Goal: Complete application form

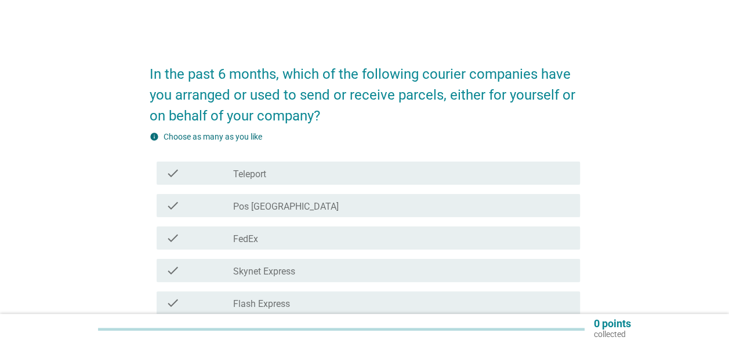
click at [248, 195] on div "check check_box_outline_blank Pos [GEOGRAPHIC_DATA]" at bounding box center [368, 205] width 423 height 23
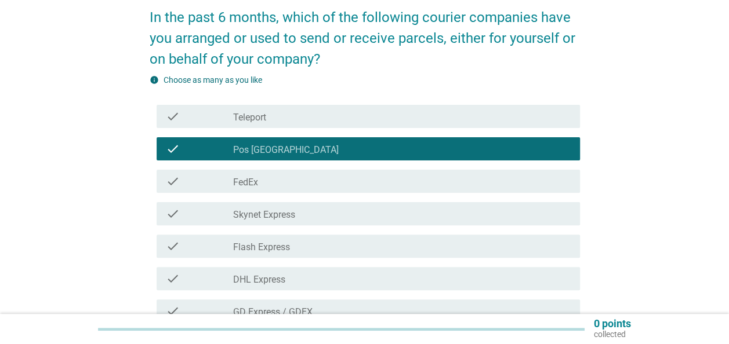
scroll to position [58, 0]
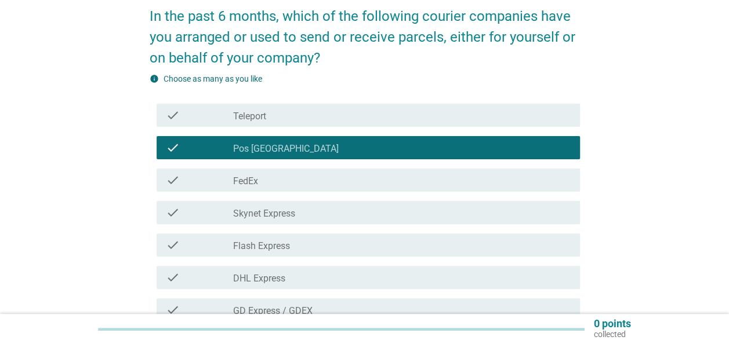
click at [248, 184] on label "FedEx" at bounding box center [245, 182] width 25 height 12
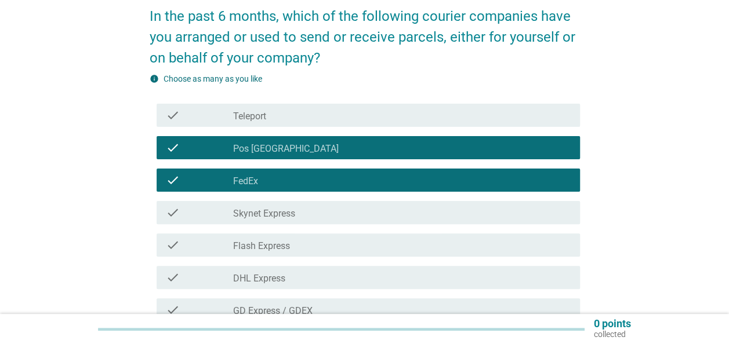
click at [241, 223] on div "check check_box_outline_blank Skynet Express" at bounding box center [368, 212] width 423 height 23
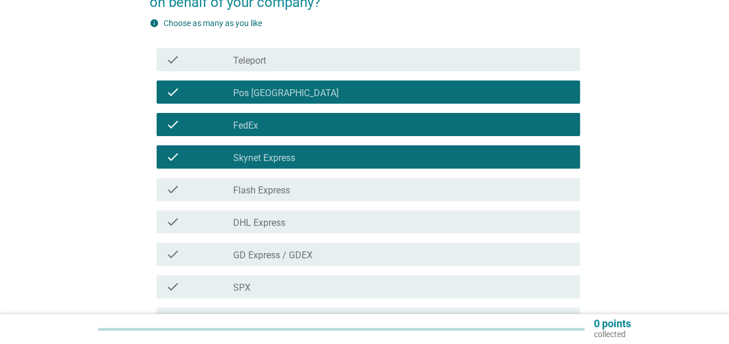
scroll to position [116, 0]
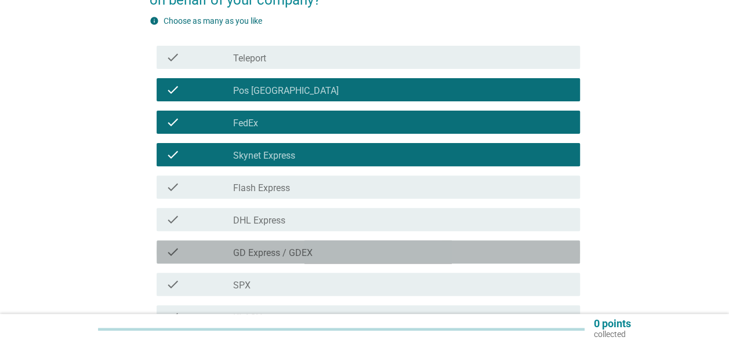
click at [234, 256] on label "GD Express / GDEX" at bounding box center [272, 254] width 79 height 12
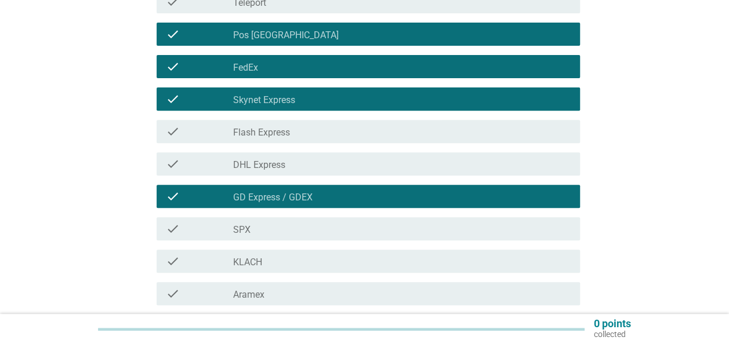
scroll to position [174, 0]
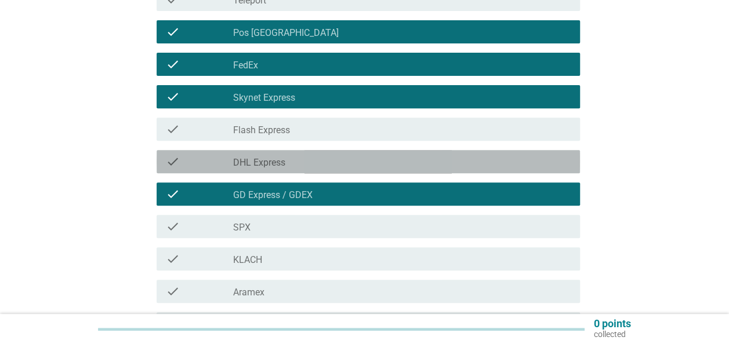
click at [252, 168] on label "DHL Express" at bounding box center [259, 163] width 52 height 12
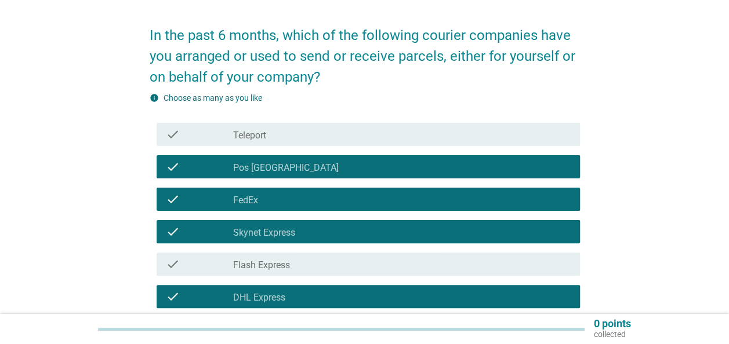
scroll to position [0, 0]
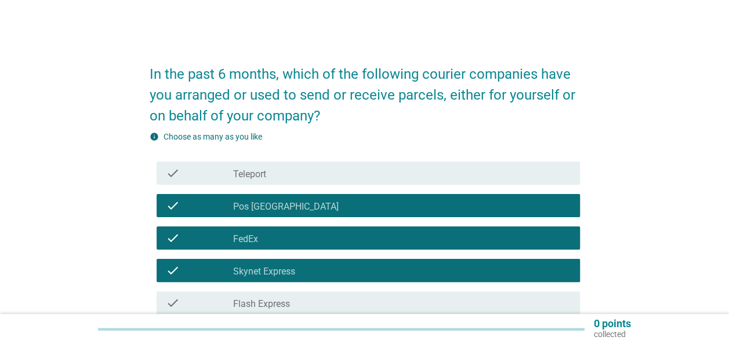
click at [248, 194] on div "check check_box_outline_blank Pos [GEOGRAPHIC_DATA]" at bounding box center [368, 205] width 423 height 23
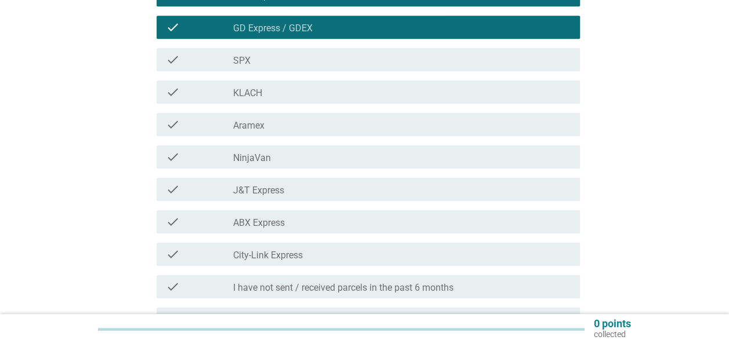
scroll to position [348, 0]
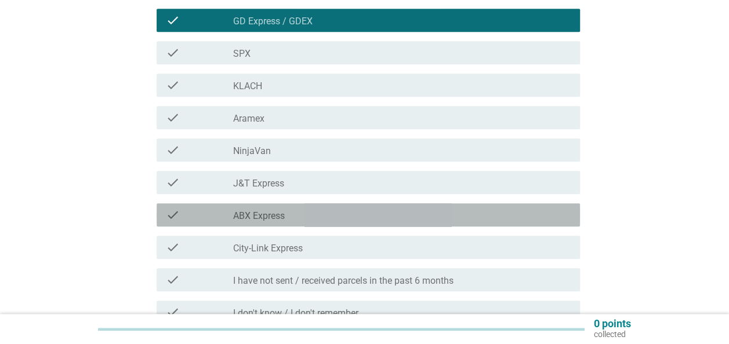
click at [259, 217] on label "ABX Express" at bounding box center [259, 216] width 52 height 12
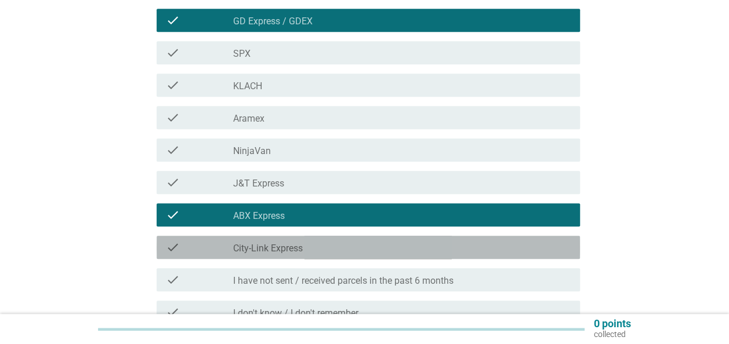
click at [256, 237] on div "check check_box_outline_blank City-Link Express" at bounding box center [368, 247] width 423 height 23
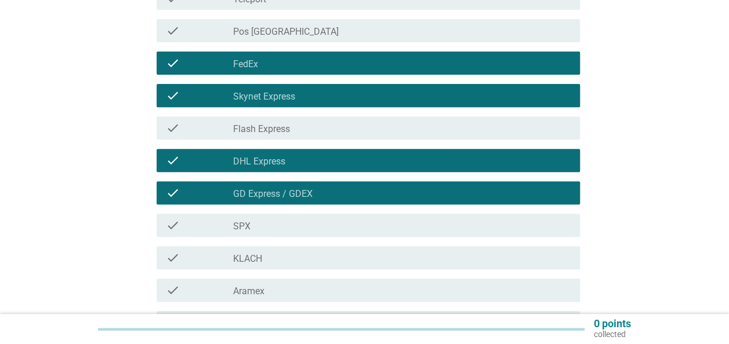
scroll to position [174, 0]
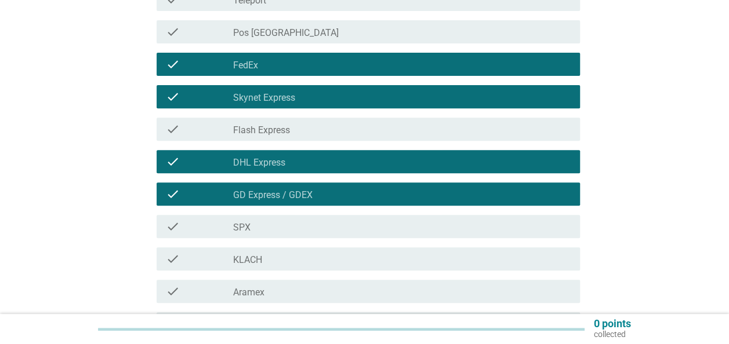
click at [267, 100] on label "Skynet Express" at bounding box center [264, 98] width 62 height 12
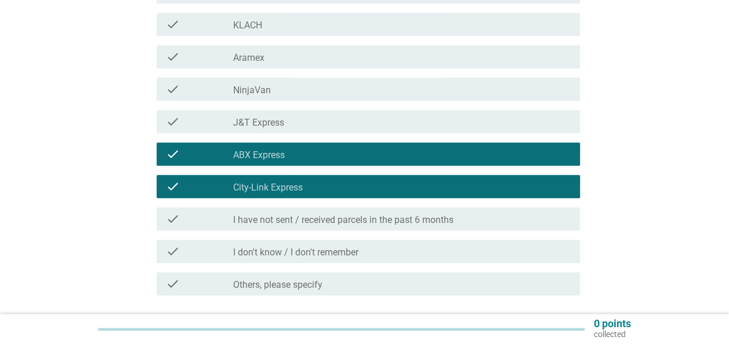
scroll to position [406, 0]
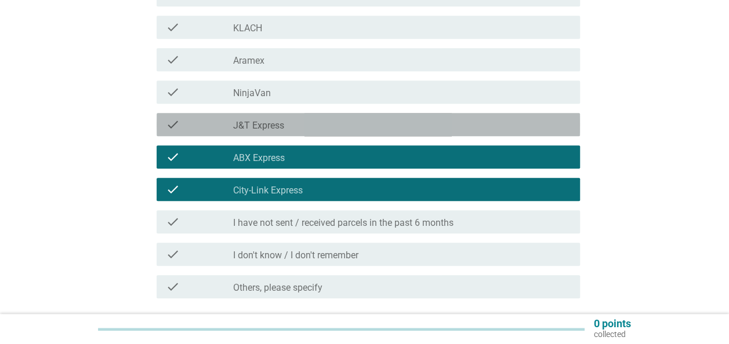
click at [267, 123] on label "J&T Express" at bounding box center [258, 126] width 51 height 12
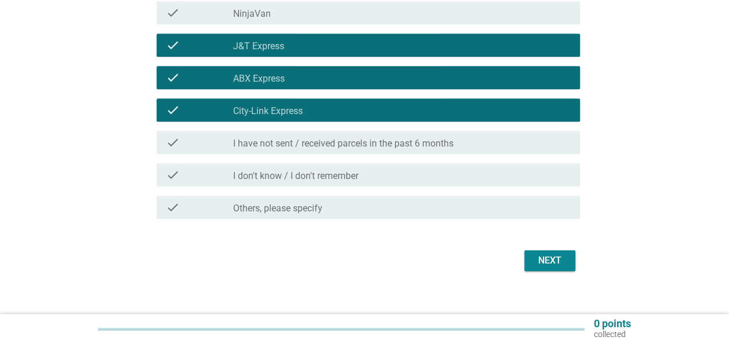
scroll to position [498, 0]
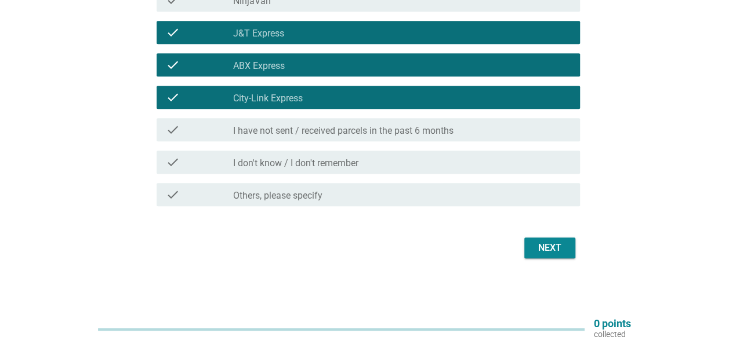
click at [528, 242] on button "Next" at bounding box center [549, 248] width 51 height 21
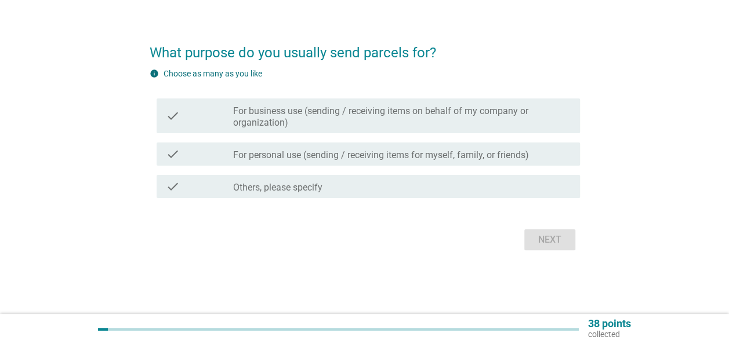
scroll to position [0, 0]
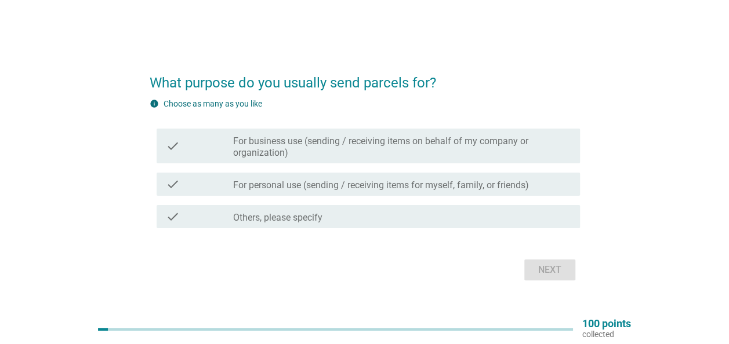
click at [372, 140] on label "For business use (sending / receiving items on behalf of my company or organiza…" at bounding box center [401, 147] width 337 height 23
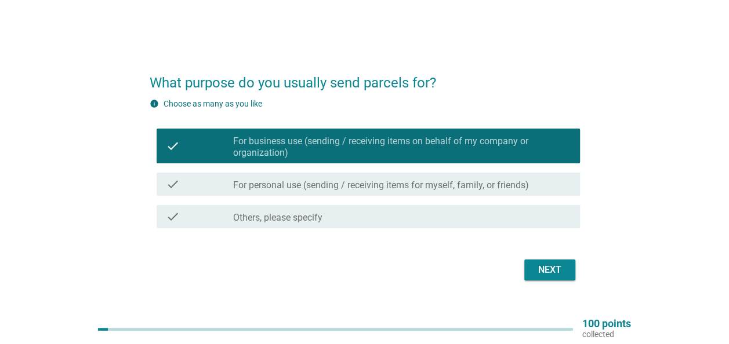
click at [368, 181] on label "For personal use (sending / receiving items for myself, family, or friends)" at bounding box center [381, 186] width 296 height 12
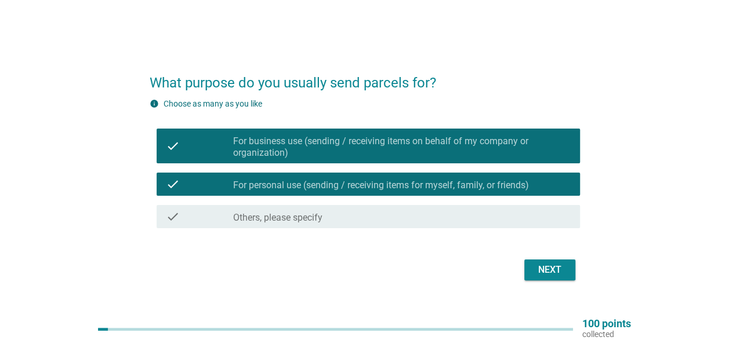
click at [565, 267] on div "Next" at bounding box center [549, 270] width 32 height 14
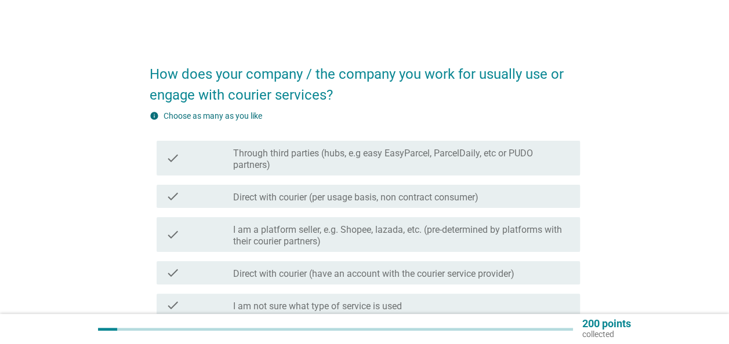
click at [352, 122] on div "info Choose as many as you like" at bounding box center [365, 116] width 430 height 12
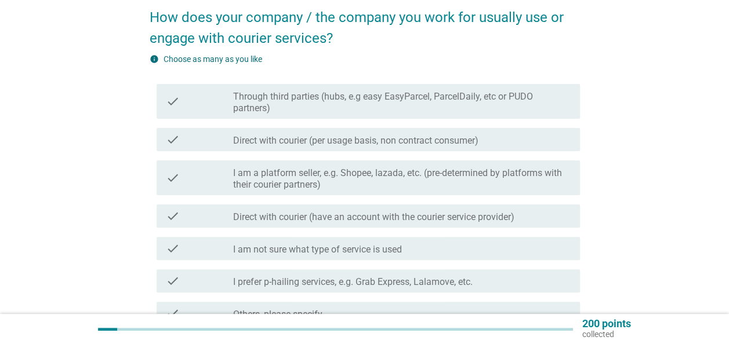
scroll to position [58, 0]
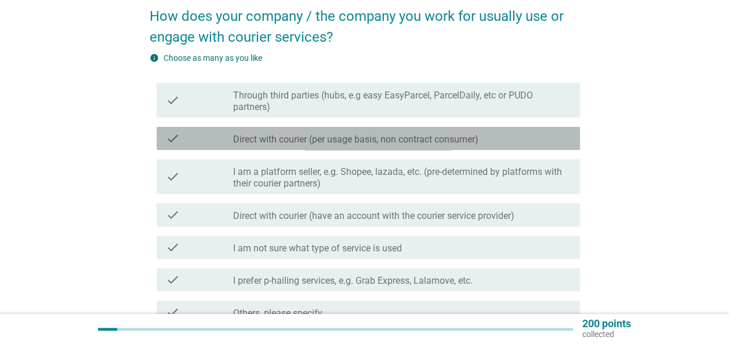
click at [333, 143] on label "Direct with courier (per usage basis, non contract consumer)" at bounding box center [355, 140] width 245 height 12
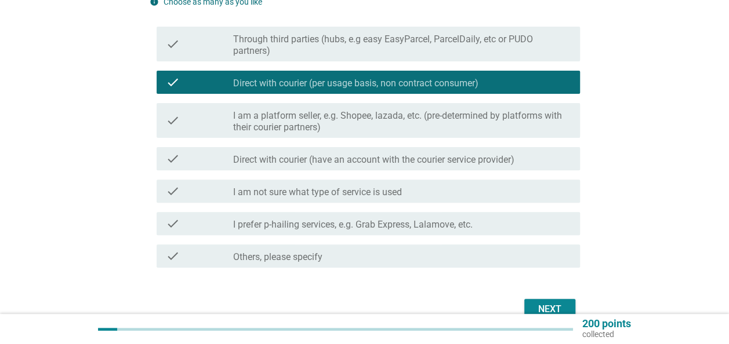
scroll to position [116, 0]
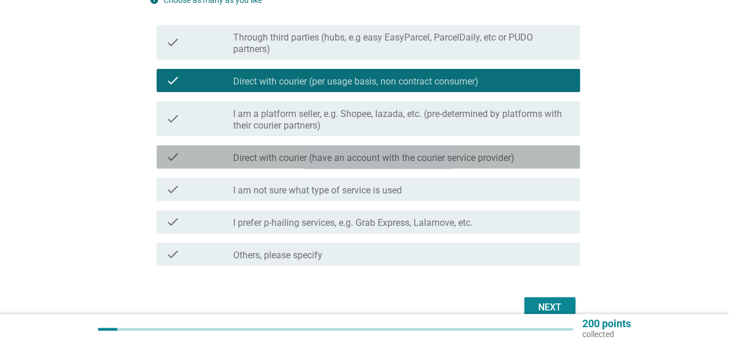
click at [313, 155] on label "Direct with courier (have an account with the courier service provider)" at bounding box center [373, 158] width 281 height 12
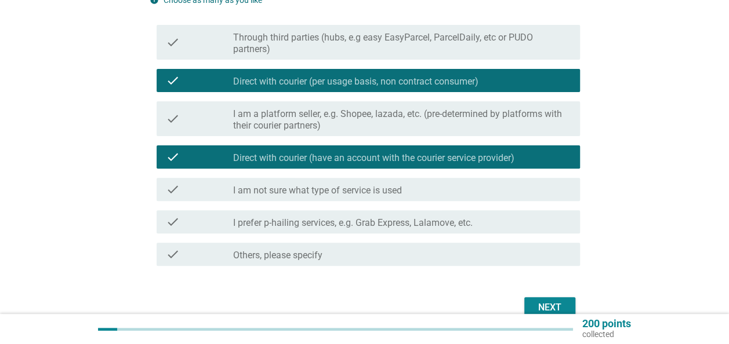
click at [565, 300] on button "Next" at bounding box center [549, 307] width 51 height 21
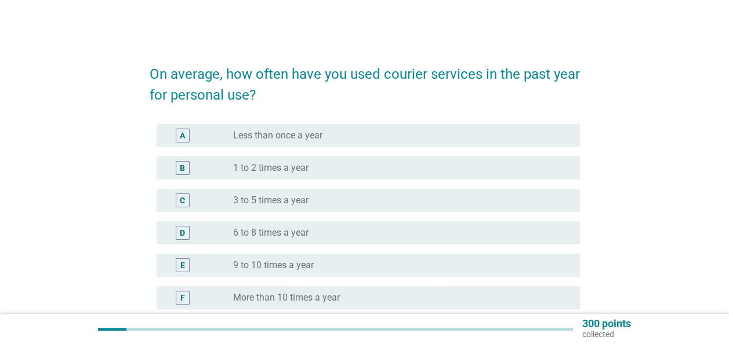
click at [268, 231] on label "6 to 8 times a year" at bounding box center [270, 233] width 75 height 12
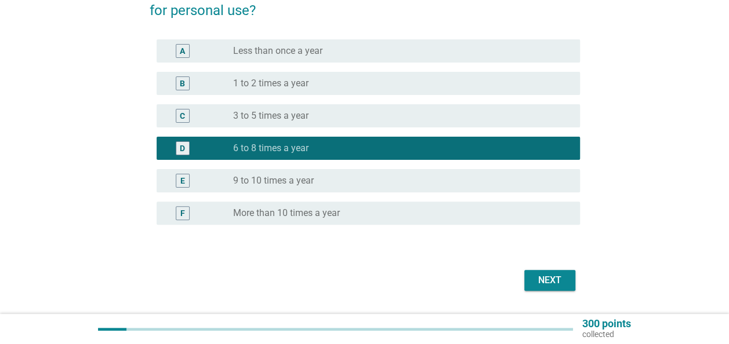
scroll to position [116, 0]
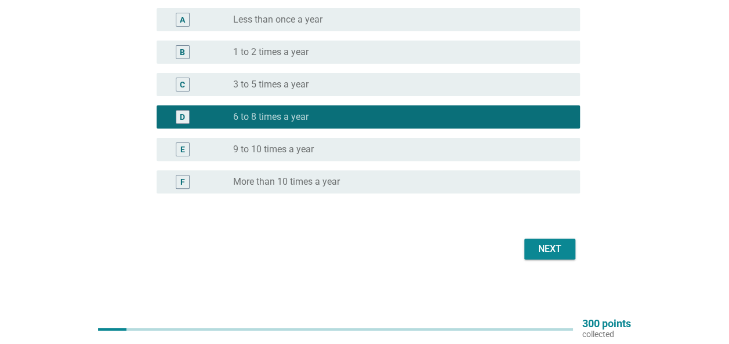
click at [243, 38] on div "B radio_button_unchecked 1 to 2 times a year" at bounding box center [365, 52] width 430 height 32
click at [243, 46] on label "1 to 2 times a year" at bounding box center [270, 52] width 75 height 12
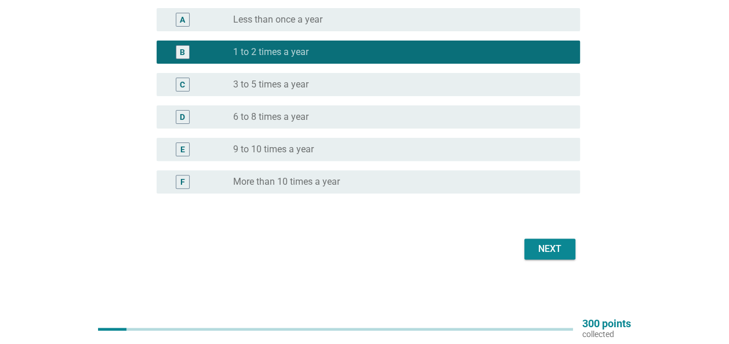
click at [562, 250] on div "Next" at bounding box center [549, 249] width 32 height 14
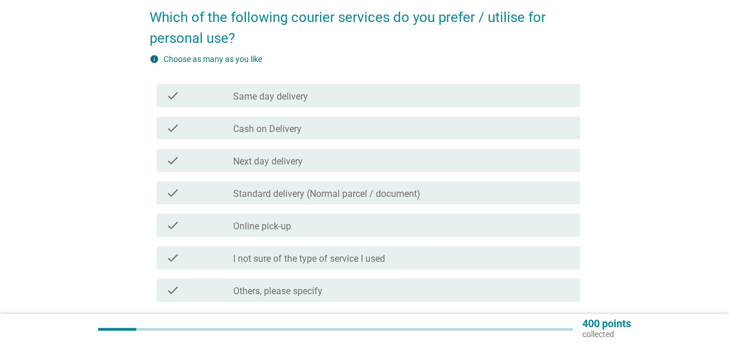
scroll to position [58, 0]
click at [324, 219] on div "check_box_outline_blank Online pick-up" at bounding box center [401, 224] width 337 height 14
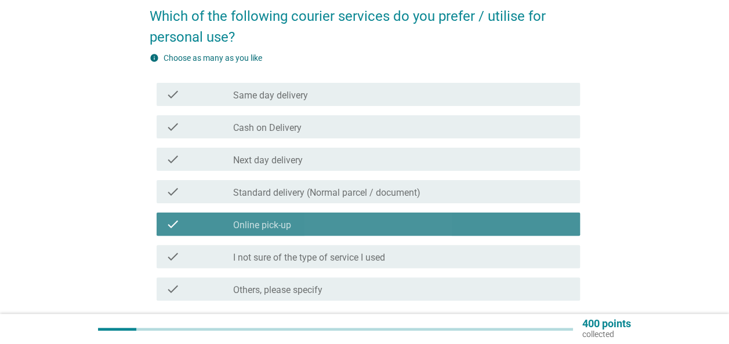
click at [324, 219] on div "check_box_outline_blank Online pick-up" at bounding box center [401, 224] width 337 height 14
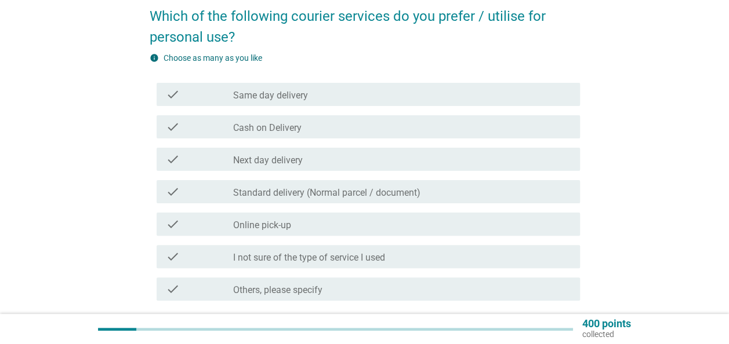
click at [314, 186] on div "check_box_outline_blank Standard delivery (Normal parcel / document)" at bounding box center [401, 192] width 337 height 14
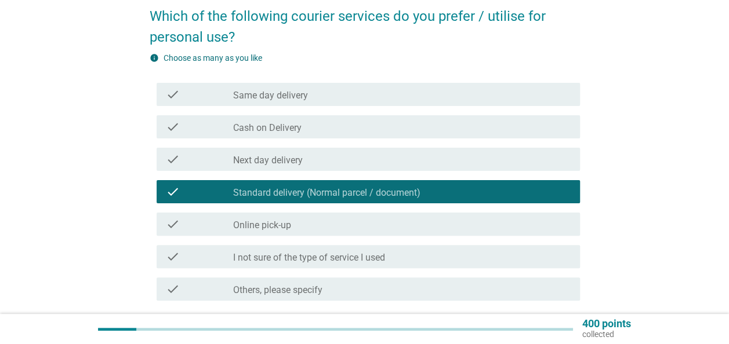
click at [282, 223] on label "Online pick-up" at bounding box center [262, 226] width 58 height 12
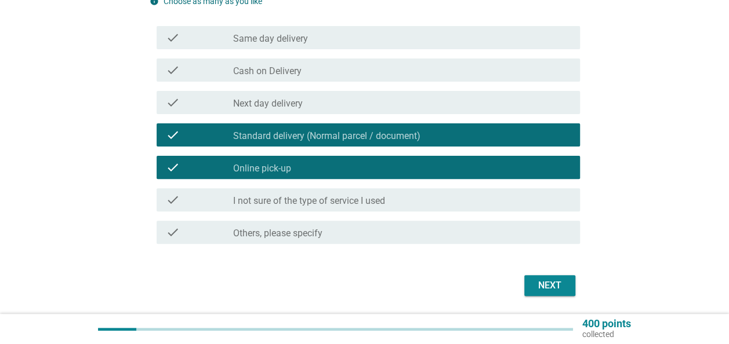
scroll to position [116, 0]
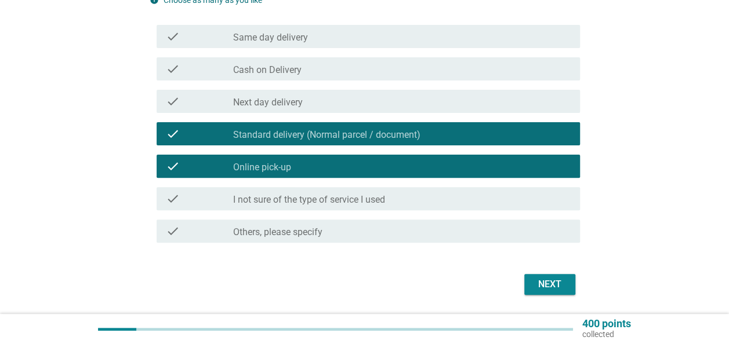
click at [535, 278] on div "Next" at bounding box center [549, 285] width 32 height 14
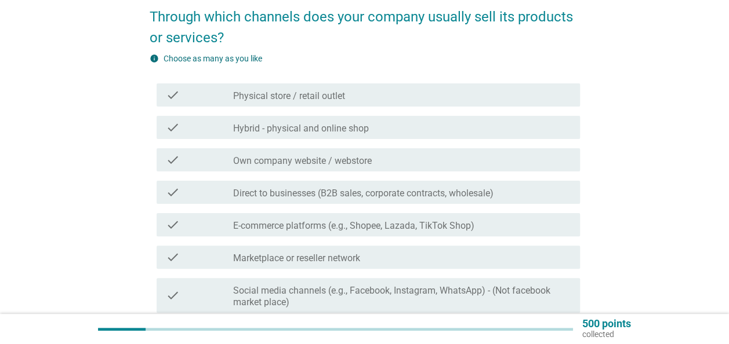
scroll to position [58, 0]
click at [306, 189] on label "Direct to businesses (B2B sales, corporate contracts, wholesale)" at bounding box center [363, 193] width 260 height 12
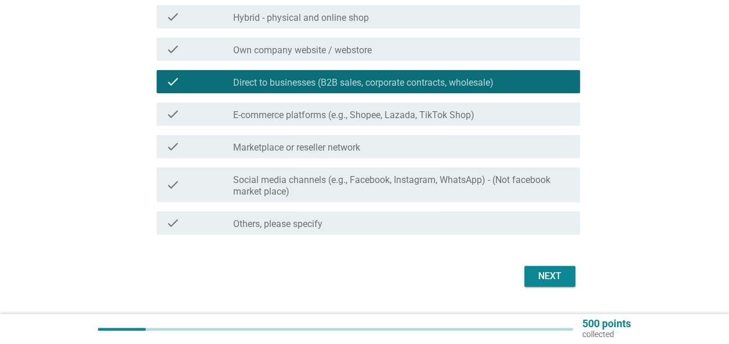
scroll to position [174, 0]
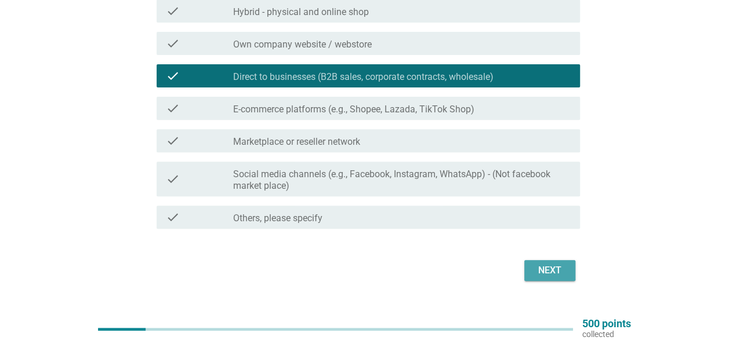
click at [559, 279] on button "Next" at bounding box center [549, 270] width 51 height 21
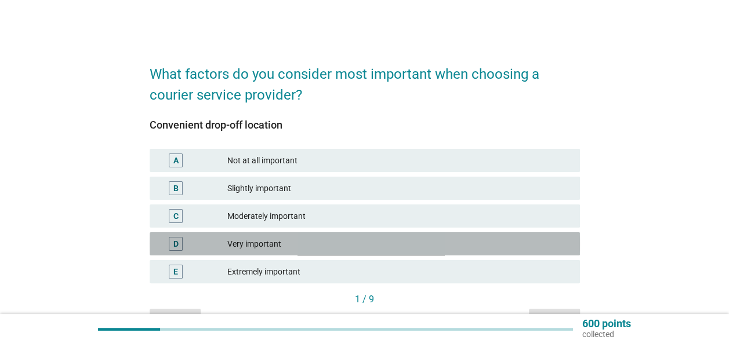
click at [275, 245] on div "Very important" at bounding box center [398, 244] width 343 height 14
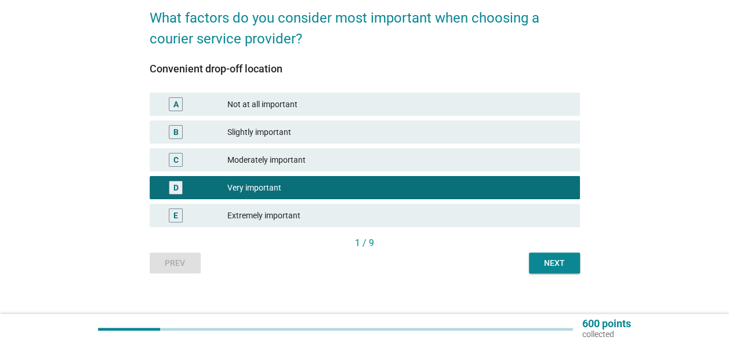
scroll to position [58, 0]
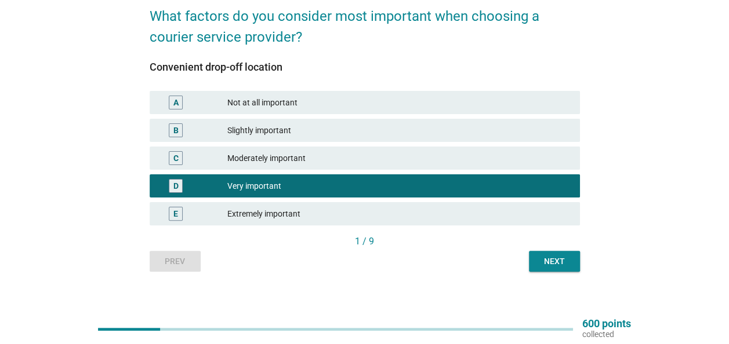
click at [544, 259] on div "Next" at bounding box center [554, 262] width 32 height 12
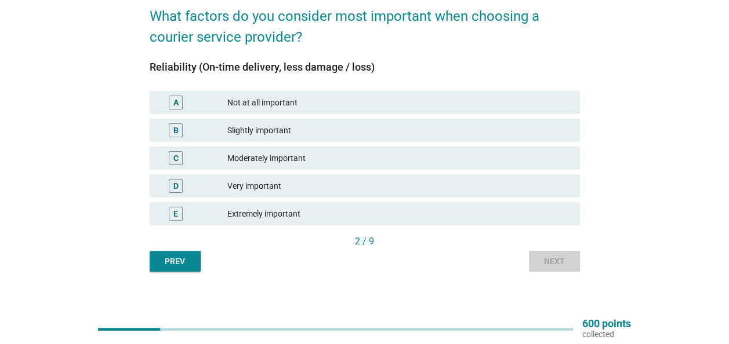
scroll to position [0, 0]
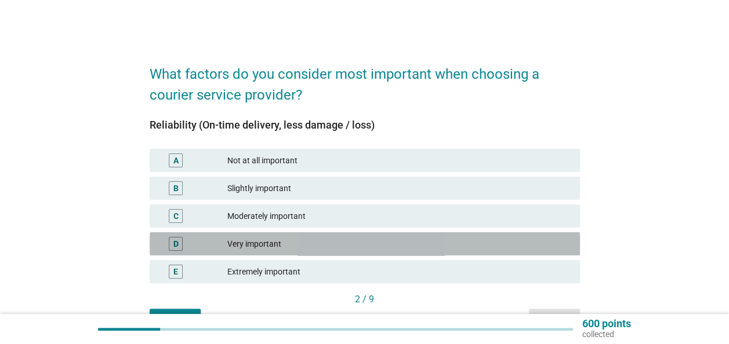
click at [239, 247] on div "Very important" at bounding box center [398, 244] width 343 height 14
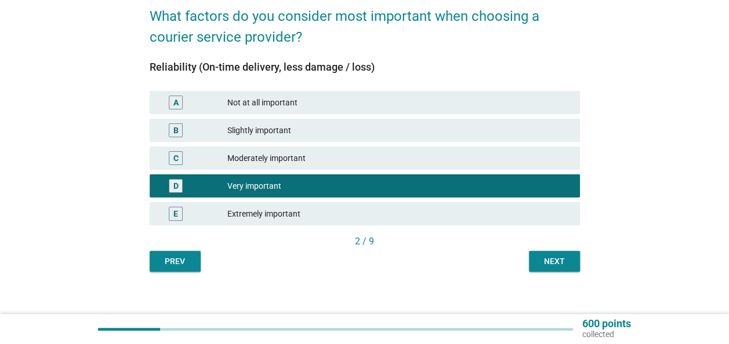
scroll to position [68, 0]
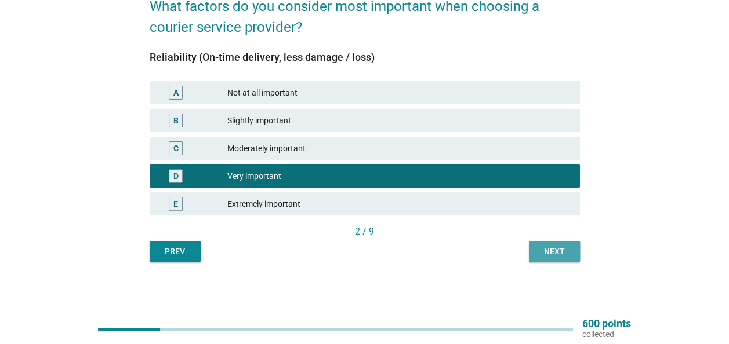
click at [565, 253] on div "Next" at bounding box center [554, 252] width 32 height 12
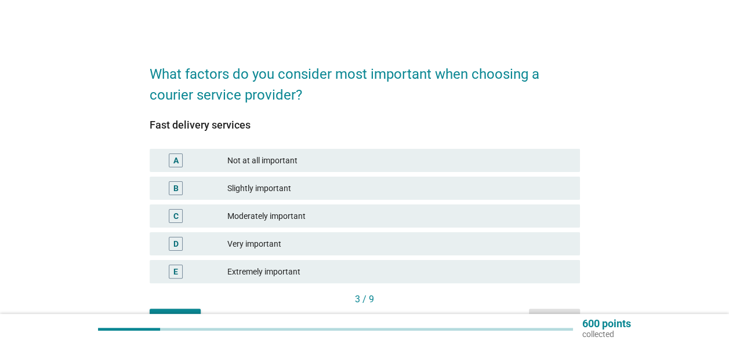
click at [235, 235] on div "D Very important" at bounding box center [365, 243] width 430 height 23
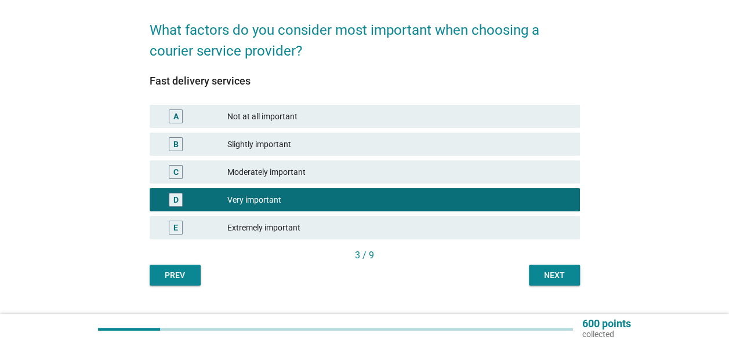
scroll to position [58, 0]
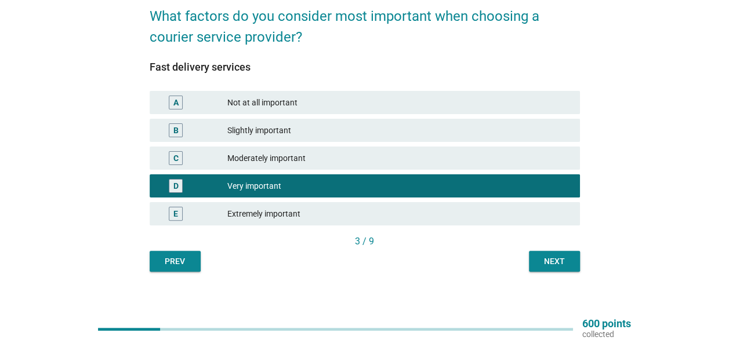
click at [540, 263] on div "Next" at bounding box center [554, 262] width 32 height 12
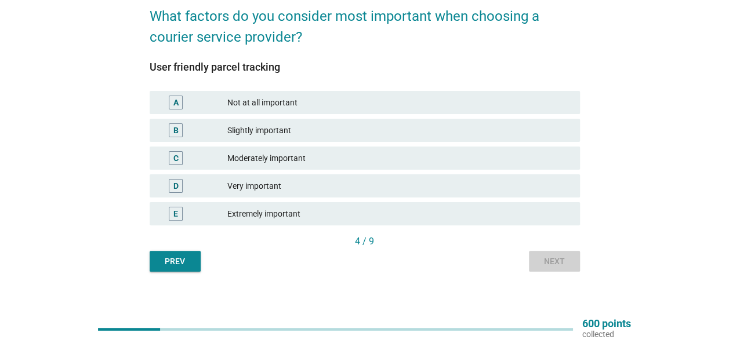
scroll to position [0, 0]
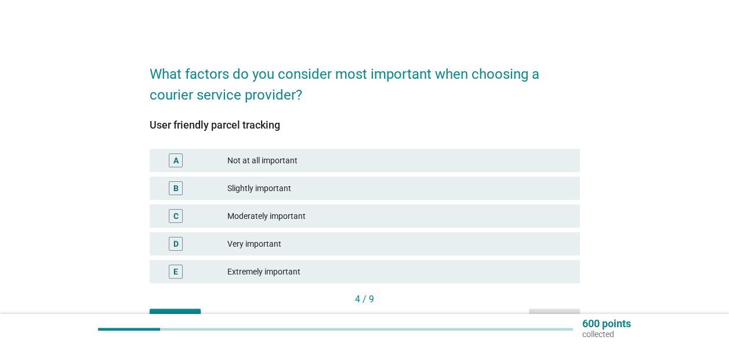
click at [234, 233] on div "D Very important" at bounding box center [365, 243] width 430 height 23
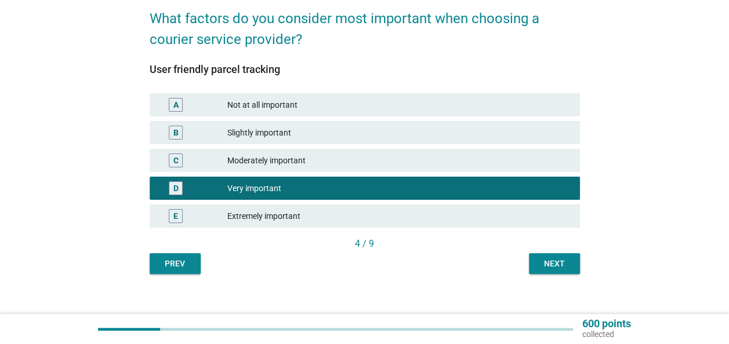
scroll to position [58, 0]
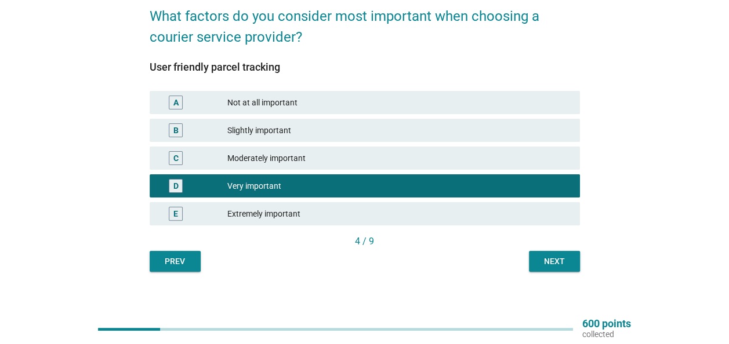
click at [547, 264] on div "Next" at bounding box center [554, 262] width 32 height 12
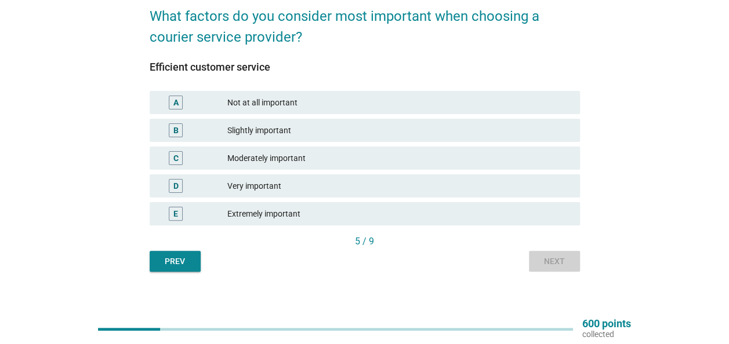
scroll to position [0, 0]
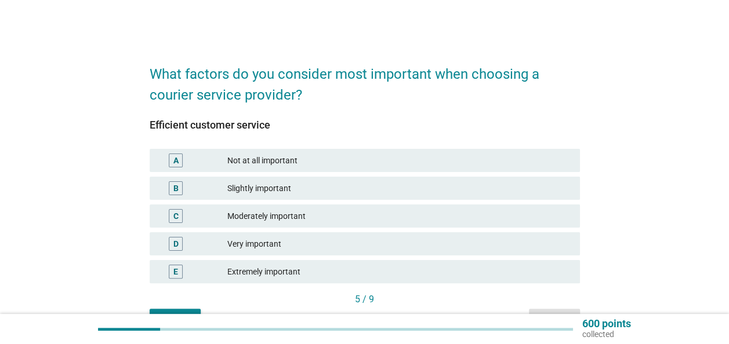
click at [279, 220] on div "Moderately important" at bounding box center [398, 216] width 343 height 14
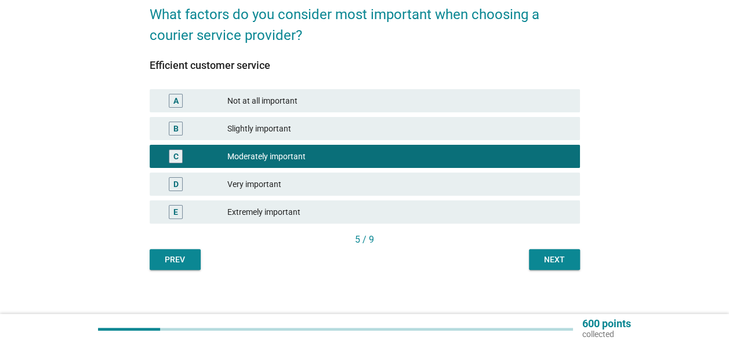
scroll to position [68, 0]
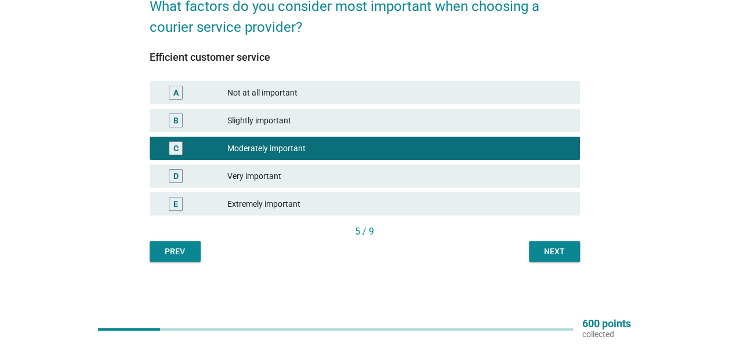
click at [562, 248] on div "Next" at bounding box center [554, 252] width 32 height 12
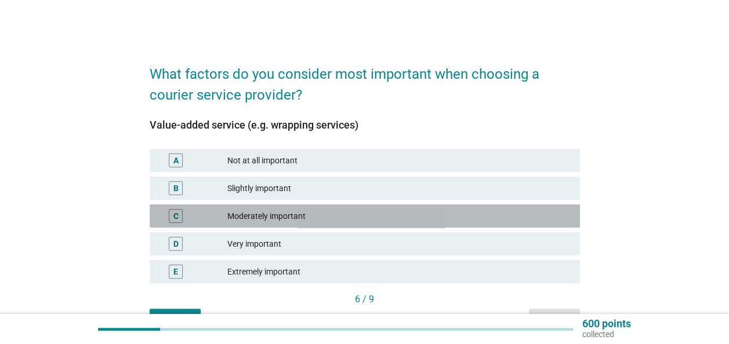
click at [221, 218] on div "C" at bounding box center [193, 216] width 68 height 14
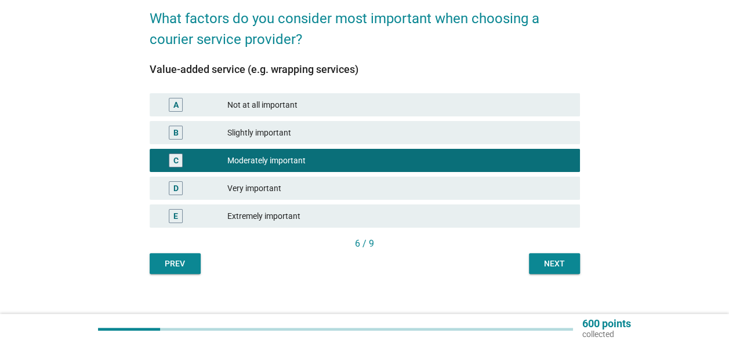
scroll to position [58, 0]
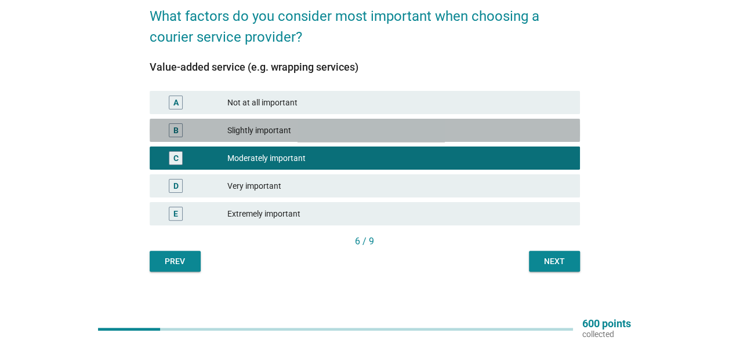
click at [375, 132] on div "Slightly important" at bounding box center [398, 130] width 343 height 14
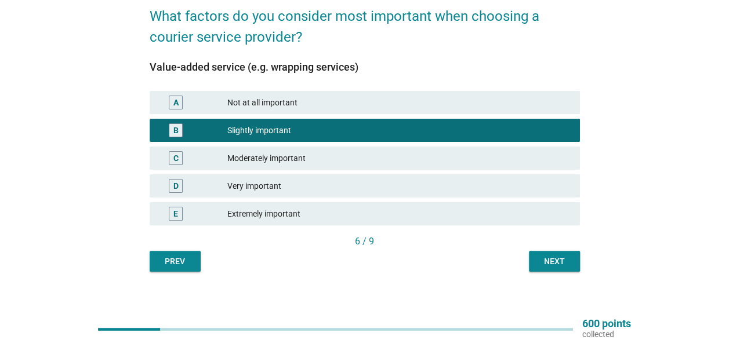
click at [552, 257] on div "Next" at bounding box center [554, 262] width 32 height 12
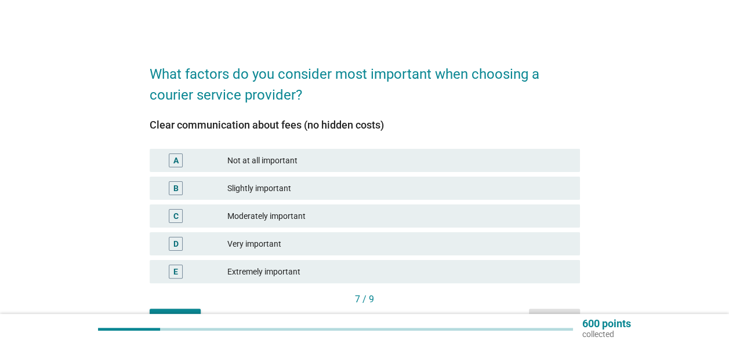
click at [239, 235] on div "D Very important" at bounding box center [365, 243] width 430 height 23
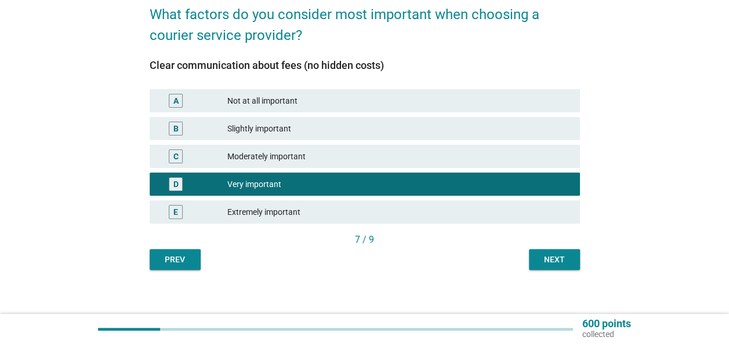
scroll to position [68, 0]
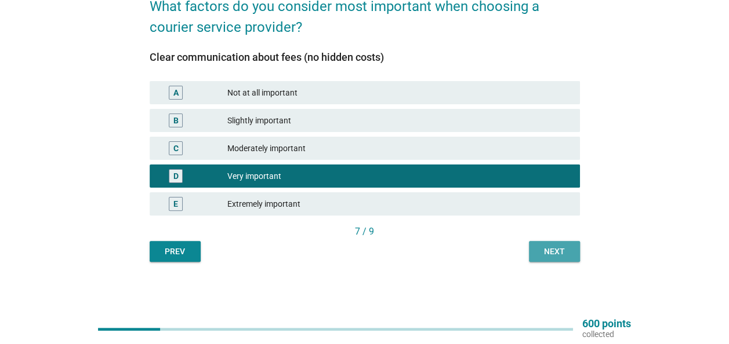
click at [570, 257] on button "Next" at bounding box center [554, 251] width 51 height 21
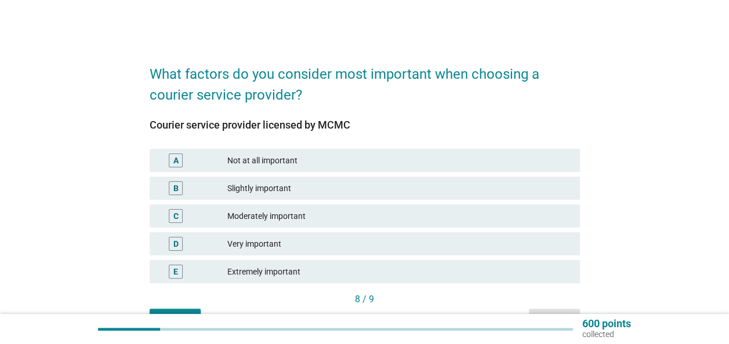
click at [289, 197] on div "B Slightly important" at bounding box center [365, 188] width 430 height 23
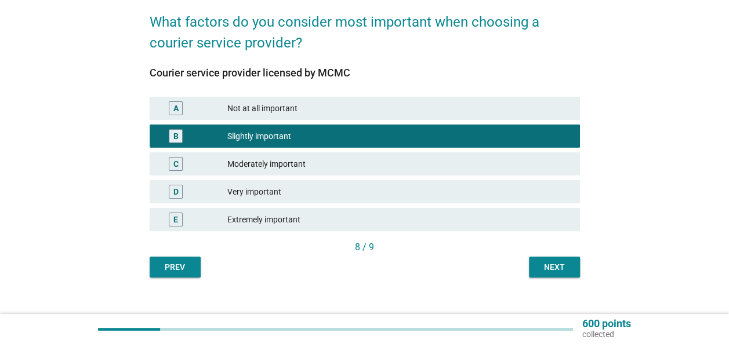
scroll to position [58, 0]
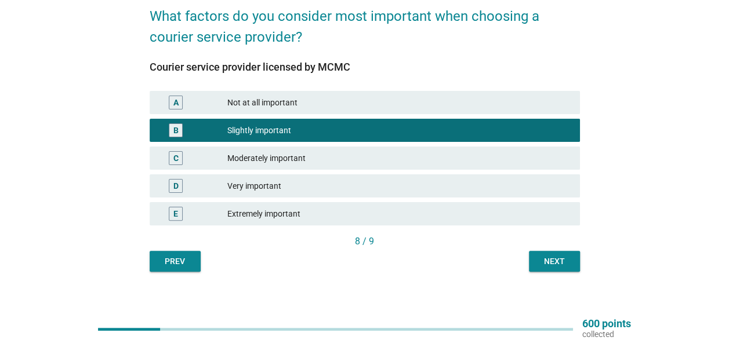
click at [533, 246] on div "8 / 9" at bounding box center [365, 242] width 430 height 14
click at [533, 257] on button "Next" at bounding box center [554, 261] width 51 height 21
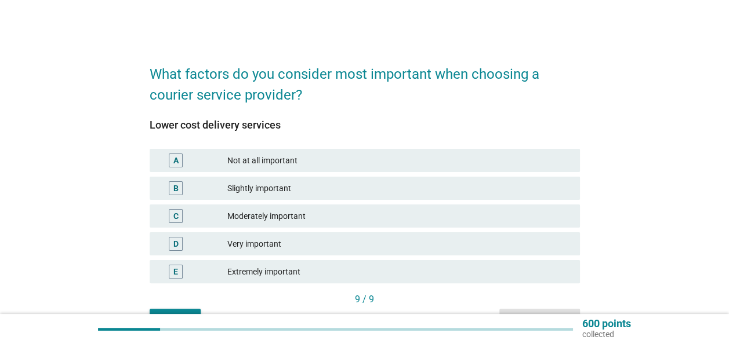
click at [290, 268] on div "Extremely important" at bounding box center [398, 272] width 343 height 14
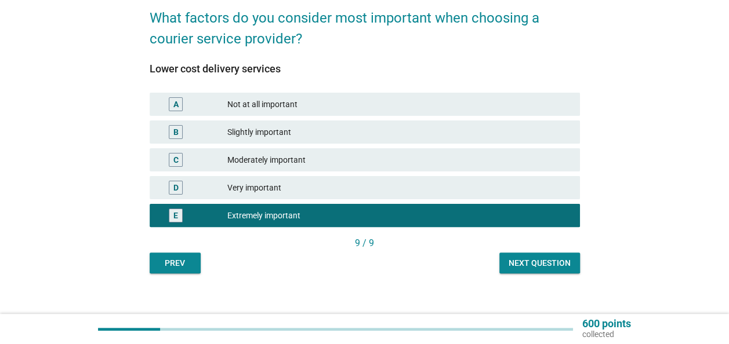
scroll to position [58, 0]
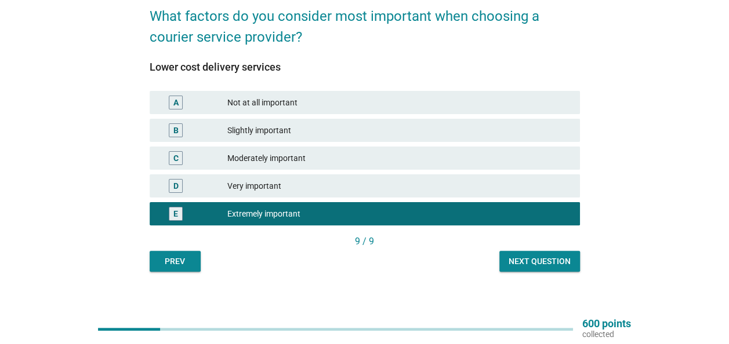
click at [544, 267] on div "Next question" at bounding box center [539, 262] width 62 height 12
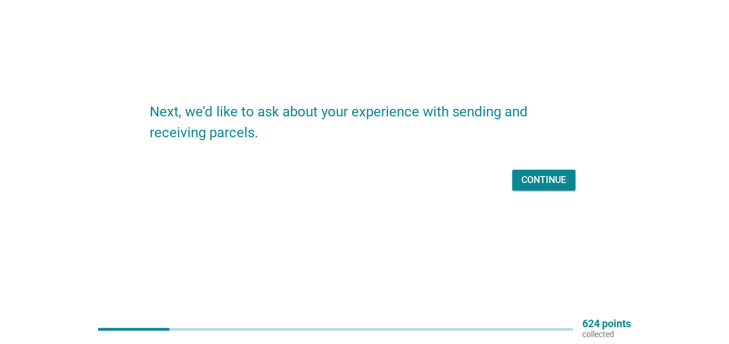
scroll to position [0, 0]
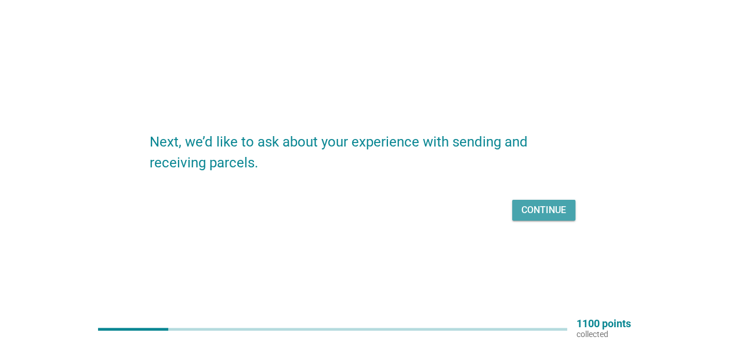
click at [528, 202] on button "Continue" at bounding box center [543, 210] width 63 height 21
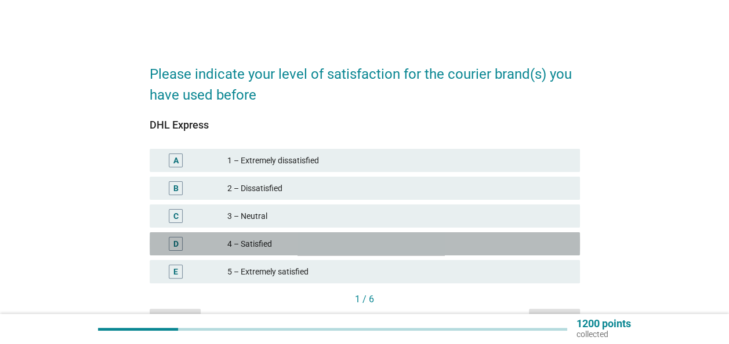
click at [268, 243] on div "4 – Satisfied" at bounding box center [398, 244] width 343 height 14
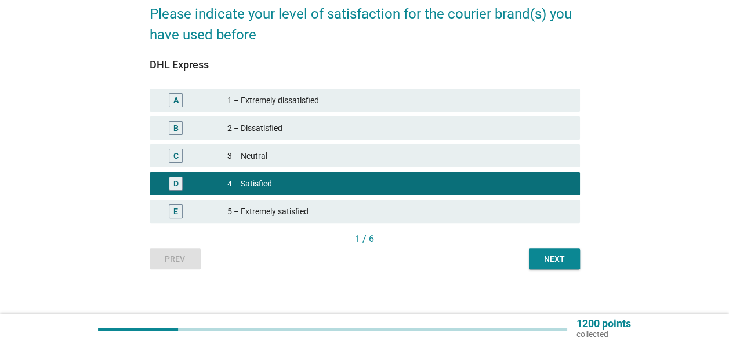
scroll to position [68, 0]
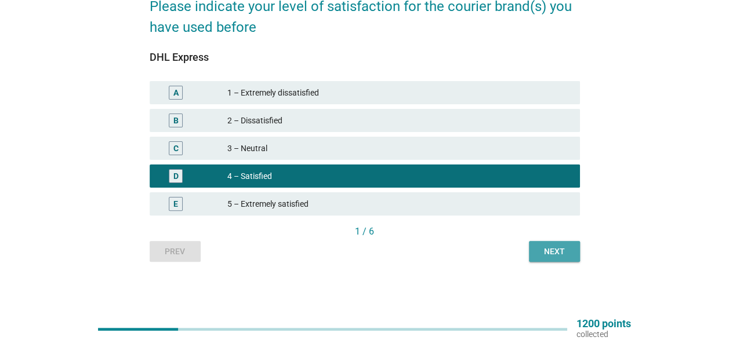
click at [540, 255] on div "Next" at bounding box center [554, 252] width 32 height 12
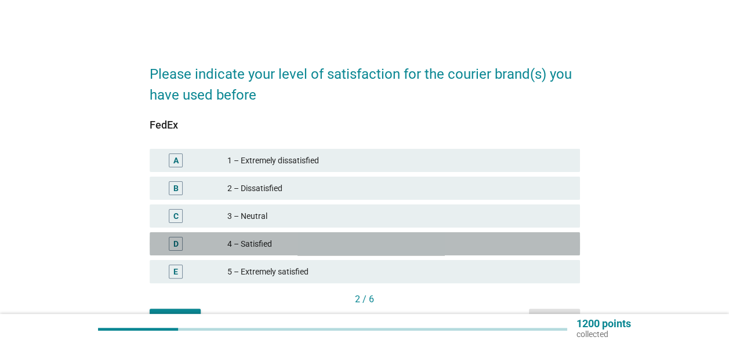
click at [243, 243] on div "4 – Satisfied" at bounding box center [398, 244] width 343 height 14
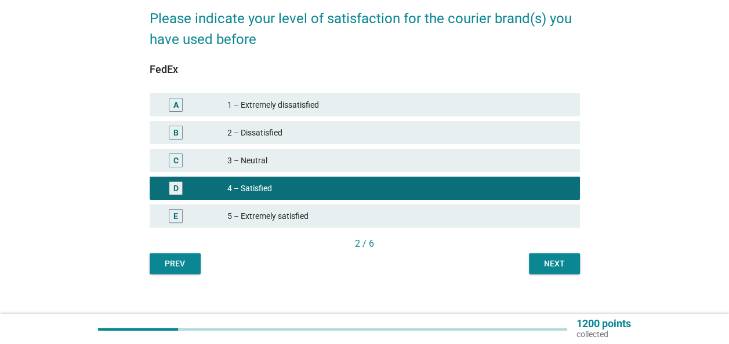
scroll to position [58, 0]
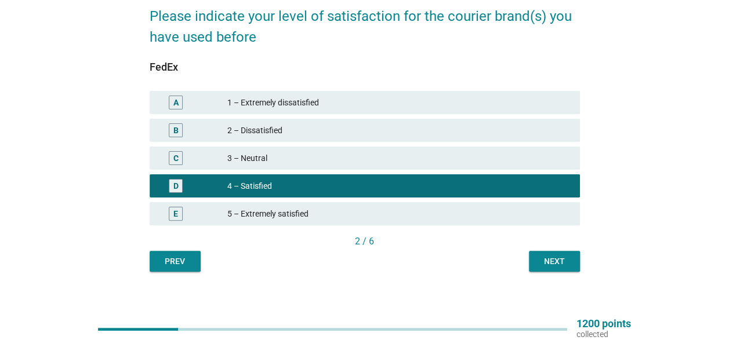
click at [544, 264] on div "Next" at bounding box center [554, 262] width 32 height 12
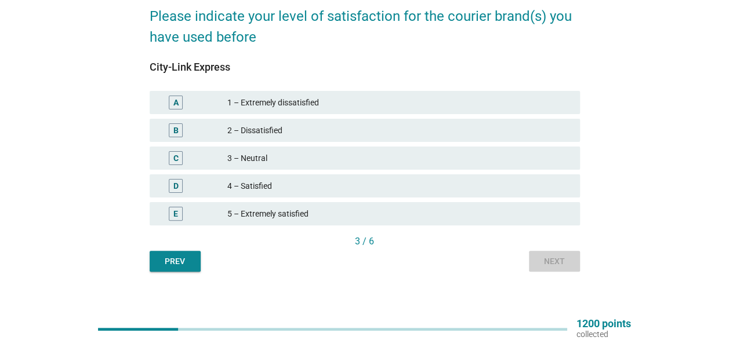
scroll to position [0, 0]
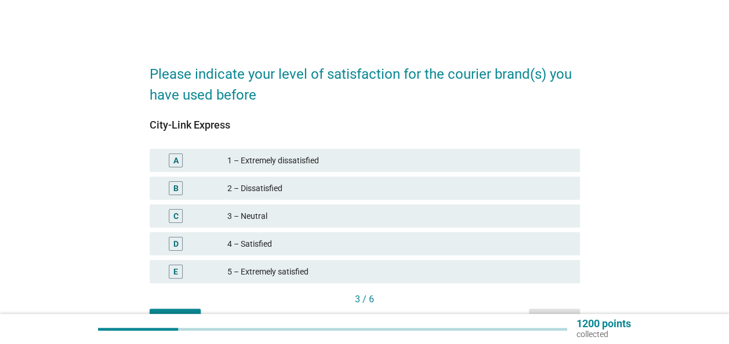
click at [220, 195] on div "B" at bounding box center [193, 188] width 68 height 14
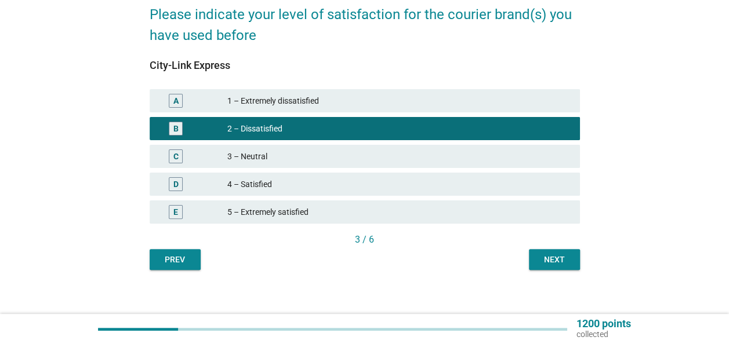
scroll to position [68, 0]
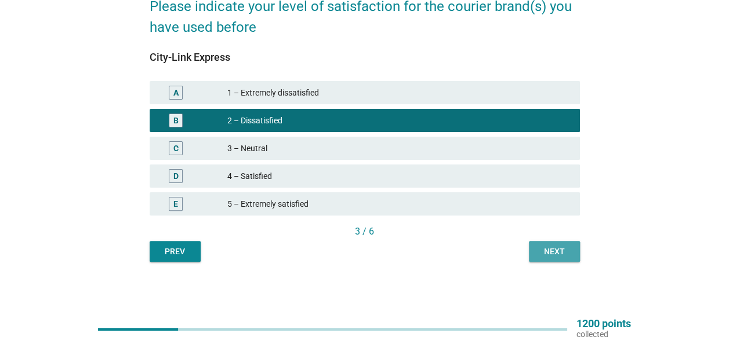
click at [543, 249] on div "Next" at bounding box center [554, 252] width 32 height 12
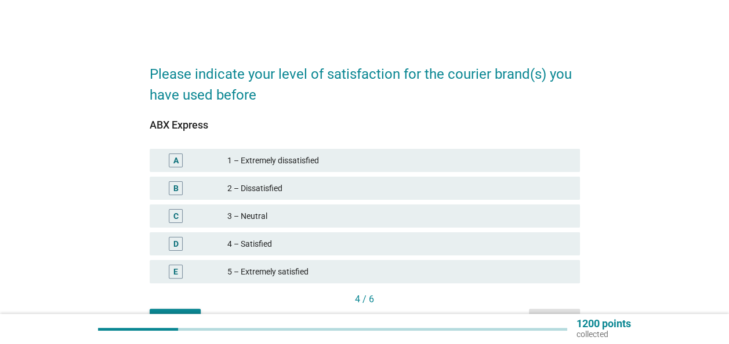
click at [228, 215] on div "3 – Neutral" at bounding box center [398, 216] width 343 height 14
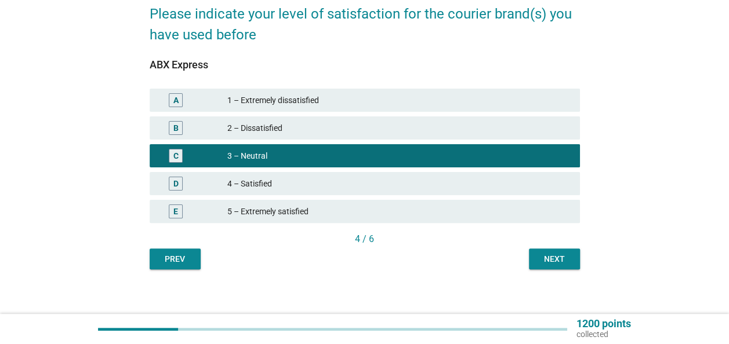
scroll to position [68, 0]
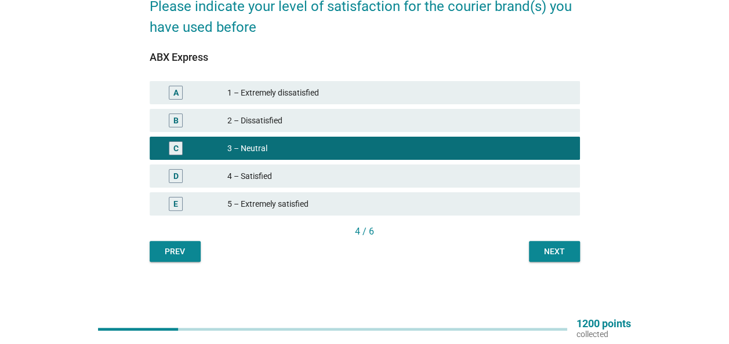
click at [566, 249] on div "Next" at bounding box center [554, 252] width 32 height 12
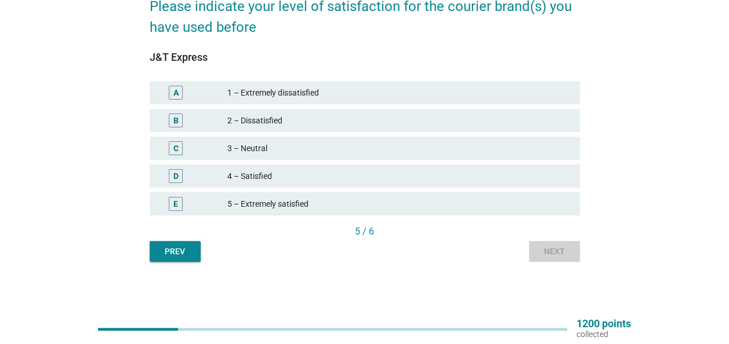
scroll to position [0, 0]
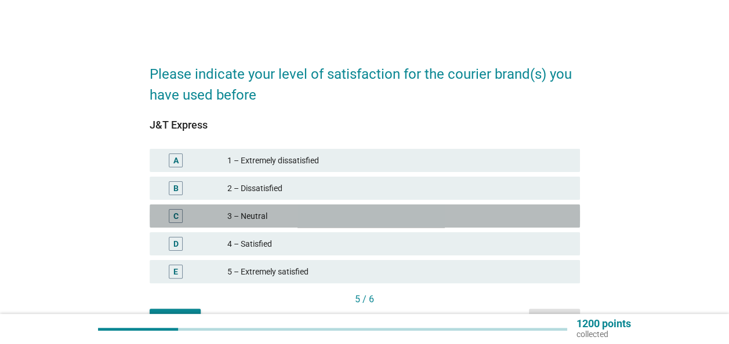
click at [227, 209] on div "3 – Neutral" at bounding box center [398, 216] width 343 height 14
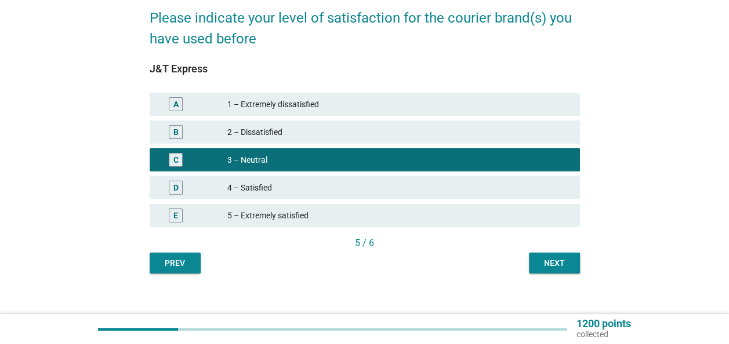
scroll to position [58, 0]
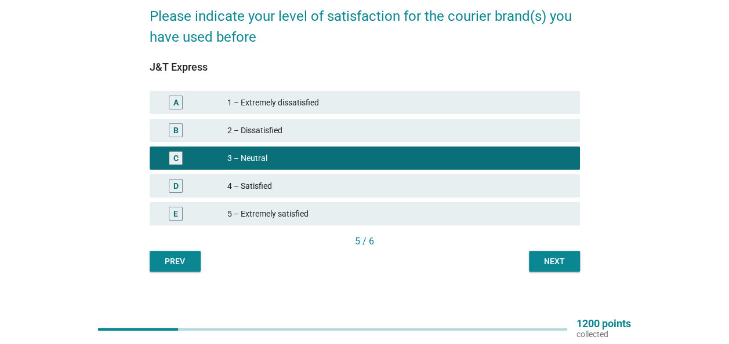
click at [535, 264] on button "Next" at bounding box center [554, 261] width 51 height 21
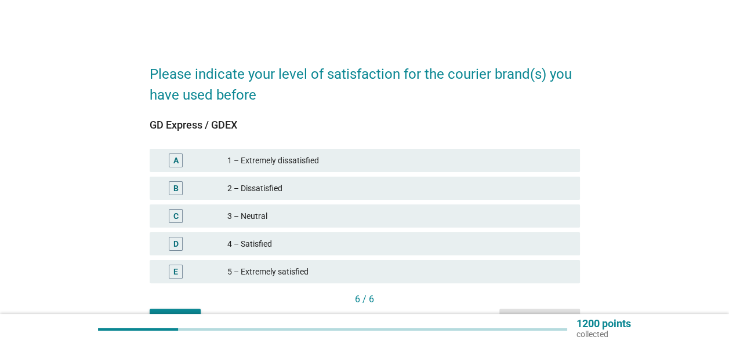
click at [239, 241] on div "4 – Satisfied" at bounding box center [398, 244] width 343 height 14
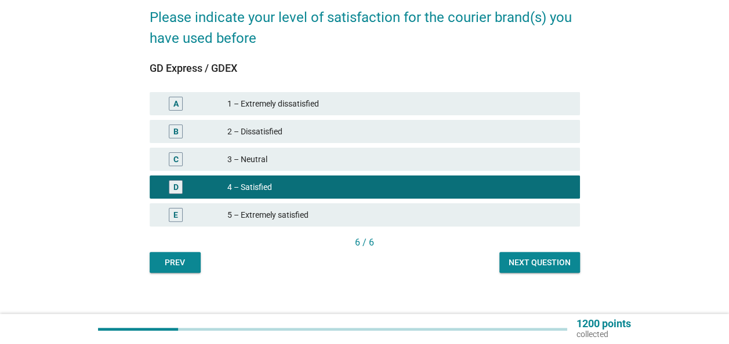
scroll to position [58, 0]
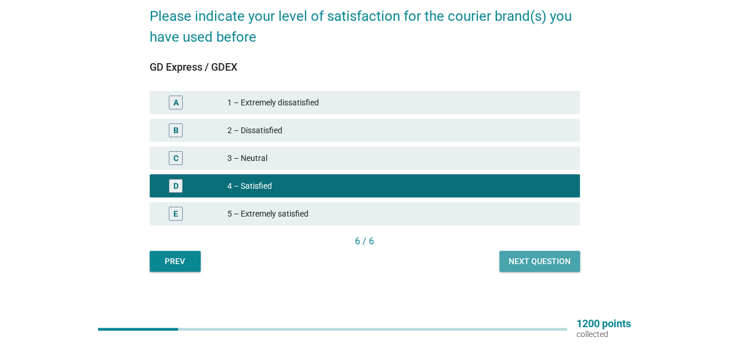
click at [529, 260] on div "Next question" at bounding box center [539, 262] width 62 height 12
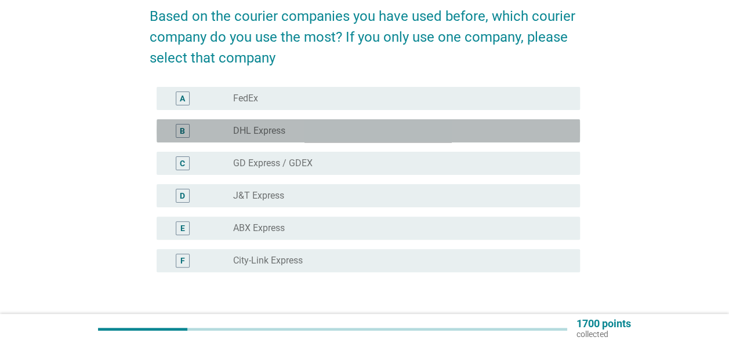
click at [253, 133] on label "DHL Express" at bounding box center [259, 131] width 52 height 12
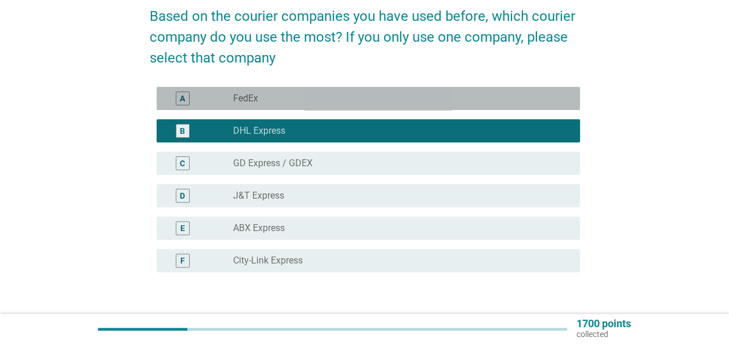
click at [255, 109] on div "A radio_button_unchecked FedEx" at bounding box center [368, 98] width 423 height 23
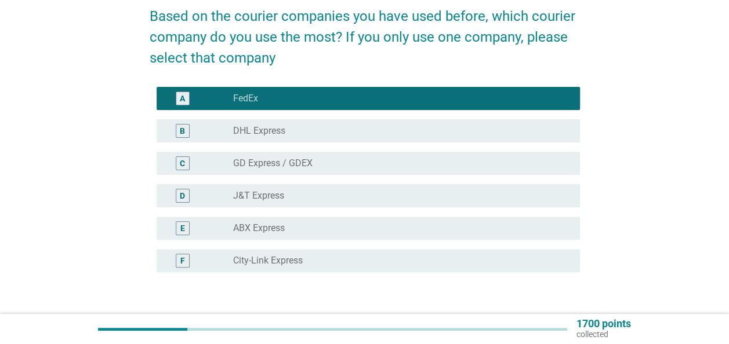
click at [254, 165] on label "GD Express / GDEX" at bounding box center [272, 164] width 79 height 12
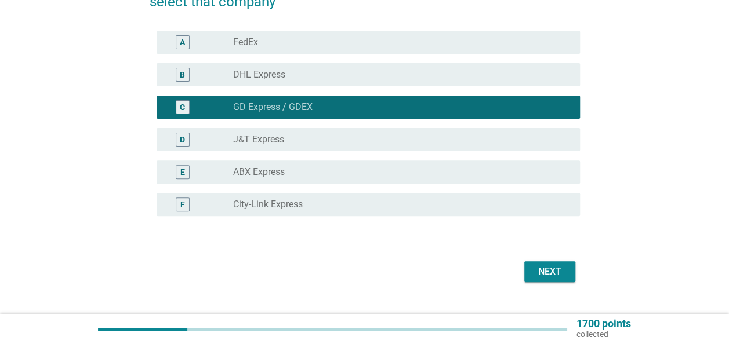
scroll to position [116, 0]
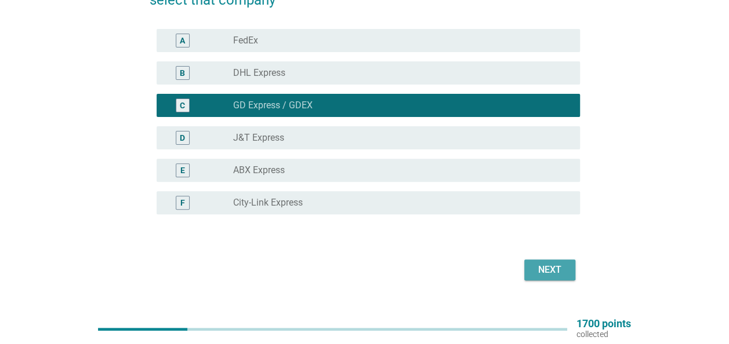
click at [547, 261] on button "Next" at bounding box center [549, 270] width 51 height 21
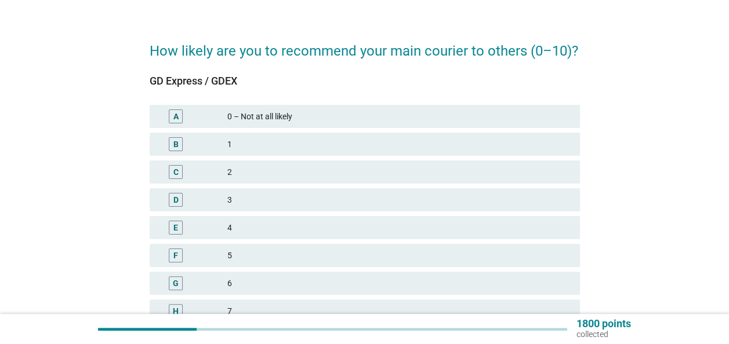
scroll to position [58, 0]
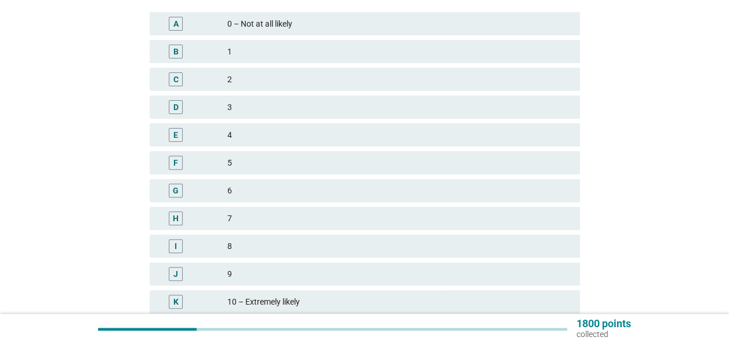
click at [240, 237] on div "I 8" at bounding box center [365, 246] width 430 height 23
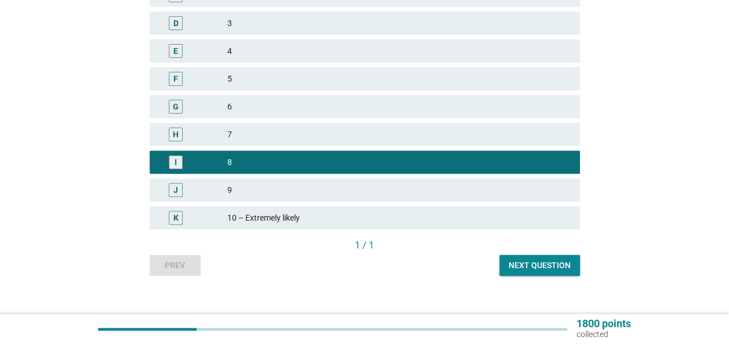
scroll to position [214, 0]
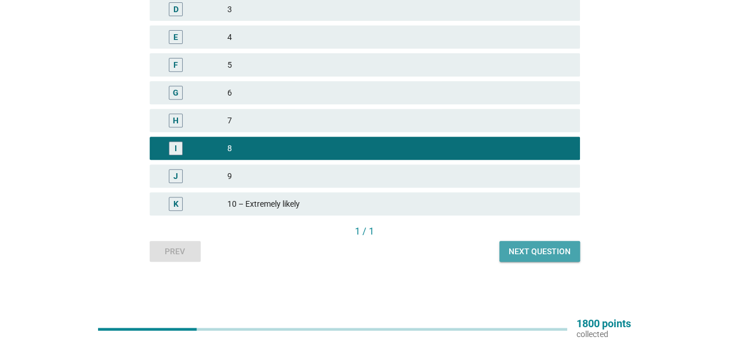
click at [555, 251] on div "Next question" at bounding box center [539, 252] width 62 height 12
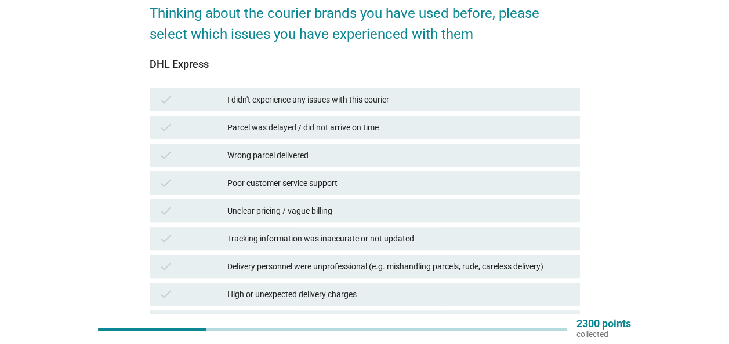
scroll to position [59, 0]
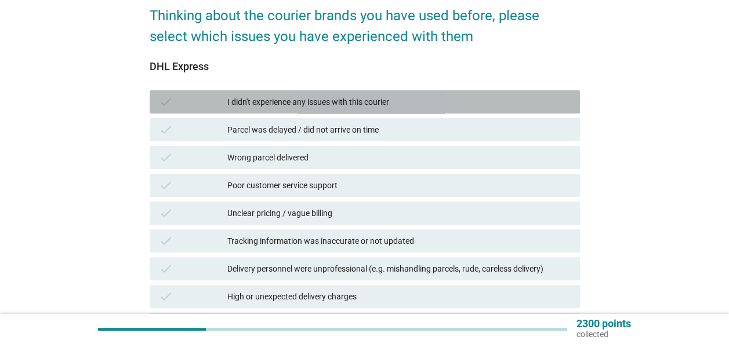
click at [282, 104] on div "I didn't experience any issues with this courier" at bounding box center [398, 102] width 343 height 14
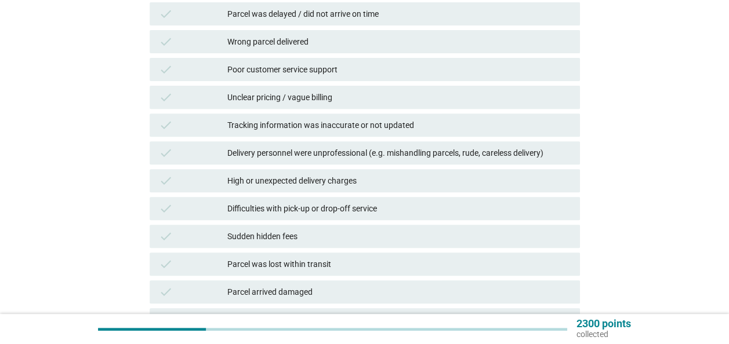
scroll to position [290, 0]
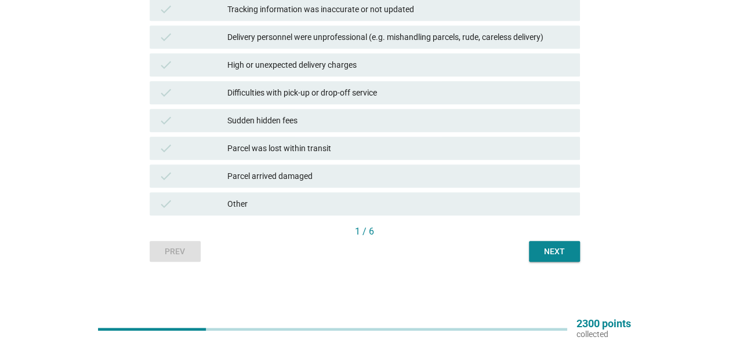
click at [540, 257] on div "Next" at bounding box center [554, 252] width 32 height 12
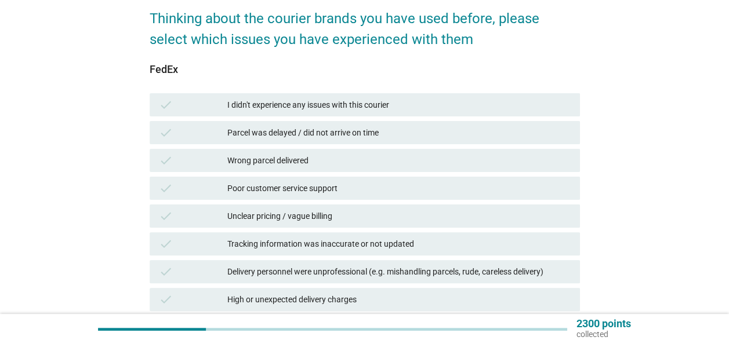
scroll to position [58, 0]
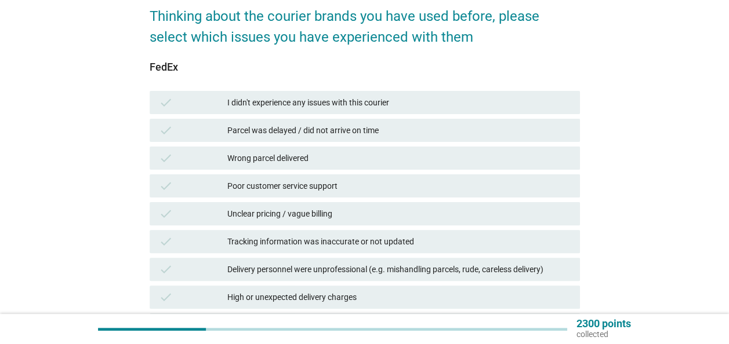
click at [36, 168] on div "Thinking about the courier brands you have used before, please select which iss…" at bounding box center [364, 244] width 673 height 519
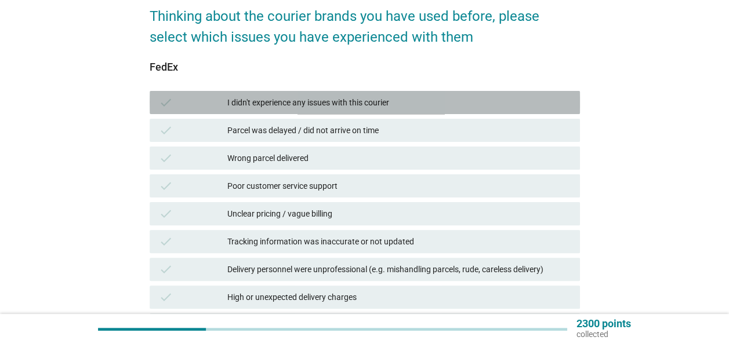
click at [347, 96] on div "I didn't experience any issues with this courier" at bounding box center [398, 103] width 343 height 14
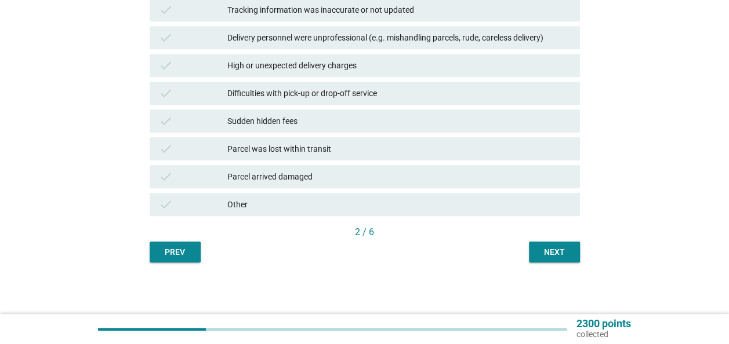
scroll to position [290, 0]
click at [545, 251] on div "Next" at bounding box center [554, 252] width 32 height 12
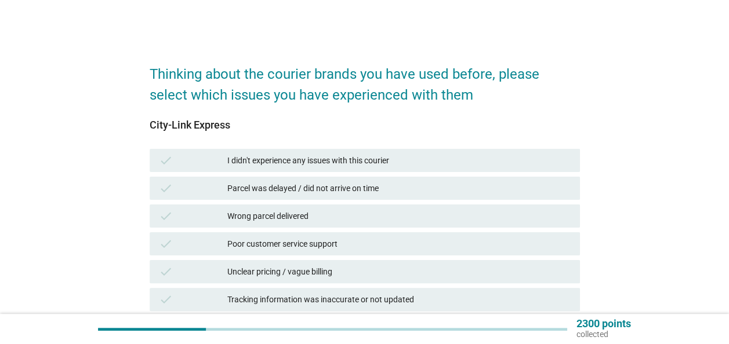
click at [263, 184] on div "Parcel was delayed / did not arrive on time" at bounding box center [398, 188] width 343 height 14
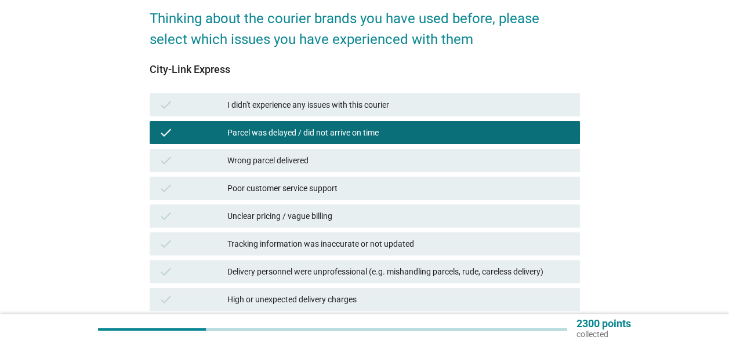
scroll to position [58, 0]
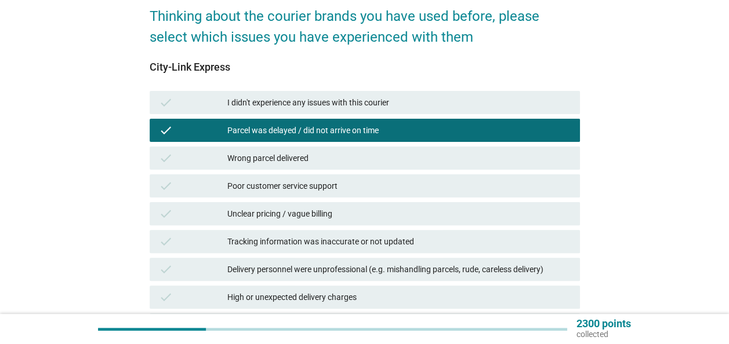
click at [263, 187] on div "Poor customer service support" at bounding box center [398, 186] width 343 height 14
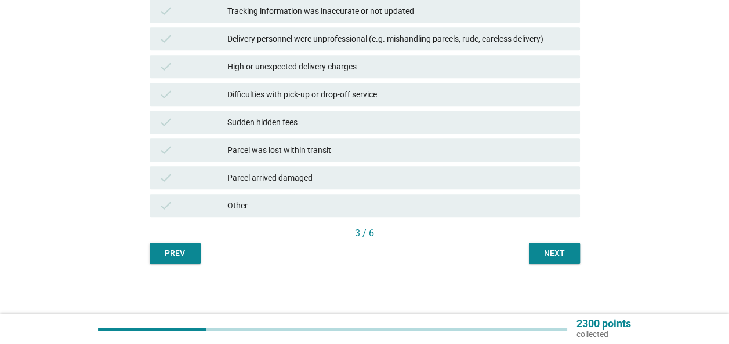
scroll to position [290, 0]
click at [541, 261] on button "Next" at bounding box center [554, 252] width 51 height 21
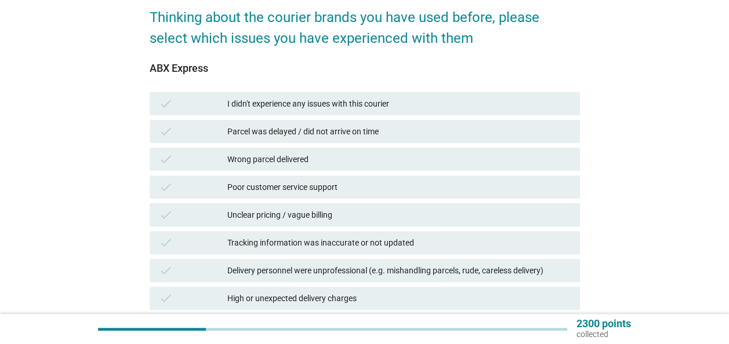
scroll to position [58, 0]
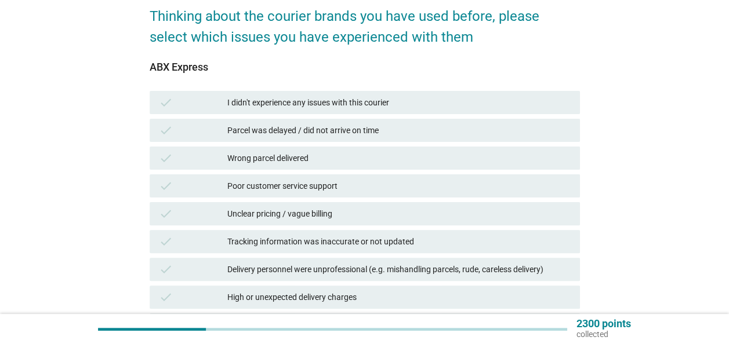
click at [300, 125] on div "Parcel was delayed / did not arrive on time" at bounding box center [398, 130] width 343 height 14
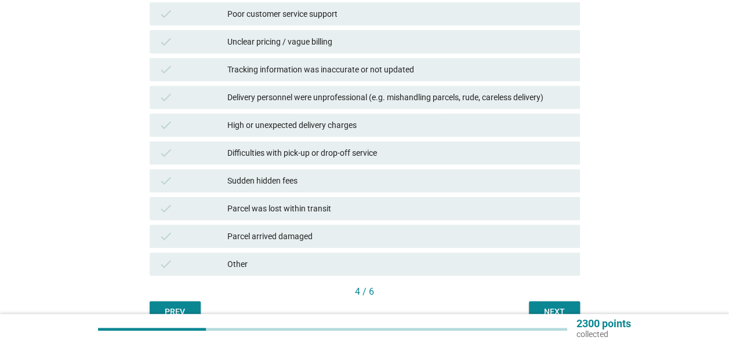
scroll to position [232, 0]
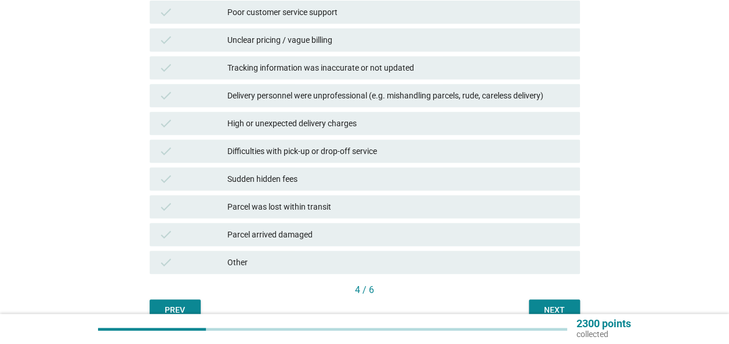
click at [318, 82] on div "check Delivery personnel were unprofessional (e.g. mishandling parcels, rude, c…" at bounding box center [364, 96] width 435 height 28
click at [321, 73] on div "Tracking information was inaccurate or not updated" at bounding box center [398, 68] width 343 height 14
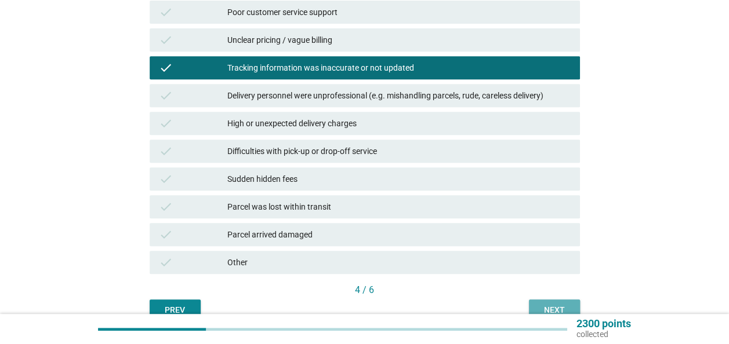
click at [553, 300] on button "Next" at bounding box center [554, 310] width 51 height 21
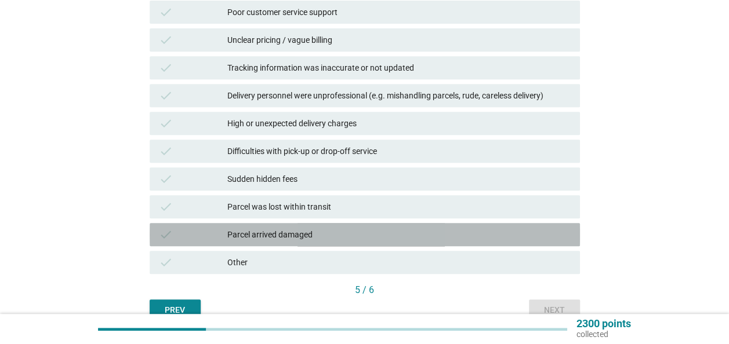
click at [289, 235] on div "Parcel arrived damaged" at bounding box center [398, 235] width 343 height 14
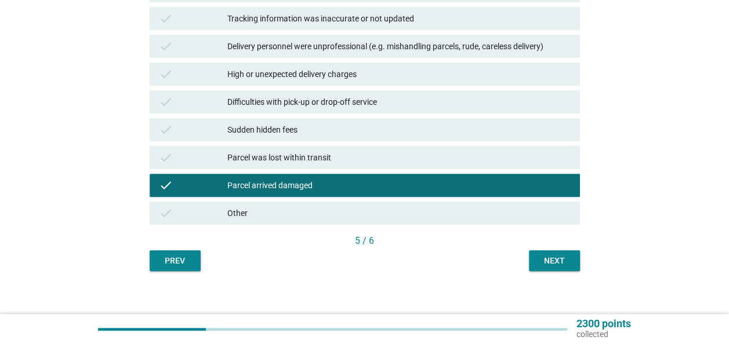
scroll to position [290, 0]
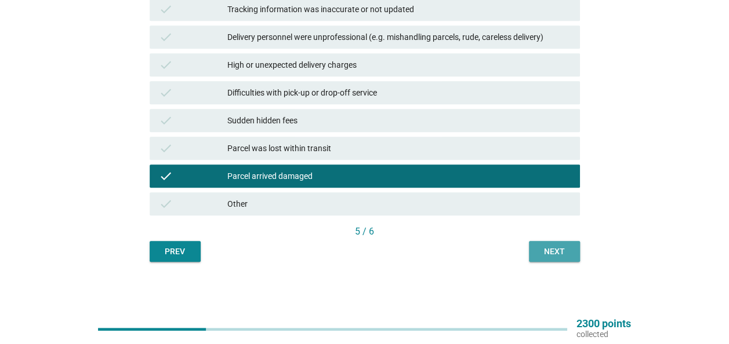
click at [552, 242] on button "Next" at bounding box center [554, 251] width 51 height 21
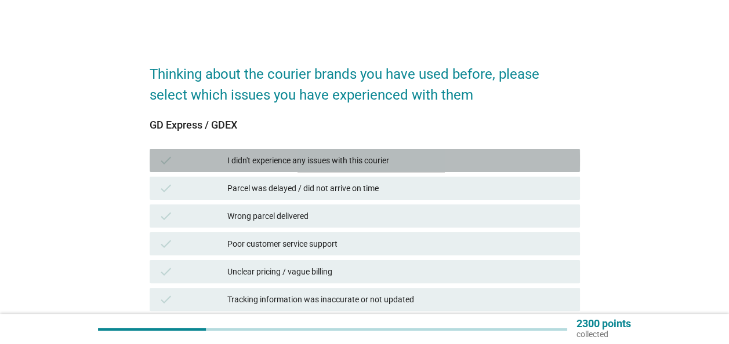
click at [289, 161] on div "I didn't experience any issues with this courier" at bounding box center [398, 161] width 343 height 14
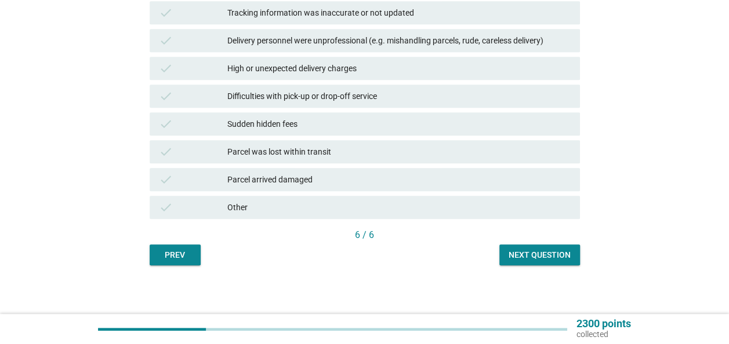
scroll to position [290, 0]
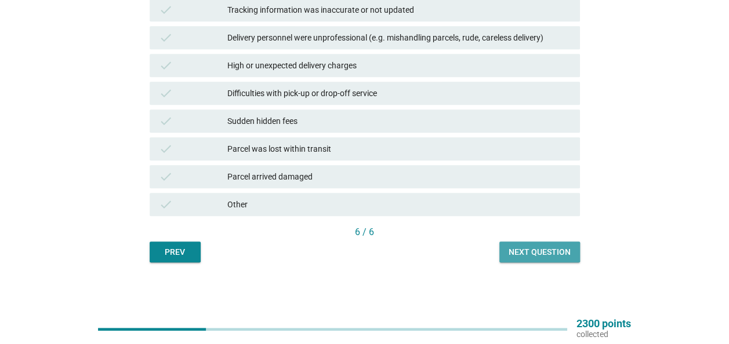
click at [569, 247] on div "Next question" at bounding box center [539, 252] width 62 height 12
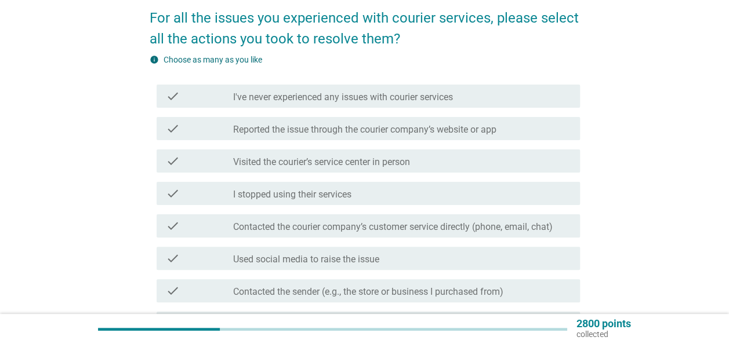
scroll to position [58, 0]
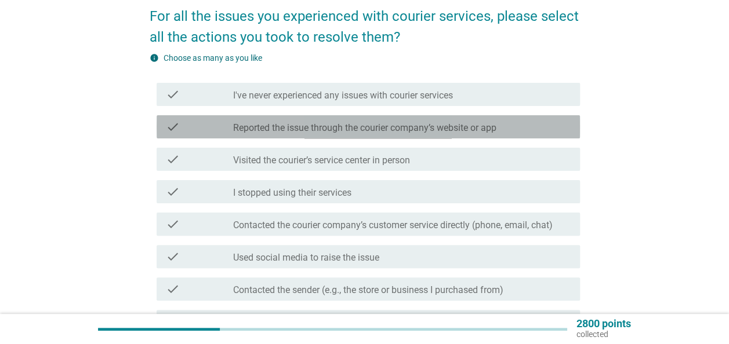
click at [252, 131] on label "Reported the issue through the courier company’s website or app" at bounding box center [364, 128] width 263 height 12
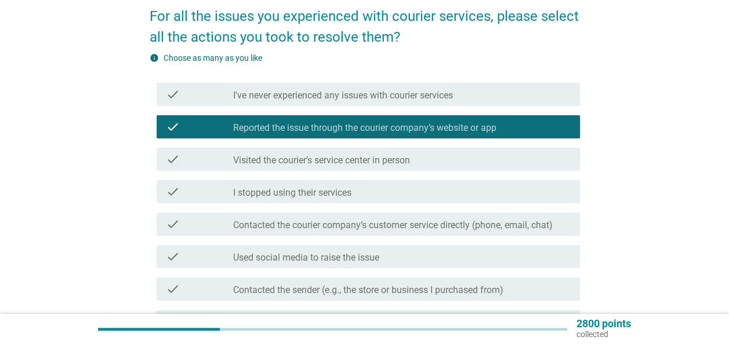
click at [263, 163] on label "Visited the courier’s service center in person" at bounding box center [321, 161] width 177 height 12
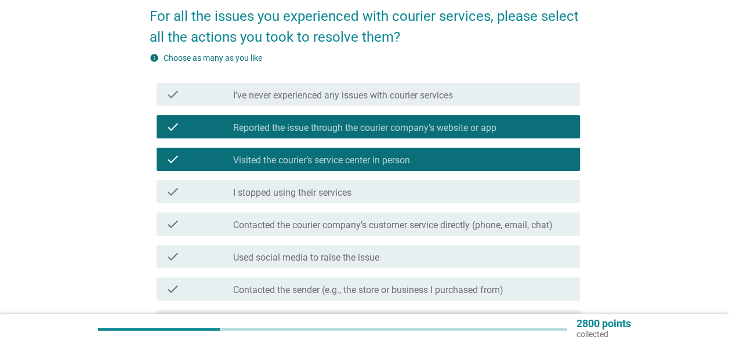
click at [263, 163] on label "Visited the courier’s service center in person" at bounding box center [321, 161] width 177 height 12
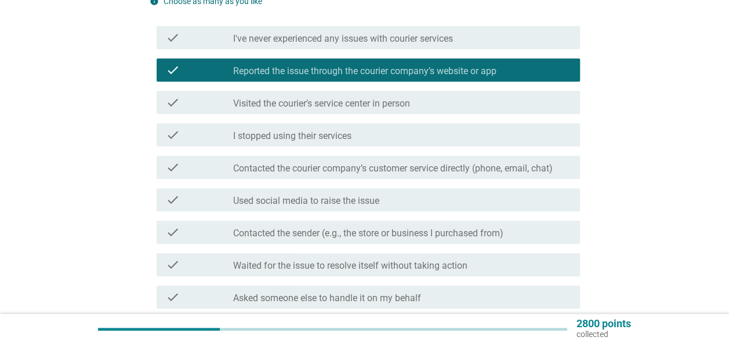
scroll to position [116, 0]
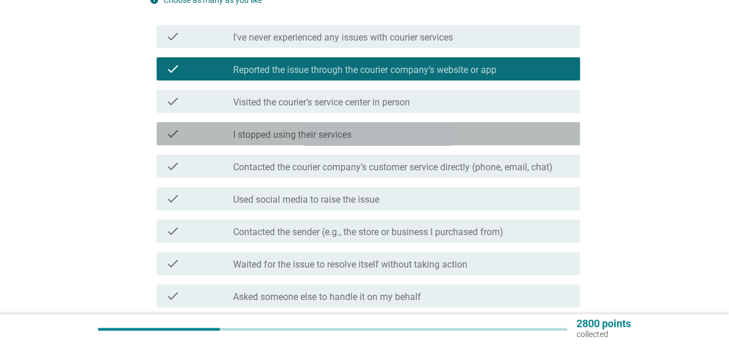
click at [276, 135] on label "I stopped using their services" at bounding box center [292, 135] width 118 height 12
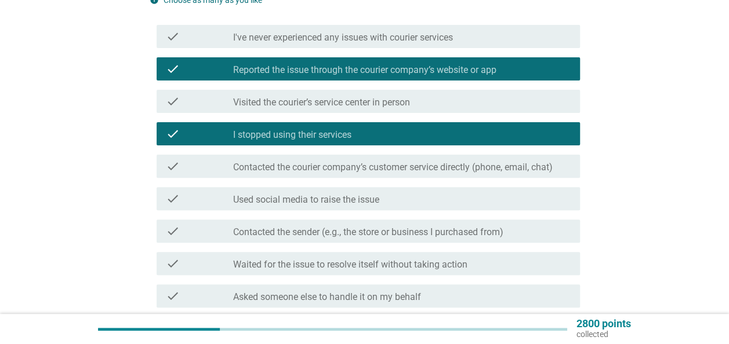
click at [276, 168] on label "Contacted the courier company’s customer service directly (phone, email, chat)" at bounding box center [392, 168] width 319 height 12
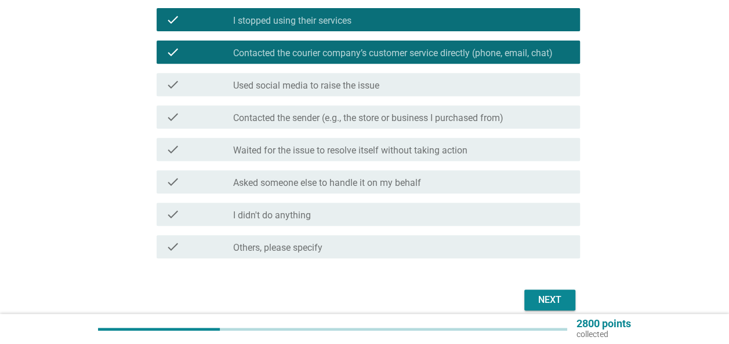
scroll to position [232, 0]
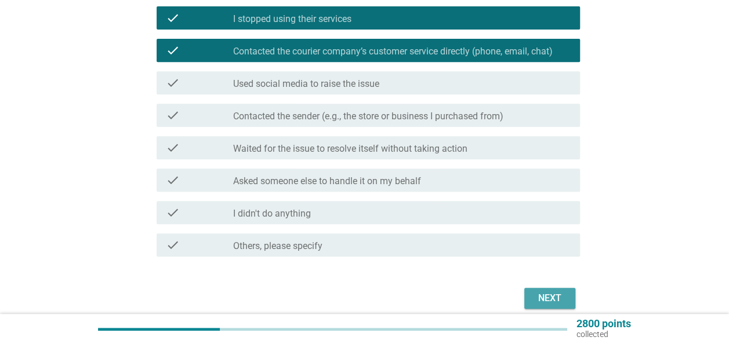
click at [540, 307] on button "Next" at bounding box center [549, 298] width 51 height 21
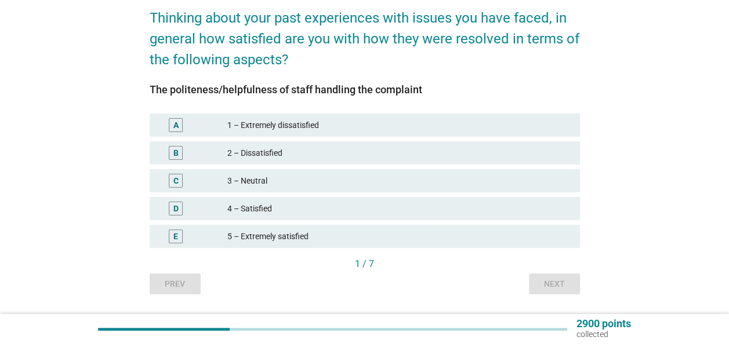
scroll to position [58, 0]
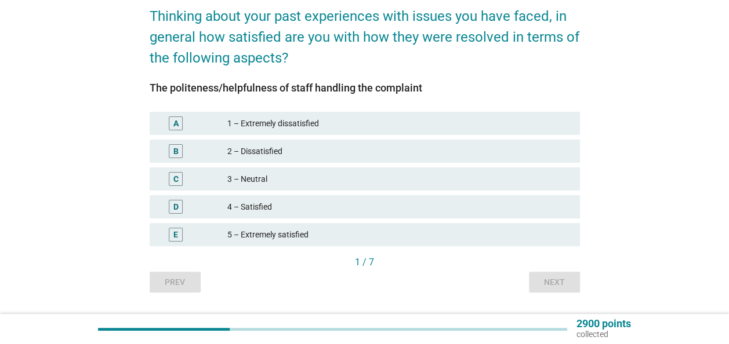
click at [272, 206] on div "4 – Satisfied" at bounding box center [398, 207] width 343 height 14
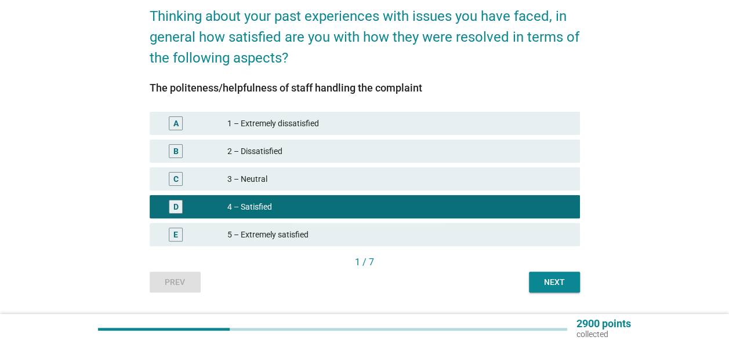
click at [529, 286] on button "Next" at bounding box center [554, 282] width 51 height 21
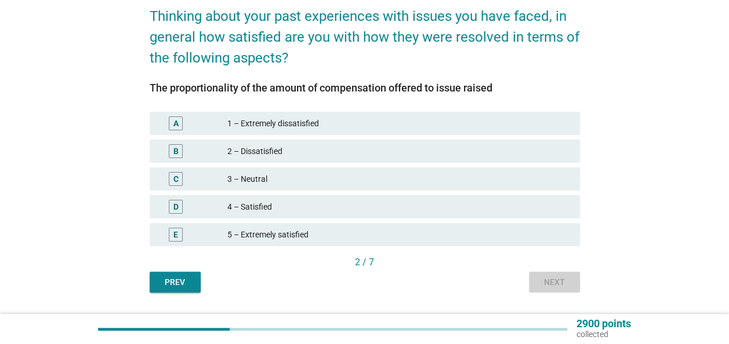
scroll to position [0, 0]
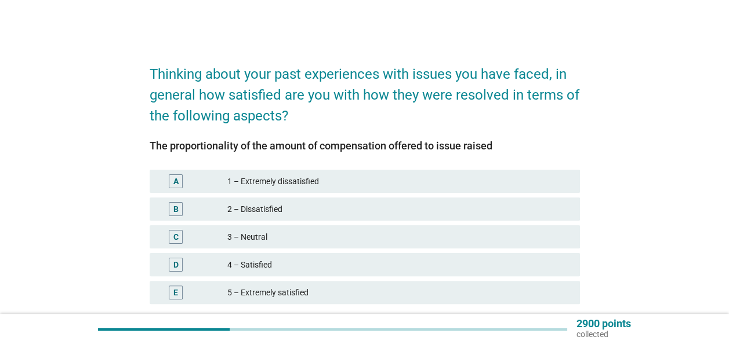
click at [248, 236] on div "3 – Neutral" at bounding box center [398, 237] width 343 height 14
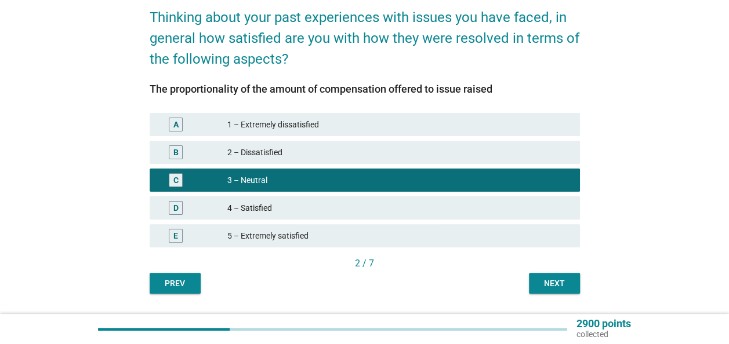
scroll to position [58, 0]
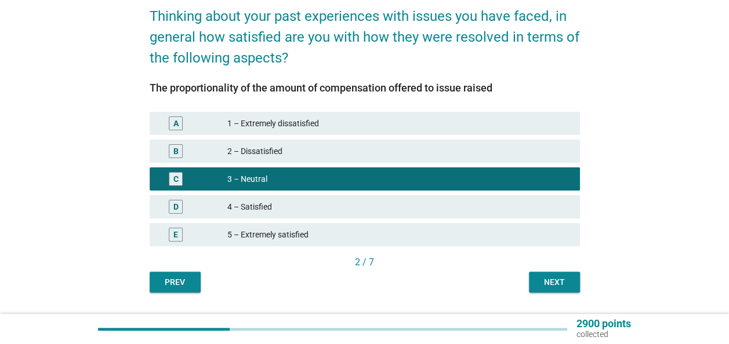
click at [544, 281] on div "Next" at bounding box center [554, 283] width 32 height 12
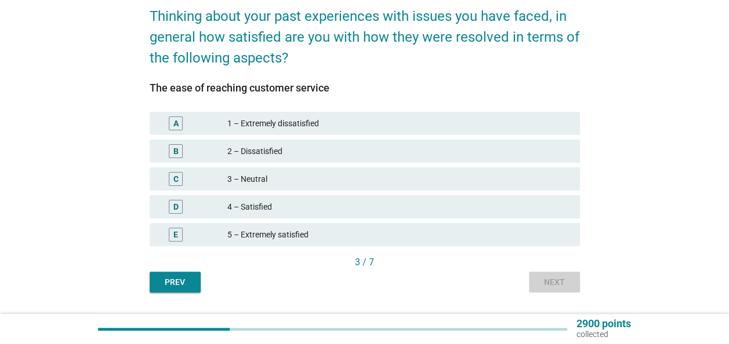
scroll to position [0, 0]
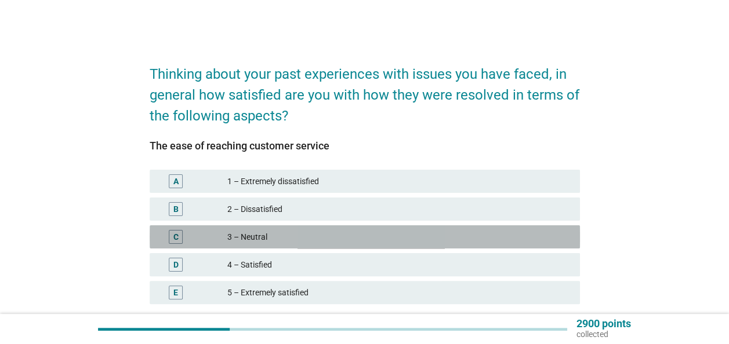
click at [255, 242] on div "3 – Neutral" at bounding box center [398, 237] width 343 height 14
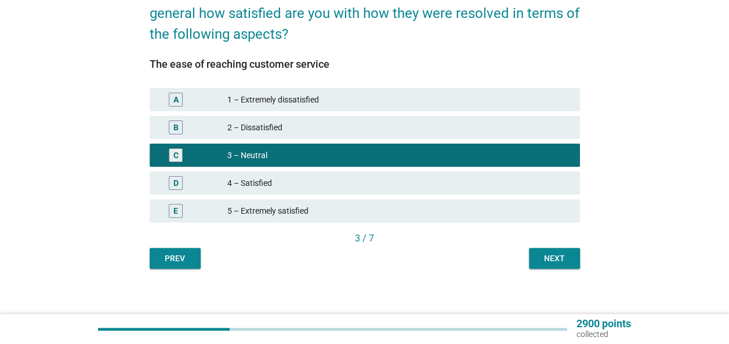
scroll to position [89, 0]
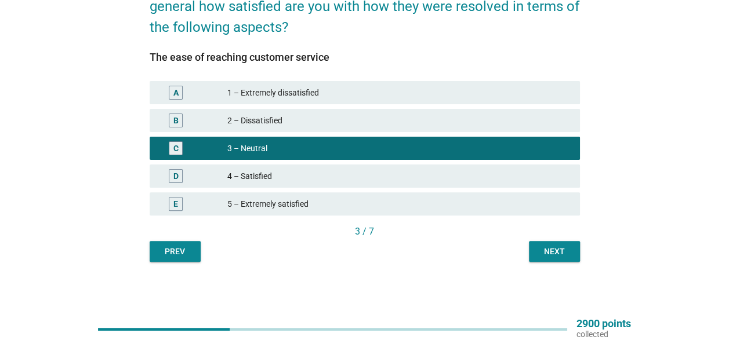
click at [556, 249] on div "Next" at bounding box center [554, 252] width 32 height 12
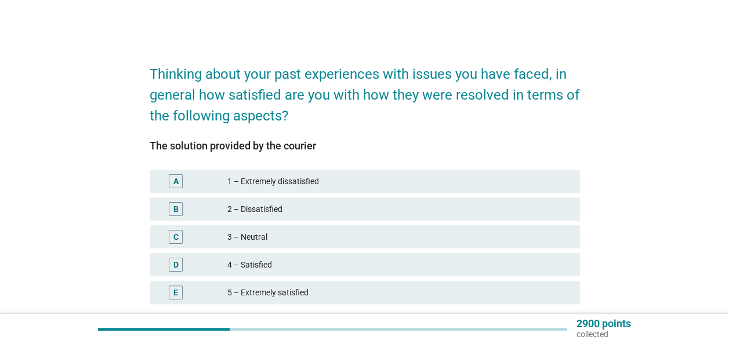
click at [259, 240] on div "3 – Neutral" at bounding box center [398, 237] width 343 height 14
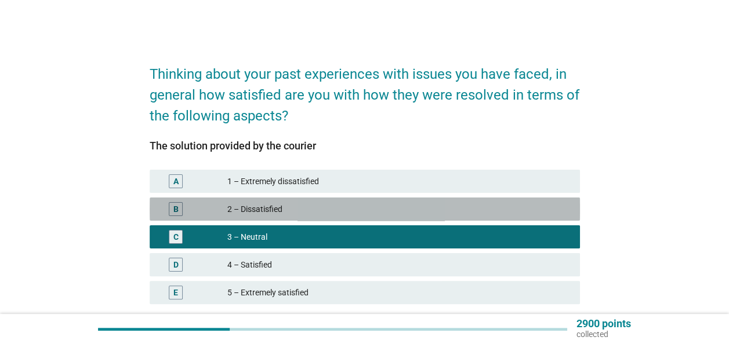
click at [304, 210] on div "2 – Dissatisfied" at bounding box center [398, 209] width 343 height 14
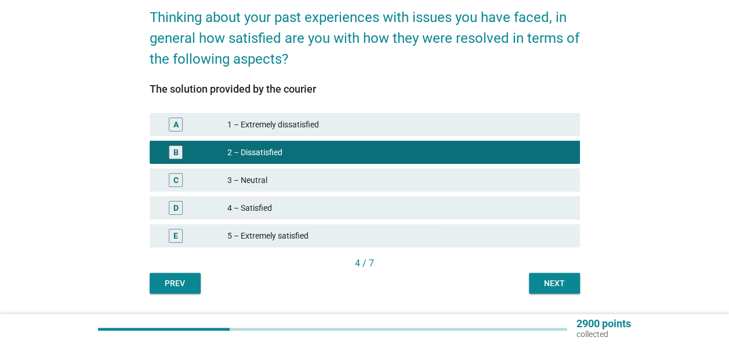
scroll to position [58, 0]
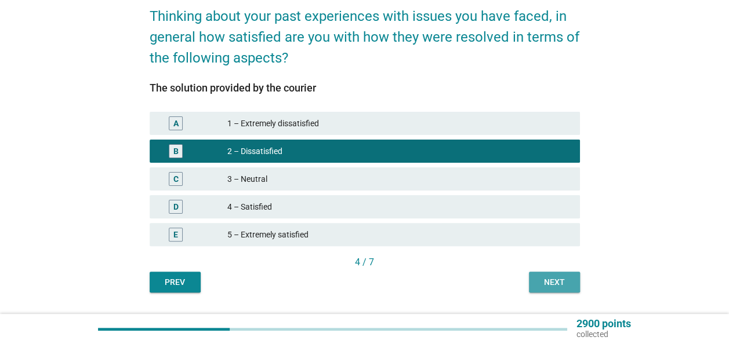
click at [555, 272] on button "Next" at bounding box center [554, 282] width 51 height 21
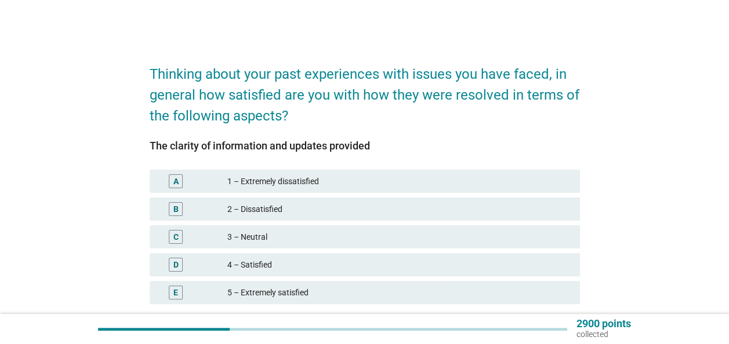
click at [276, 234] on div "3 – Neutral" at bounding box center [398, 237] width 343 height 14
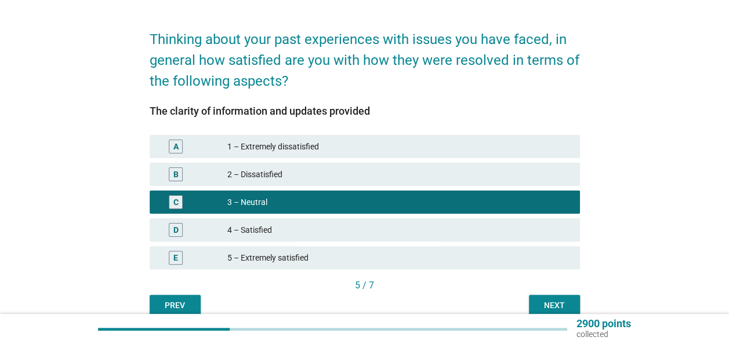
scroll to position [89, 0]
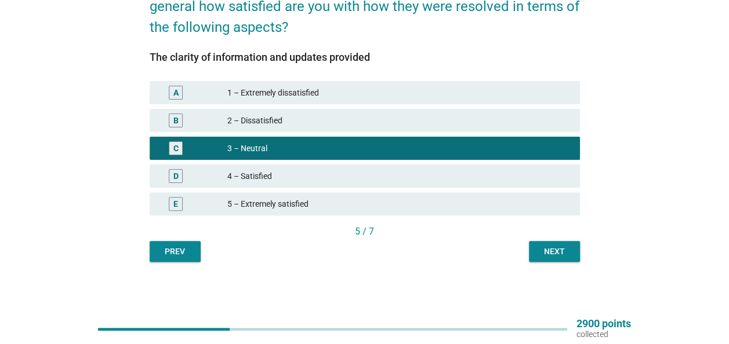
click at [562, 249] on div "Next" at bounding box center [554, 252] width 32 height 12
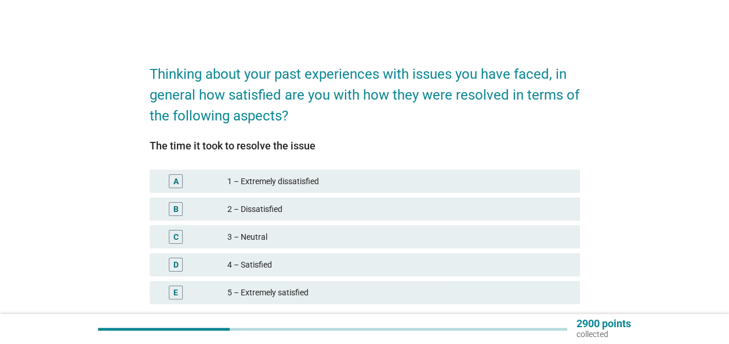
click at [269, 216] on div "B 2 – Dissatisfied" at bounding box center [365, 209] width 430 height 23
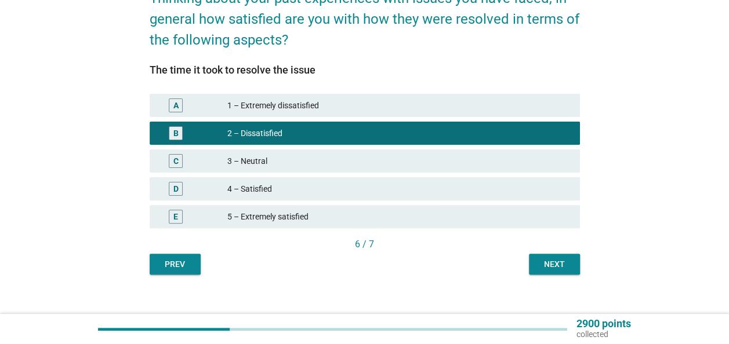
scroll to position [89, 0]
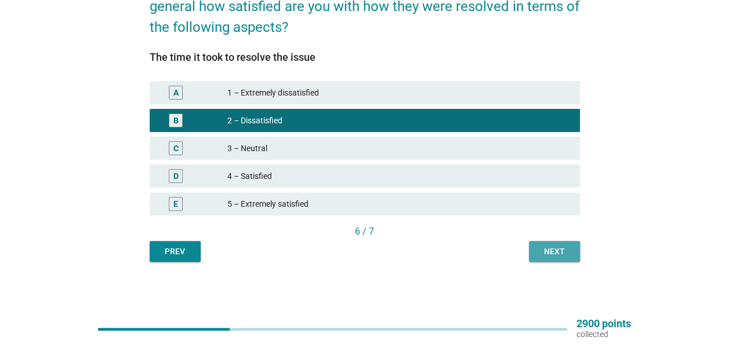
click at [530, 247] on button "Next" at bounding box center [554, 251] width 51 height 21
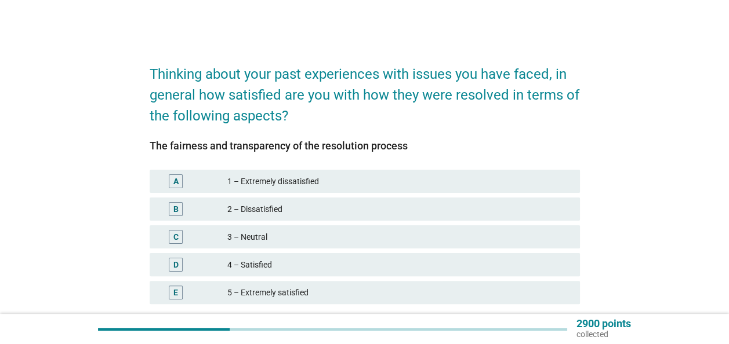
click at [257, 228] on div "C 3 – Neutral" at bounding box center [365, 237] width 430 height 23
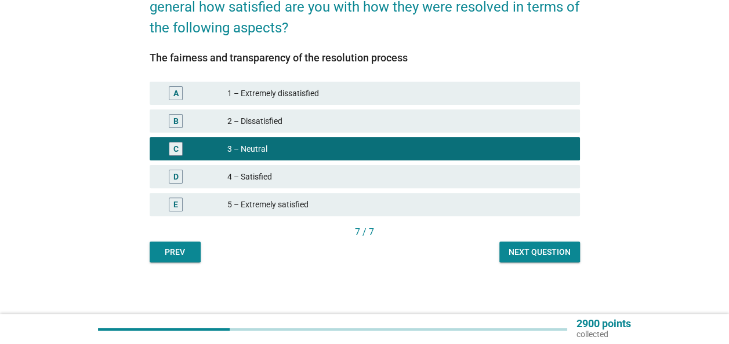
scroll to position [89, 0]
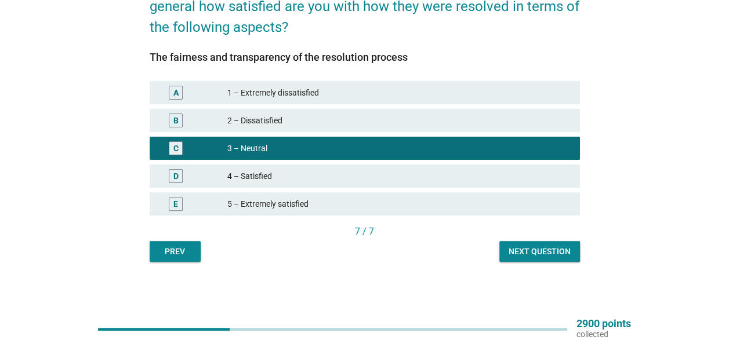
click at [530, 257] on div "Next question" at bounding box center [539, 252] width 62 height 12
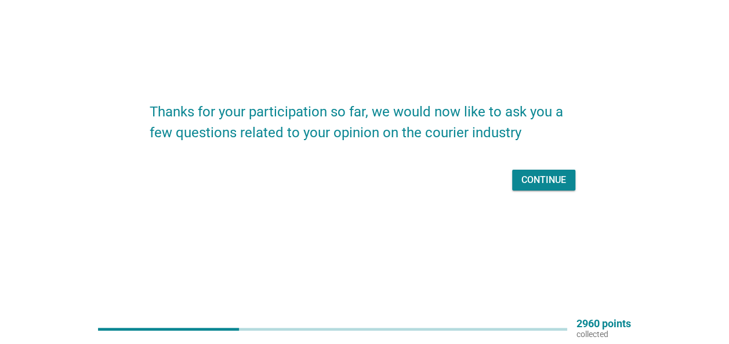
scroll to position [0, 0]
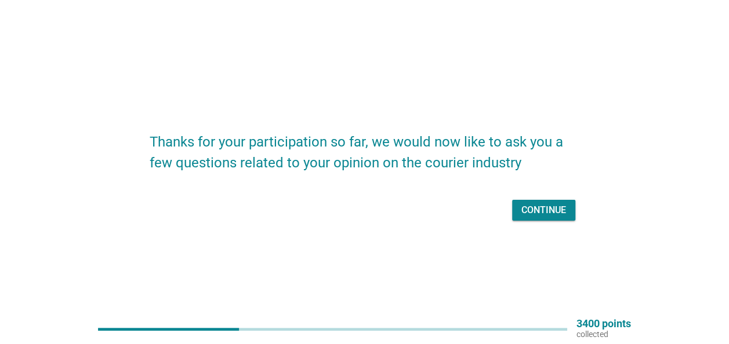
click at [533, 217] on div "Continue" at bounding box center [543, 210] width 45 height 14
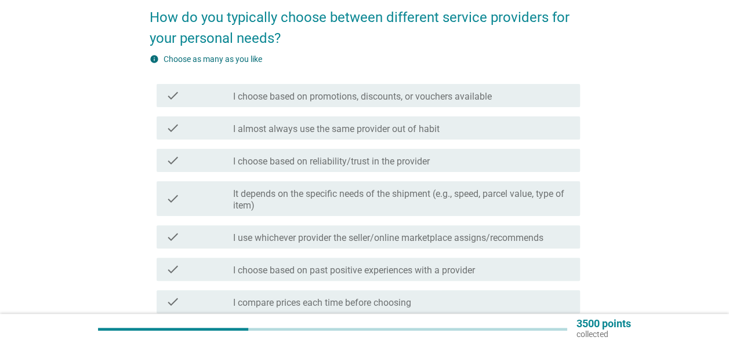
scroll to position [58, 0]
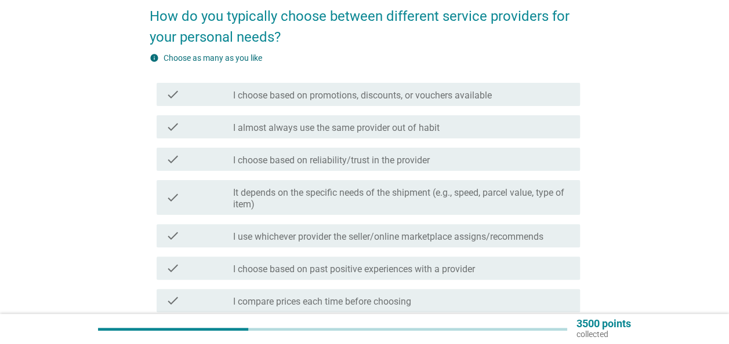
click at [322, 160] on label "I choose based on reliability/trust in the provider" at bounding box center [331, 161] width 197 height 12
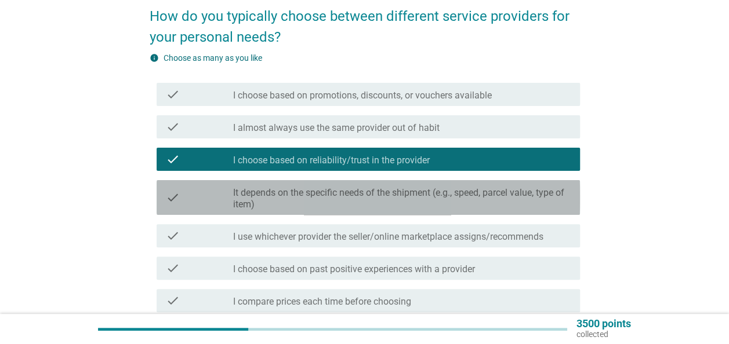
click at [324, 195] on label "It depends on the specific needs of the shipment (e.g., speed, parcel value, ty…" at bounding box center [401, 198] width 337 height 23
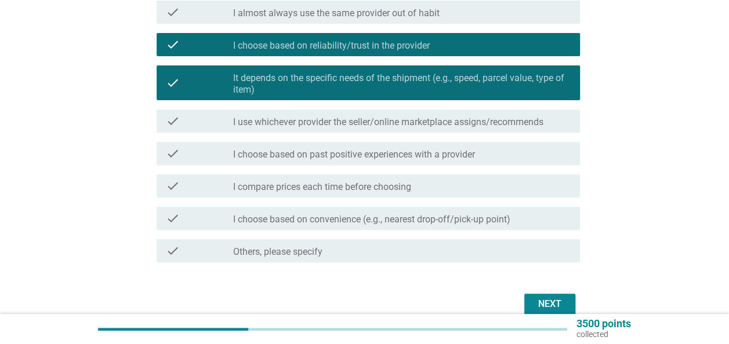
scroll to position [174, 0]
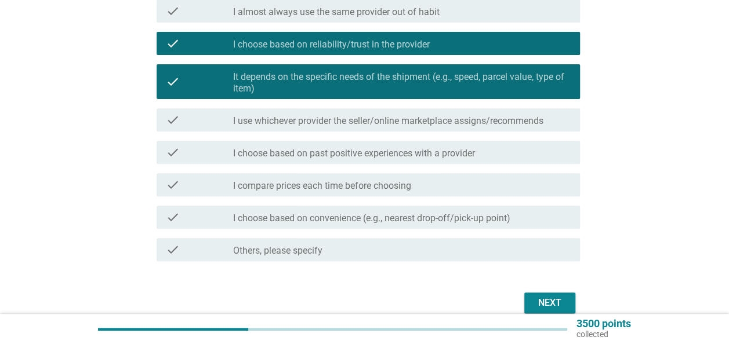
click at [335, 161] on div "check check_box_outline_blank I choose based on past positive experiences with …" at bounding box center [368, 152] width 423 height 23
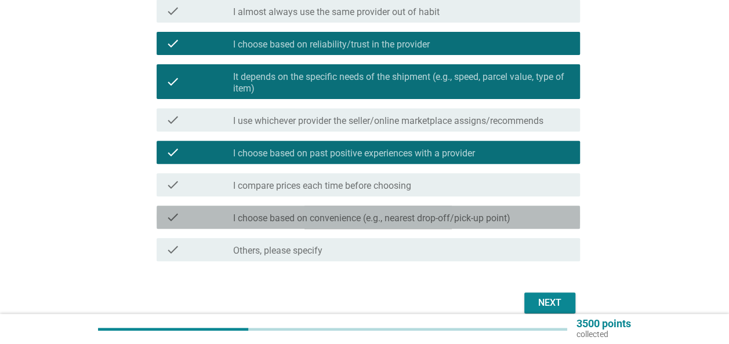
click at [459, 225] on div "check check_box_outline_blank I choose based on convenience (e.g., nearest drop…" at bounding box center [368, 217] width 423 height 23
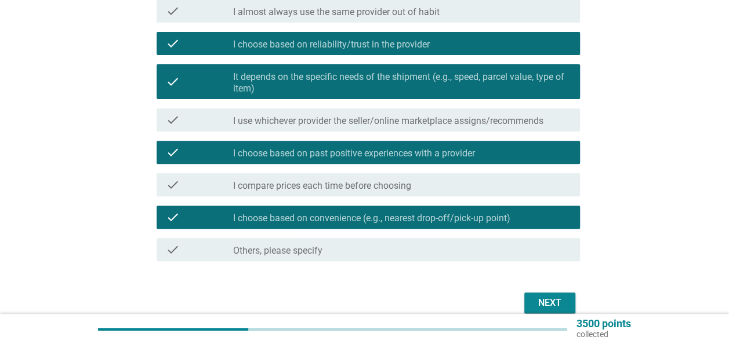
click at [535, 300] on div "Next" at bounding box center [549, 303] width 32 height 14
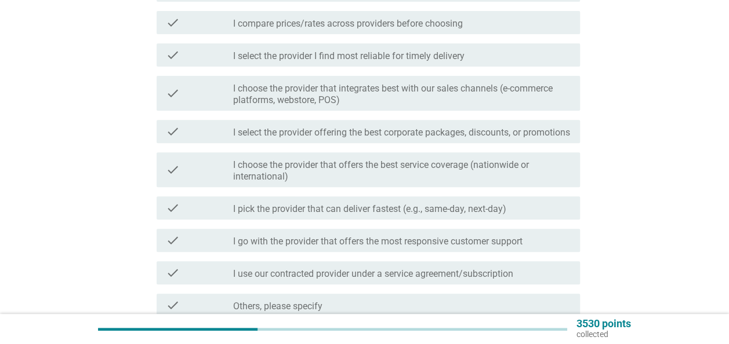
scroll to position [0, 0]
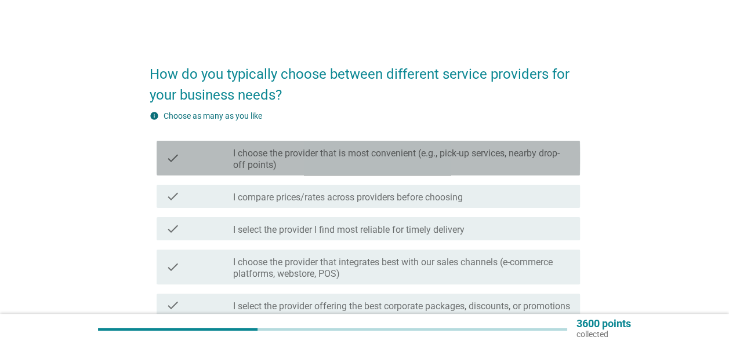
click at [328, 172] on div "check check_box_outline_blank I choose the provider that is most convenient (e.…" at bounding box center [368, 158] width 423 height 35
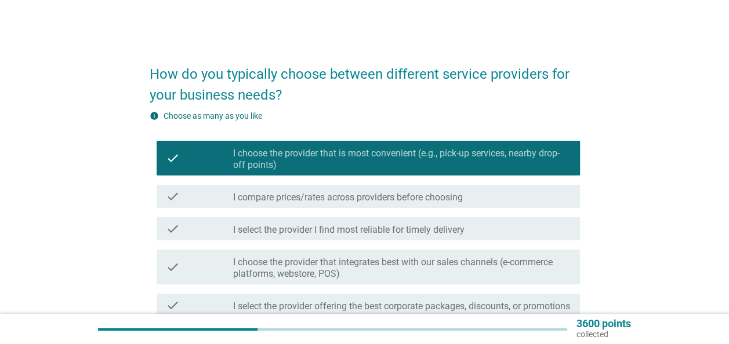
click at [316, 194] on label "I compare prices/rates across providers before choosing" at bounding box center [348, 198] width 230 height 12
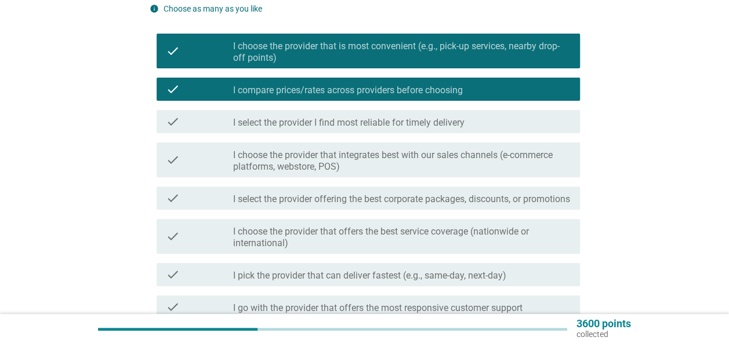
scroll to position [116, 0]
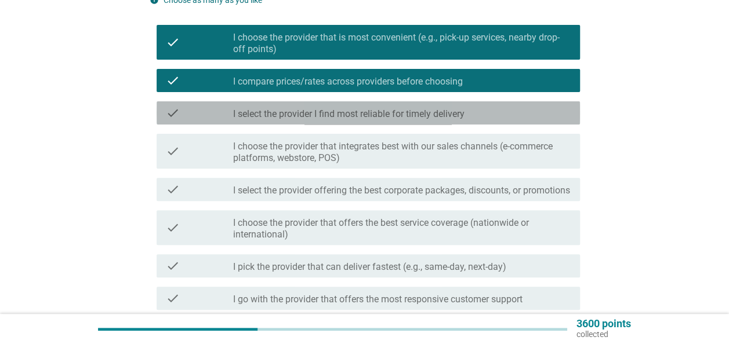
click at [307, 115] on label "I select the provider I find most reliable for timely delivery" at bounding box center [348, 114] width 231 height 12
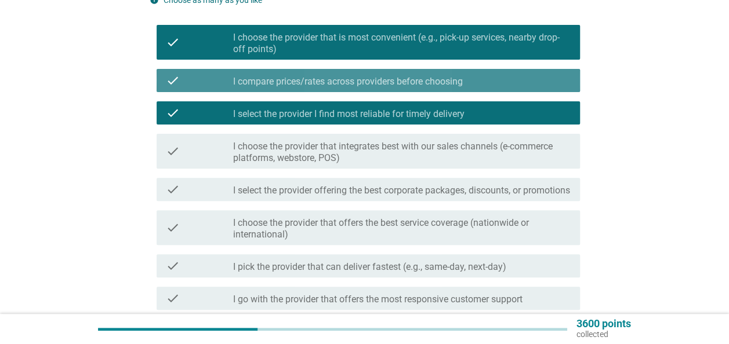
click at [322, 80] on label "I compare prices/rates across providers before choosing" at bounding box center [348, 82] width 230 height 12
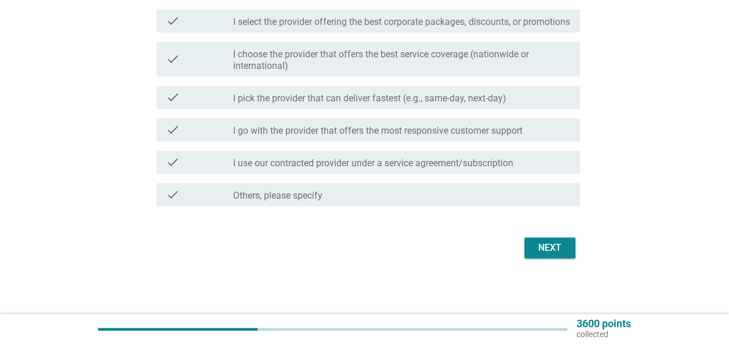
scroll to position [290, 0]
click at [410, 71] on label "I choose the provider that offers the best service coverage (nationwide or inte…" at bounding box center [401, 60] width 337 height 23
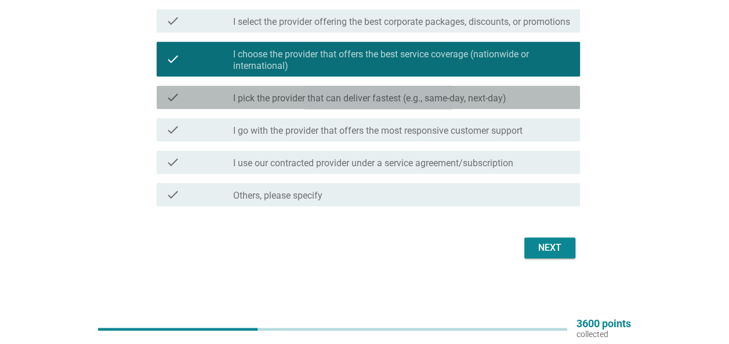
click at [456, 102] on label "I pick the provider that can deliver fastest (e.g., same-day, next-day)" at bounding box center [369, 99] width 273 height 12
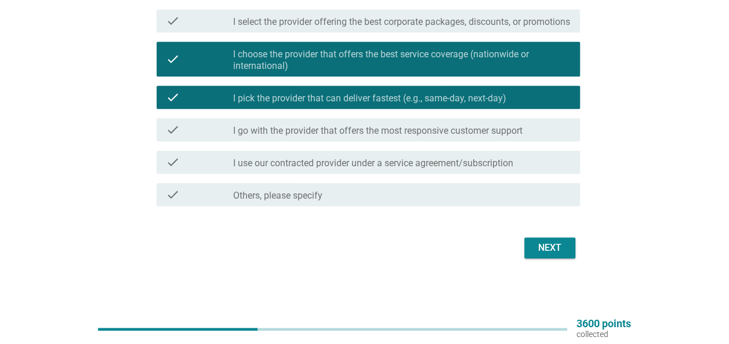
click at [463, 125] on div "check check_box_outline_blank I go with the provider that offers the most respo…" at bounding box center [368, 129] width 423 height 23
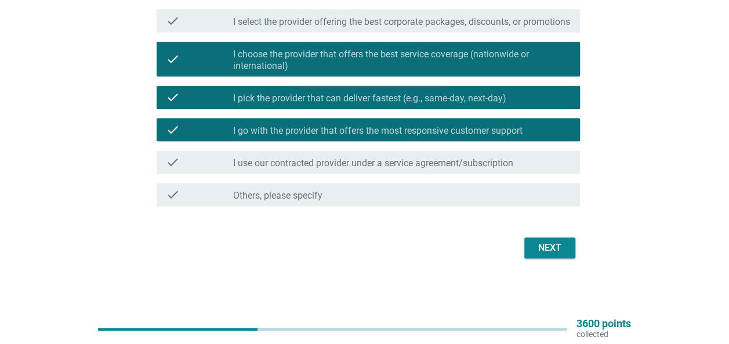
click at [544, 259] on button "Next" at bounding box center [549, 248] width 51 height 21
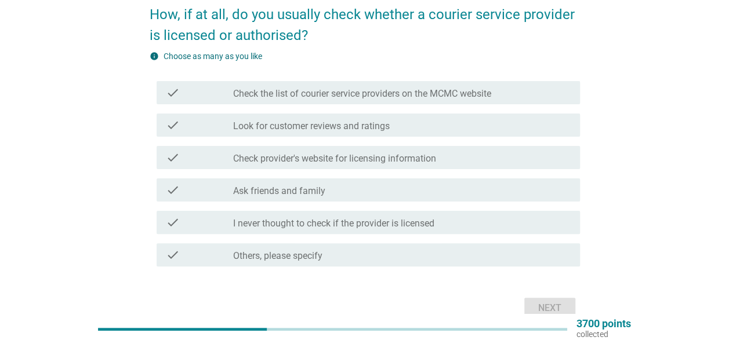
scroll to position [58, 0]
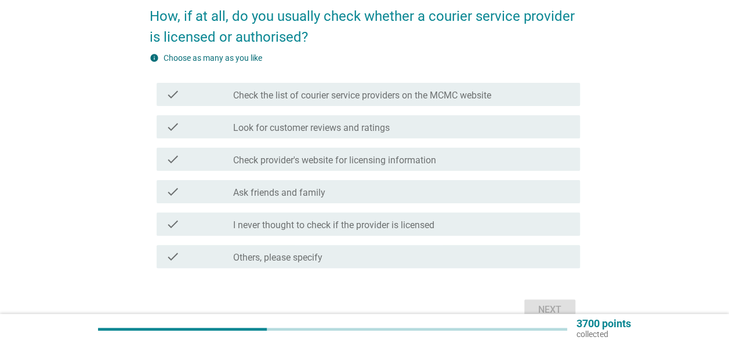
click at [310, 137] on div "check check_box_outline_blank Look for customer reviews and ratings" at bounding box center [368, 126] width 423 height 23
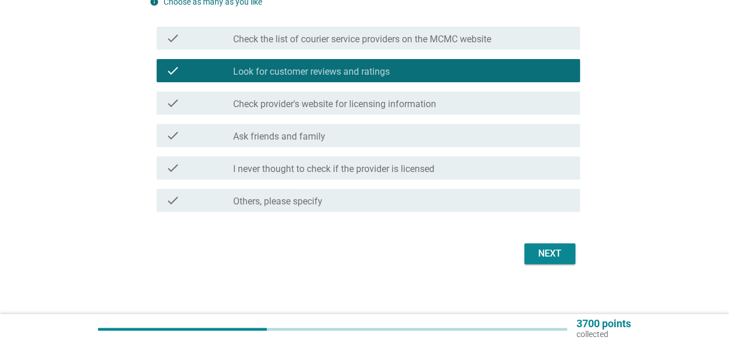
scroll to position [116, 0]
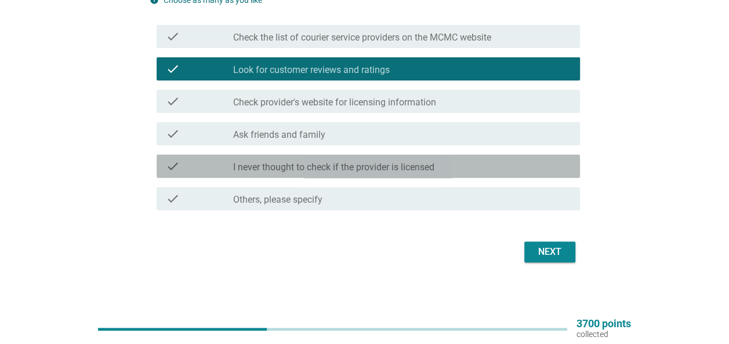
click at [442, 166] on div "check_box_outline_blank I never thought to check if the provider is licensed" at bounding box center [401, 166] width 337 height 14
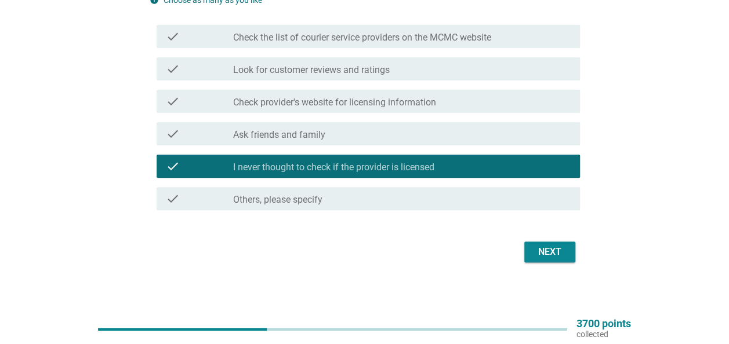
click at [397, 70] on div "check_box_outline_blank Look for customer reviews and ratings" at bounding box center [401, 69] width 337 height 14
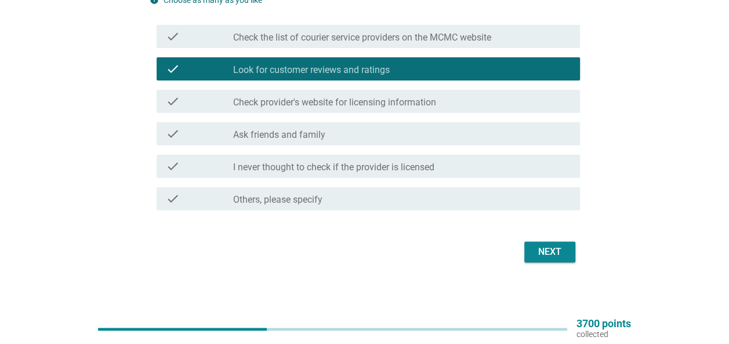
click at [351, 100] on label "Check provider's website for licensing information" at bounding box center [334, 103] width 203 height 12
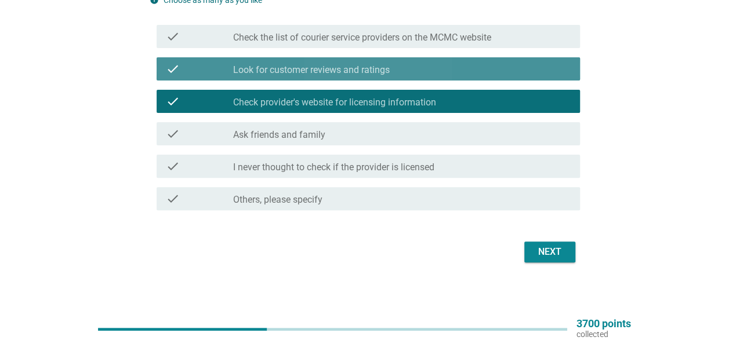
click at [350, 68] on label "Look for customer reviews and ratings" at bounding box center [311, 70] width 157 height 12
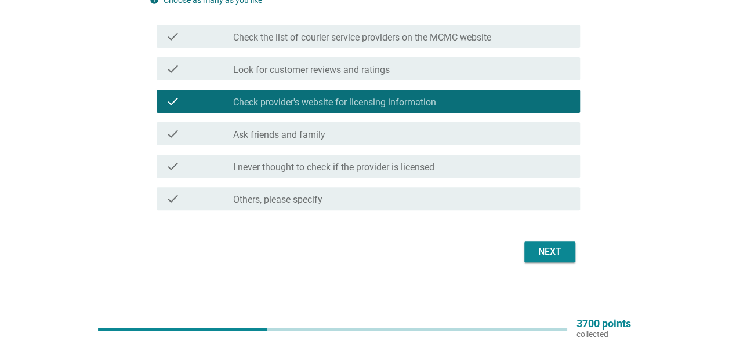
click at [340, 97] on label "Check provider's website for licensing information" at bounding box center [334, 103] width 203 height 12
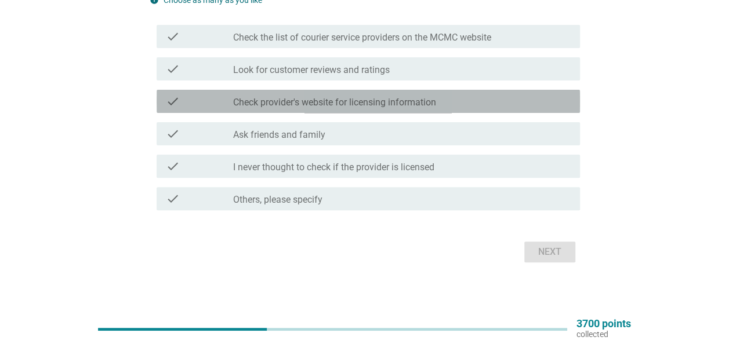
click at [341, 73] on label "Look for customer reviews and ratings" at bounding box center [311, 70] width 157 height 12
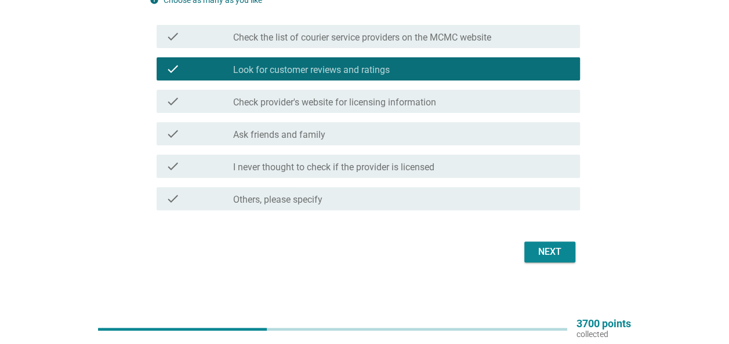
click at [543, 240] on div "Next" at bounding box center [365, 252] width 430 height 28
click at [544, 246] on div "Next" at bounding box center [549, 252] width 32 height 14
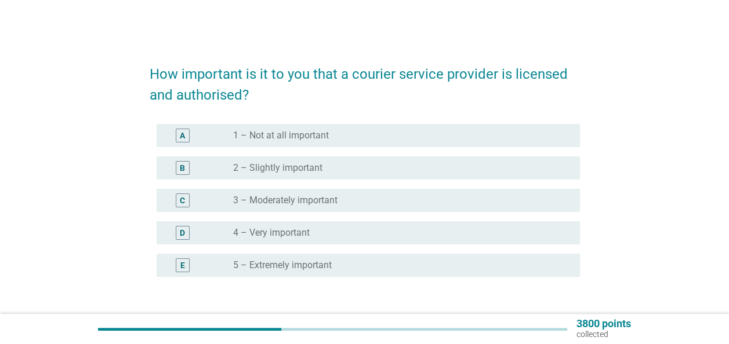
click at [303, 199] on label "3 – Moderately important" at bounding box center [285, 201] width 104 height 12
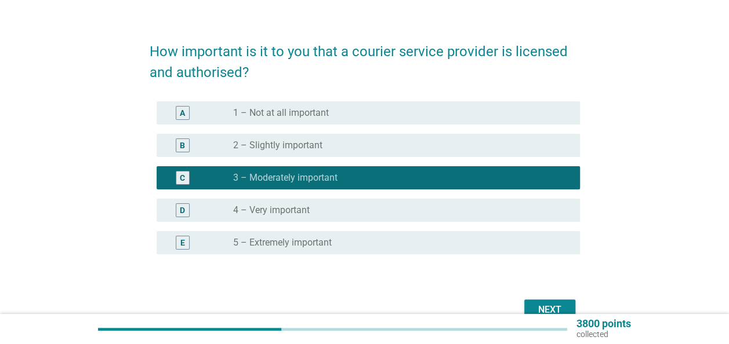
scroll to position [85, 0]
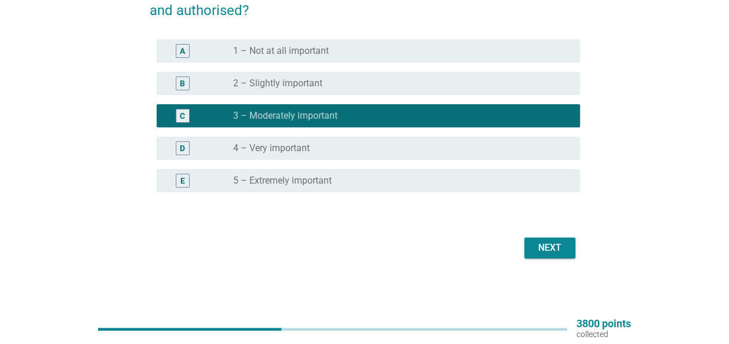
click at [566, 249] on button "Next" at bounding box center [549, 248] width 51 height 21
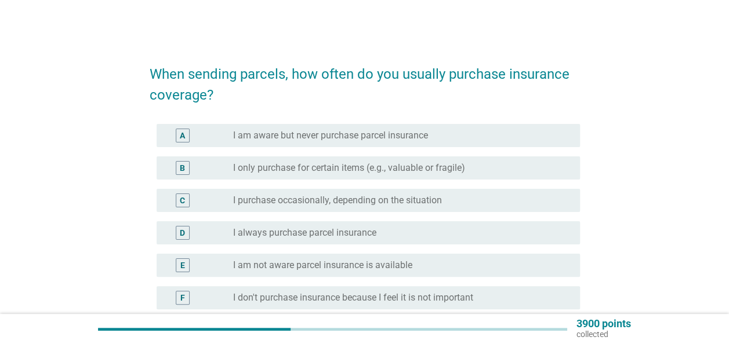
click at [255, 141] on div "radio_button_unchecked I am aware but never purchase parcel insurance" at bounding box center [401, 136] width 337 height 14
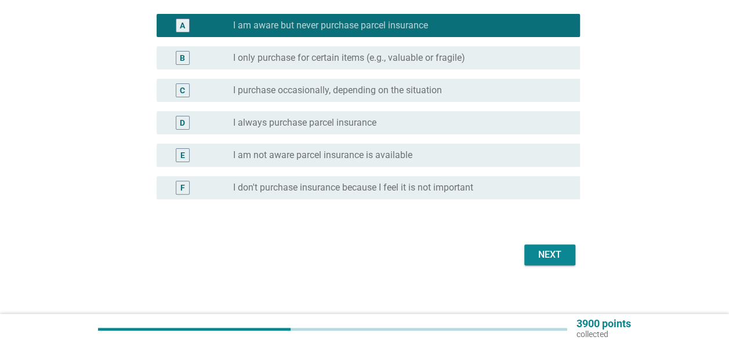
scroll to position [116, 0]
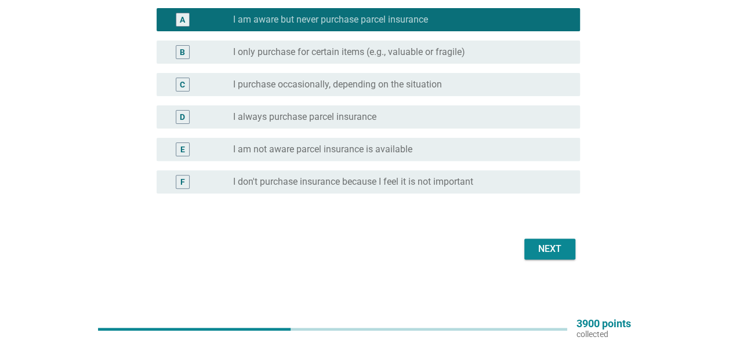
click at [318, 82] on label "I purchase occasionally, depending on the situation" at bounding box center [337, 85] width 209 height 12
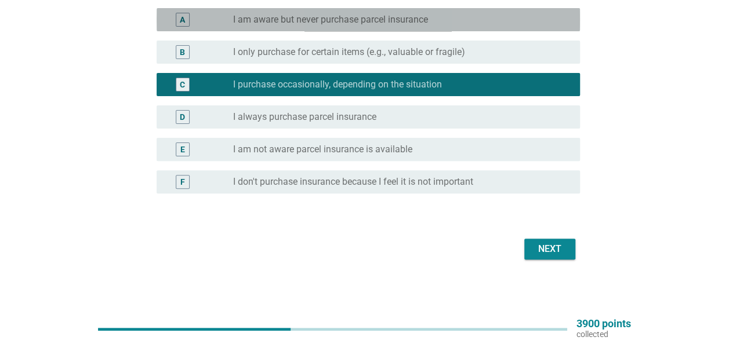
click at [319, 26] on div "radio_button_unchecked I am aware but never purchase parcel insurance" at bounding box center [401, 20] width 337 height 14
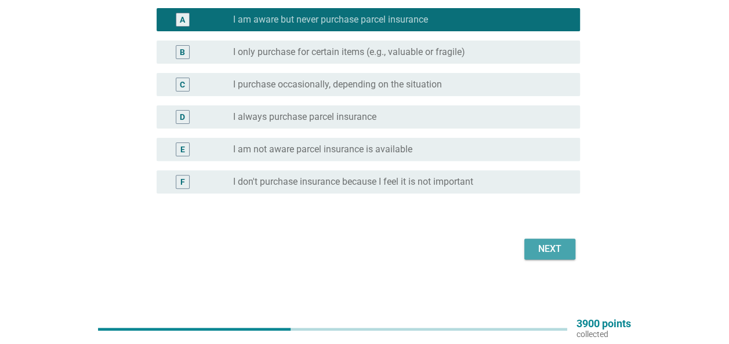
click at [529, 249] on button "Next" at bounding box center [549, 249] width 51 height 21
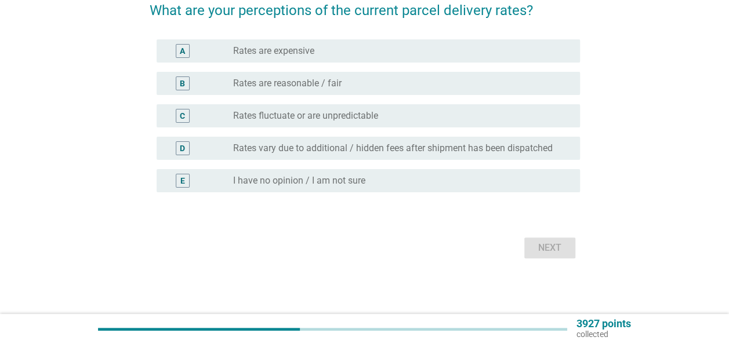
scroll to position [0, 0]
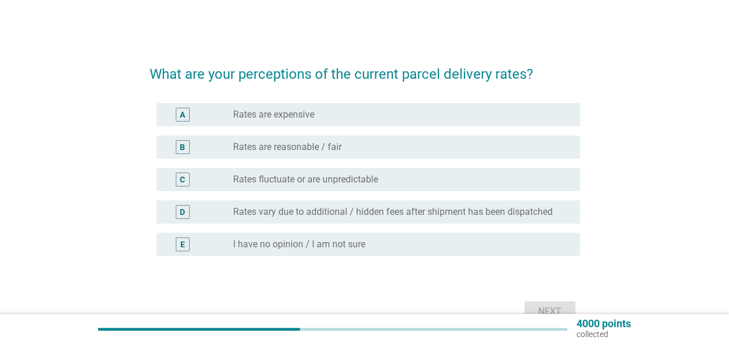
click at [281, 214] on label "Rates vary due to additional / hidden fees after shipment has been dispatched" at bounding box center [392, 212] width 319 height 12
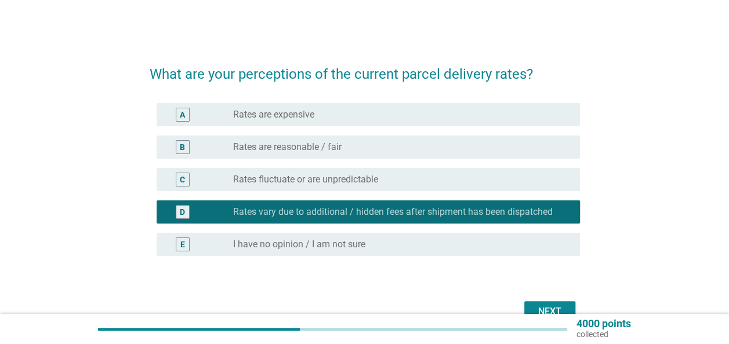
click at [296, 110] on label "Rates are expensive" at bounding box center [273, 115] width 81 height 12
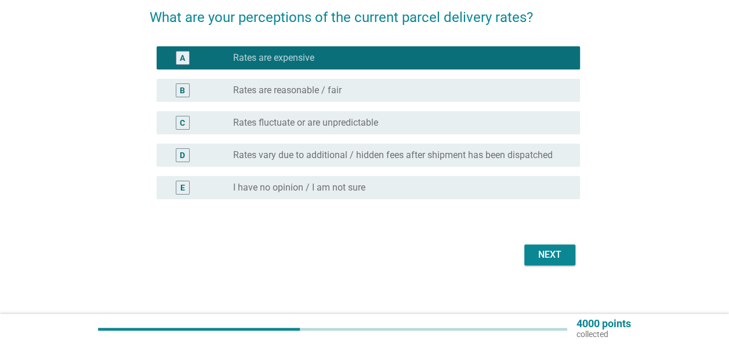
scroll to position [58, 0]
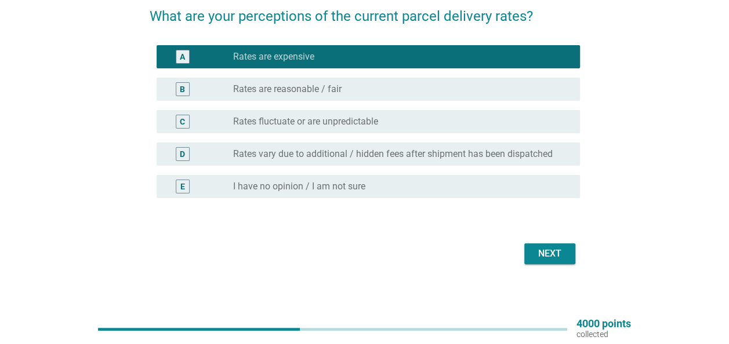
click at [464, 175] on div "E radio_button_unchecked I have no opinion / I am not sure" at bounding box center [365, 186] width 430 height 32
click at [464, 182] on div "radio_button_unchecked I have no opinion / I am not sure" at bounding box center [397, 187] width 328 height 12
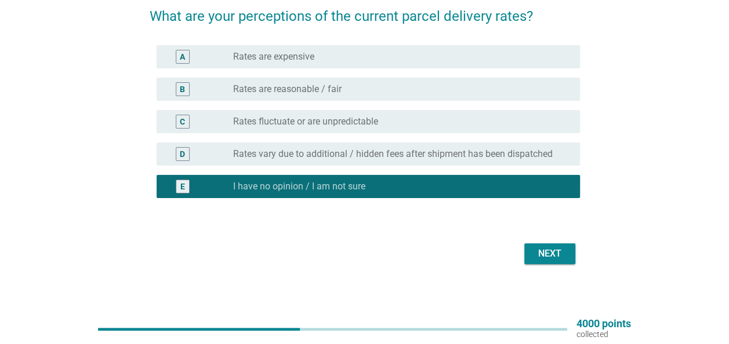
click at [525, 243] on div "Next" at bounding box center [365, 254] width 430 height 28
click at [528, 248] on button "Next" at bounding box center [549, 253] width 51 height 21
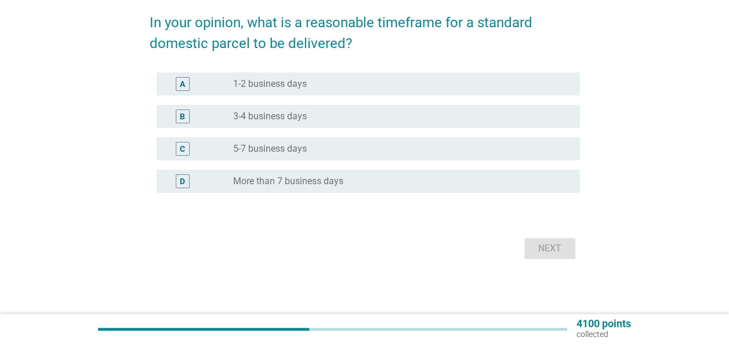
scroll to position [52, 0]
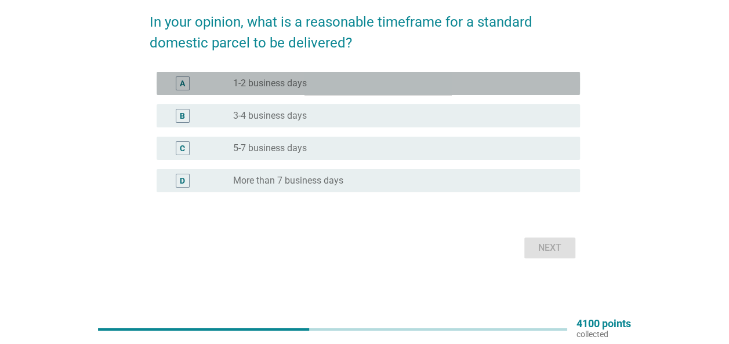
click at [249, 82] on label "1-2 business days" at bounding box center [270, 84] width 74 height 12
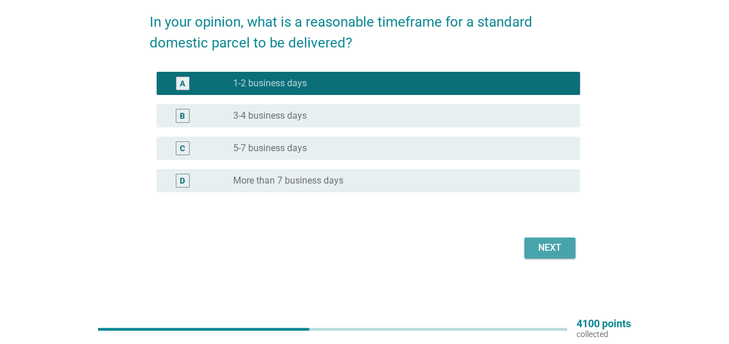
click at [557, 246] on div "Next" at bounding box center [549, 248] width 32 height 14
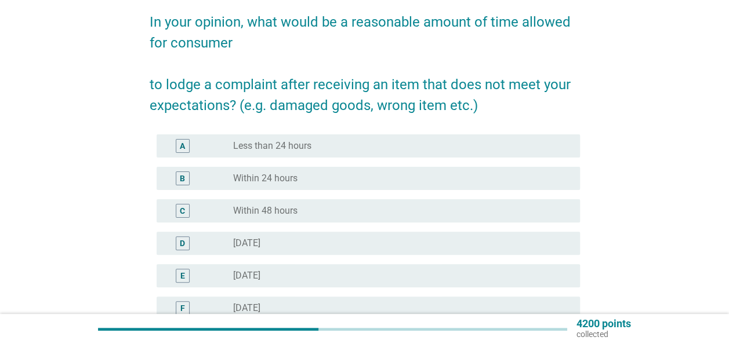
scroll to position [58, 0]
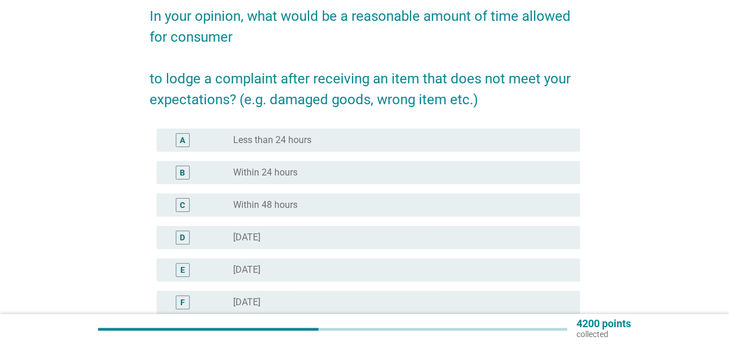
click at [274, 144] on label "Less than 24 hours" at bounding box center [272, 141] width 78 height 12
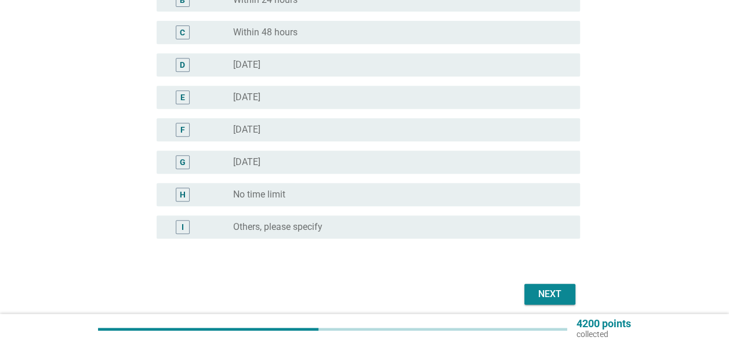
scroll to position [232, 0]
click at [533, 290] on div "Next" at bounding box center [549, 293] width 32 height 14
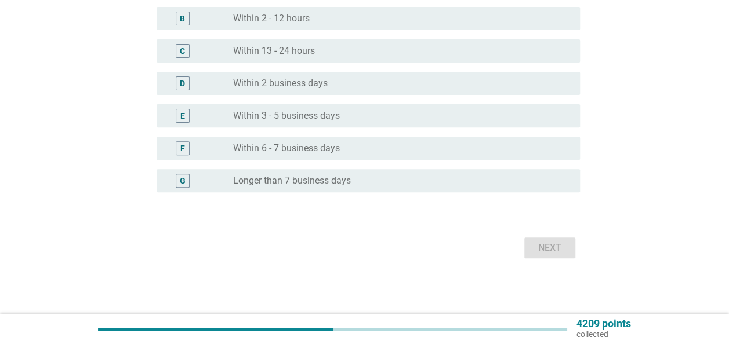
scroll to position [0, 0]
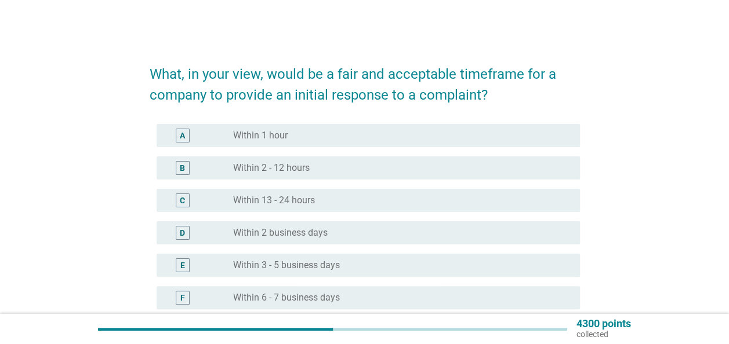
click at [290, 141] on div "radio_button_unchecked Within 1 hour" at bounding box center [397, 136] width 328 height 12
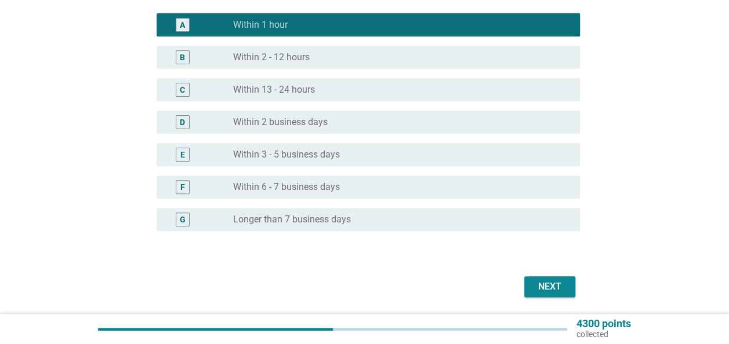
scroll to position [116, 0]
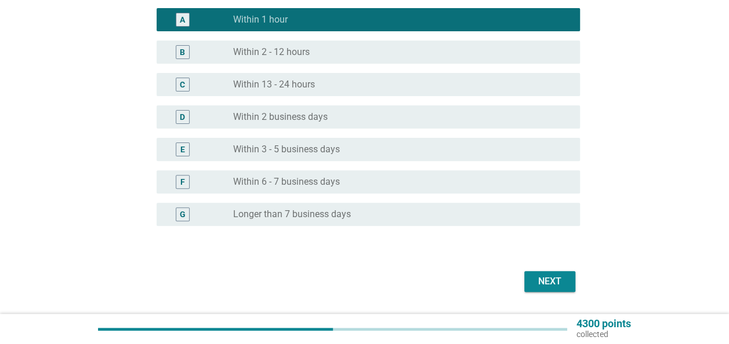
click at [326, 56] on div "radio_button_unchecked Within 2 - 12 hours" at bounding box center [397, 52] width 328 height 12
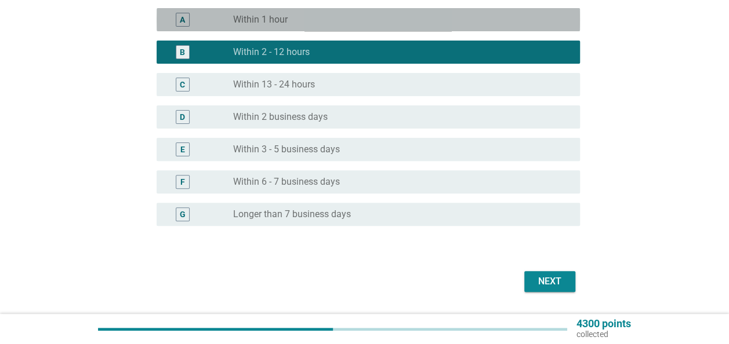
click at [302, 11] on div "A radio_button_unchecked Within 1 hour" at bounding box center [368, 19] width 423 height 23
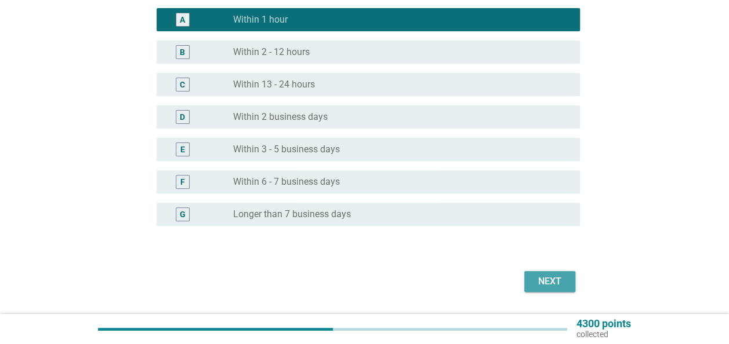
click at [536, 274] on button "Next" at bounding box center [549, 281] width 51 height 21
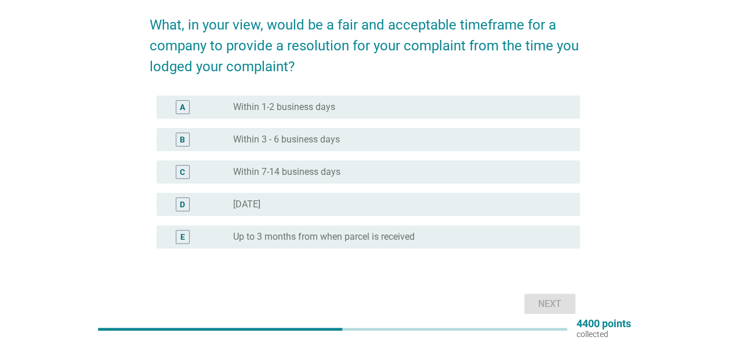
scroll to position [48, 0]
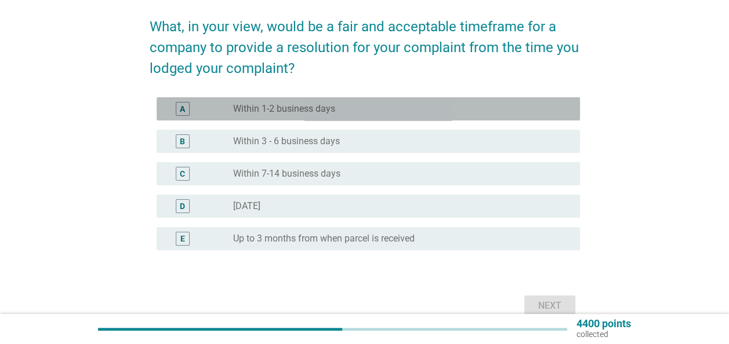
click at [381, 109] on div "radio_button_unchecked Within 1-2 business days" at bounding box center [397, 109] width 328 height 12
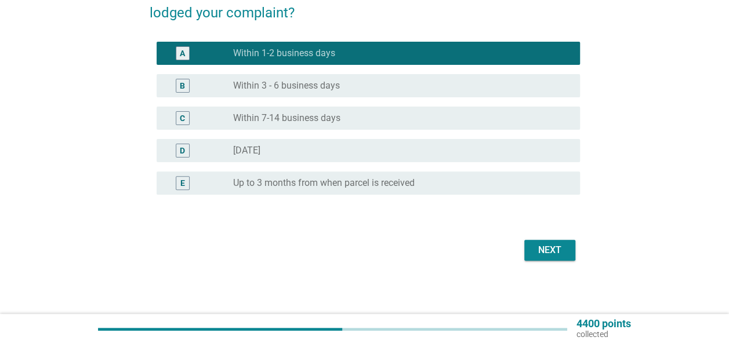
scroll to position [106, 0]
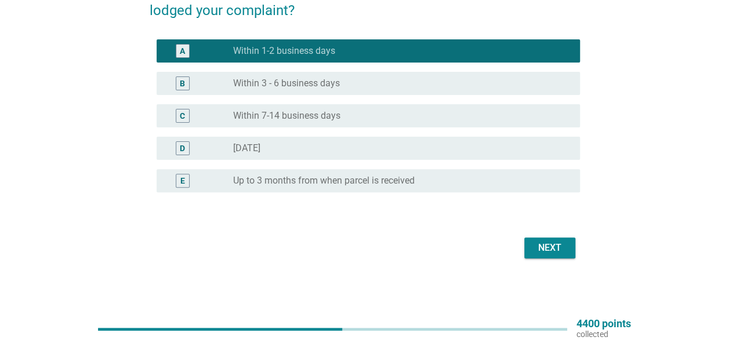
click at [532, 247] on button "Next" at bounding box center [549, 248] width 51 height 21
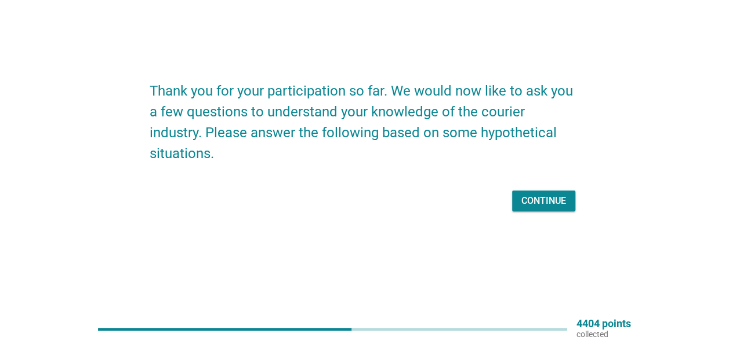
scroll to position [0, 0]
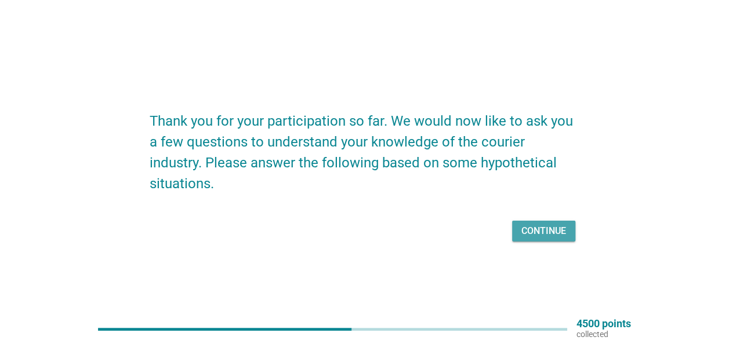
drag, startPoint x: 535, startPoint y: 224, endPoint x: 546, endPoint y: 230, distance: 12.7
click at [546, 230] on button "Continue" at bounding box center [543, 231] width 63 height 21
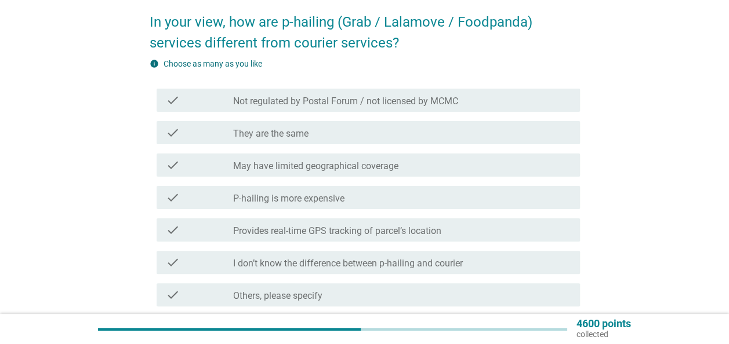
scroll to position [58, 0]
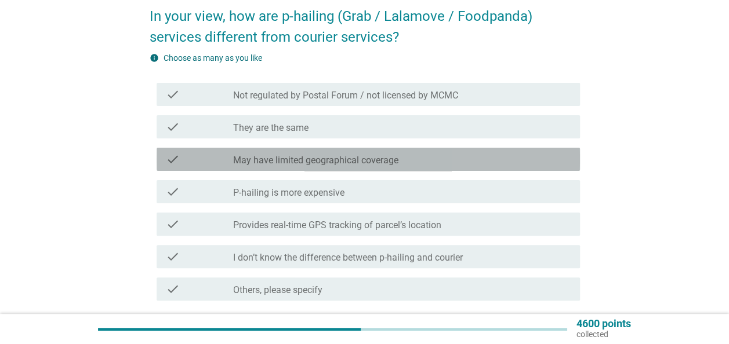
click at [262, 166] on div "check check_box_outline_blank May have limited geographical coverage" at bounding box center [368, 159] width 423 height 23
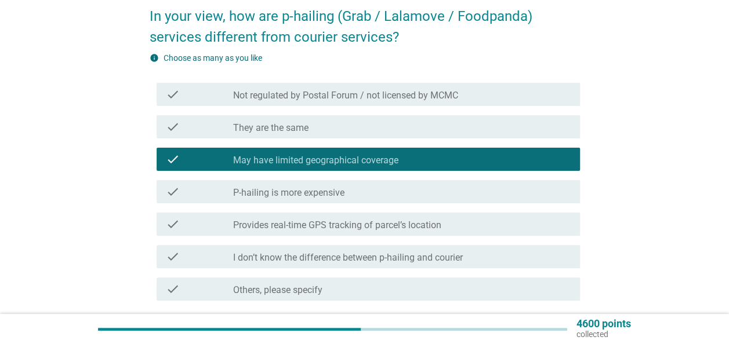
click at [261, 189] on label "P-hailing is more expensive" at bounding box center [288, 193] width 111 height 12
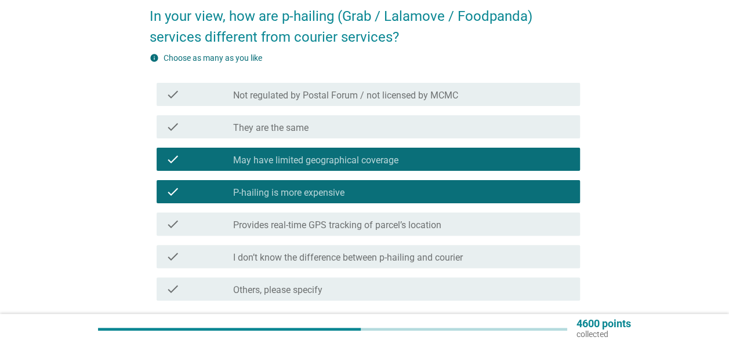
click at [261, 189] on label "P-hailing is more expensive" at bounding box center [288, 193] width 111 height 12
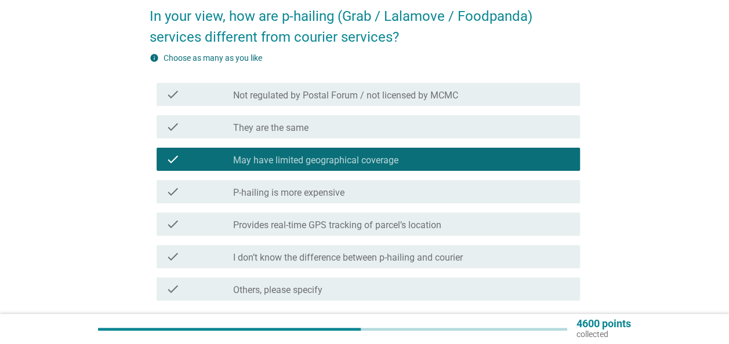
click at [255, 226] on label "Provides real-time GPS tracking of parcel’s location" at bounding box center [337, 226] width 208 height 12
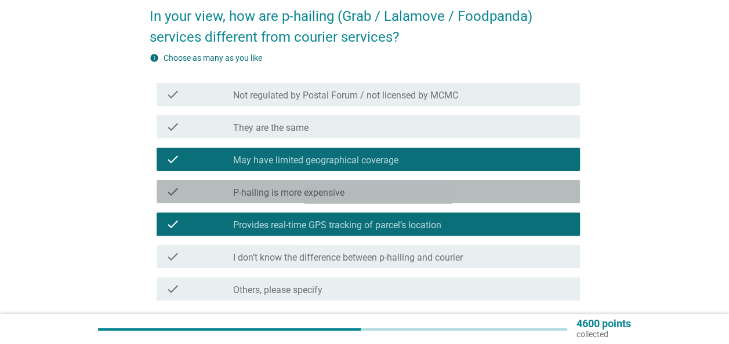
click at [272, 191] on label "P-hailing is more expensive" at bounding box center [288, 193] width 111 height 12
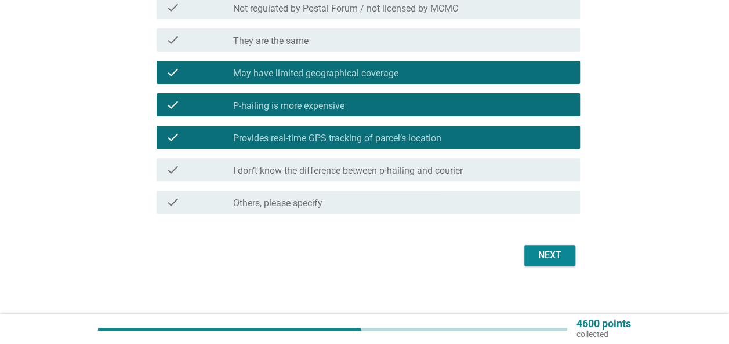
scroll to position [152, 0]
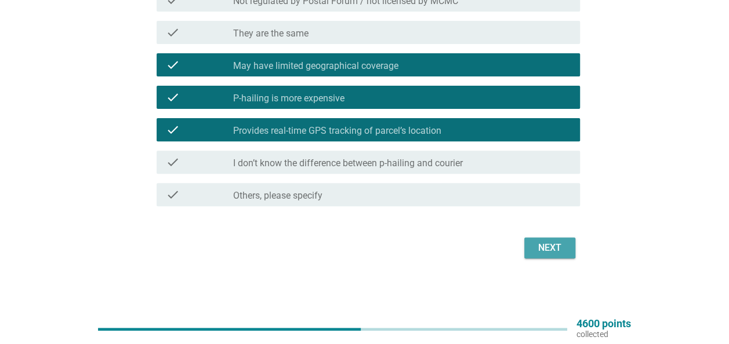
click at [566, 251] on button "Next" at bounding box center [549, 248] width 51 height 21
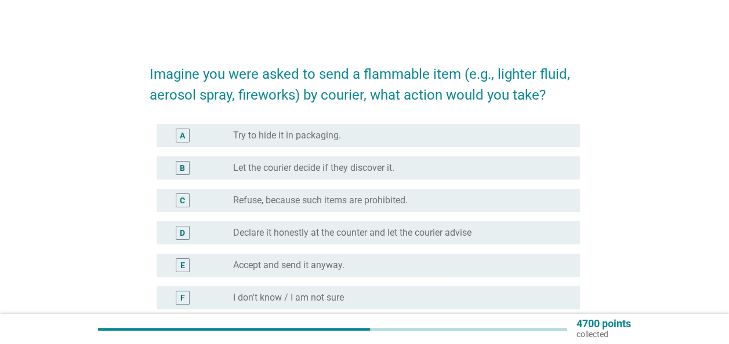
click at [251, 168] on label "Let the courier decide if they discover it." at bounding box center [313, 168] width 161 height 12
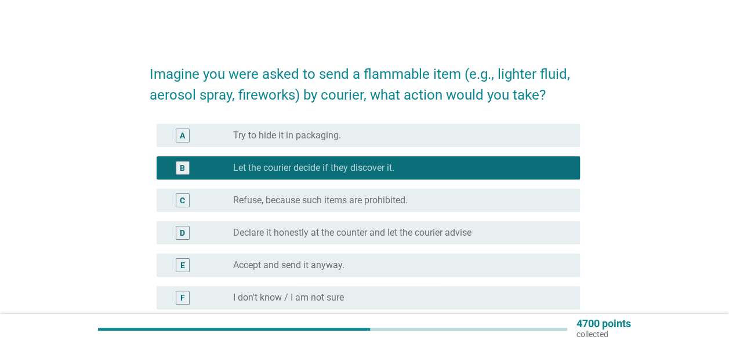
click at [251, 168] on label "Let the courier decide if they discover it." at bounding box center [313, 168] width 161 height 12
click at [245, 209] on div "C radio_button_unchecked Refuse, because such items are prohibited." at bounding box center [368, 200] width 423 height 23
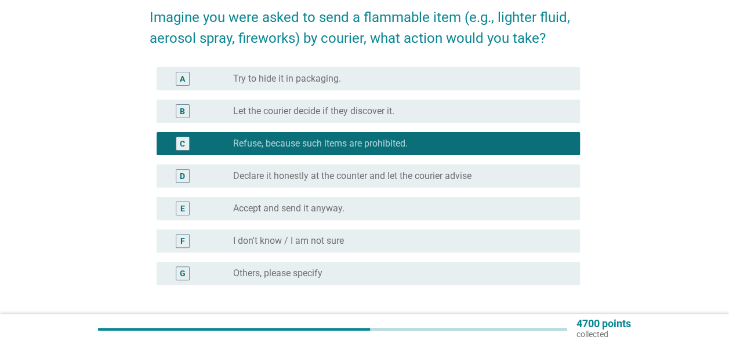
scroll to position [58, 0]
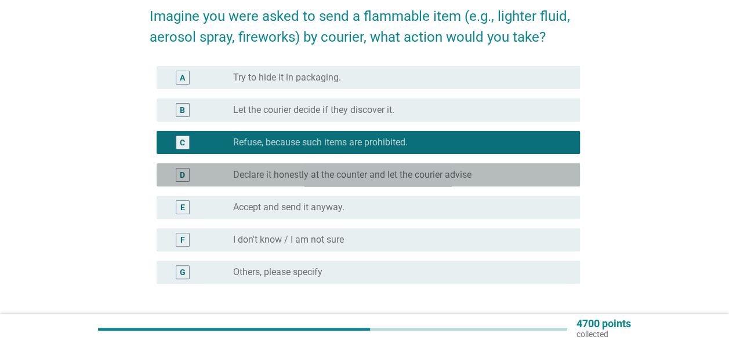
click at [249, 174] on label "Declare it honestly at the counter and let the courier advise" at bounding box center [352, 175] width 238 height 12
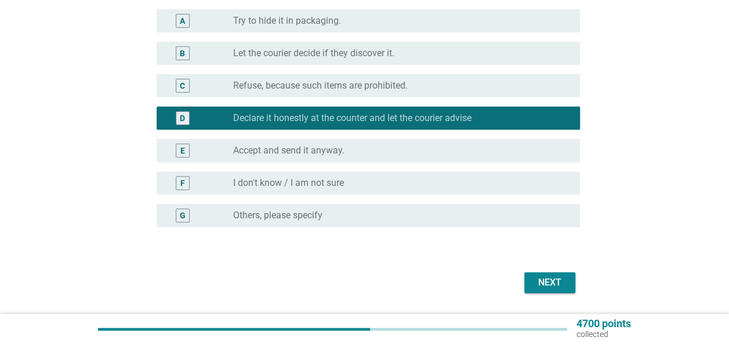
scroll to position [116, 0]
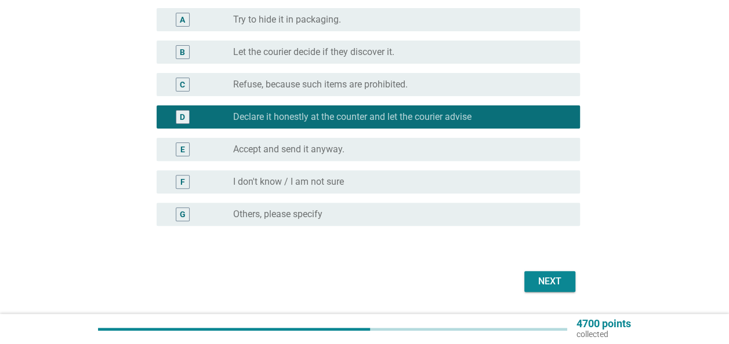
click at [525, 272] on button "Next" at bounding box center [549, 281] width 51 height 21
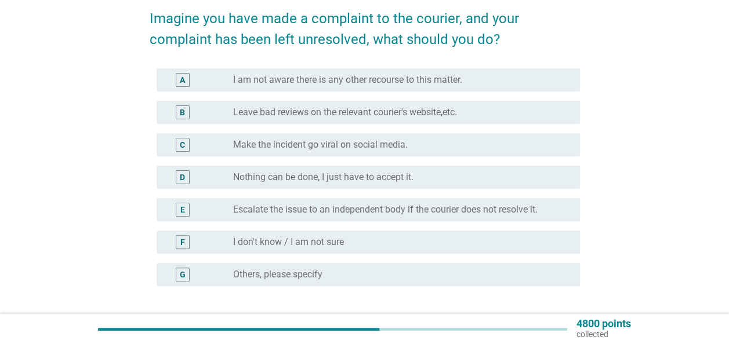
scroll to position [58, 0]
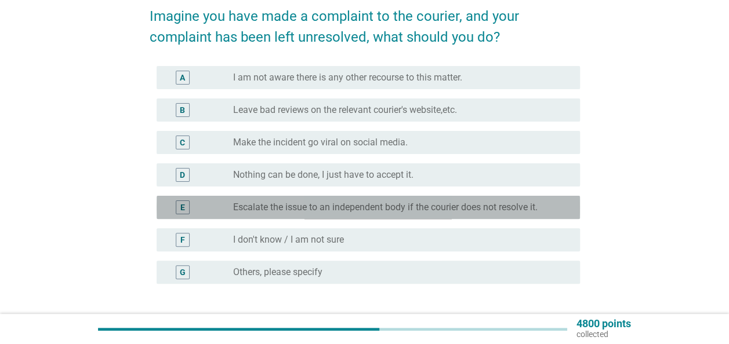
click at [310, 199] on div "E radio_button_unchecked Escalate the issue to an independent body if the couri…" at bounding box center [368, 207] width 423 height 23
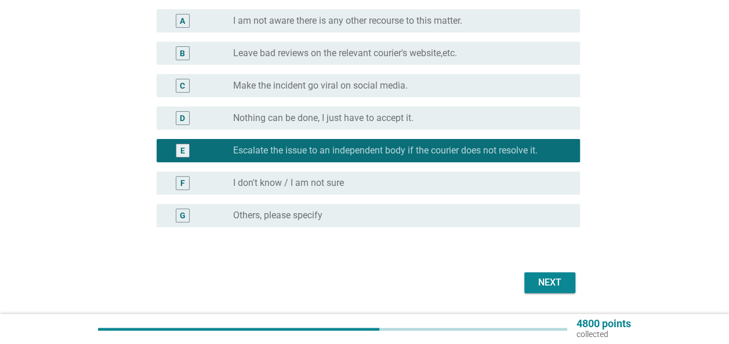
scroll to position [116, 0]
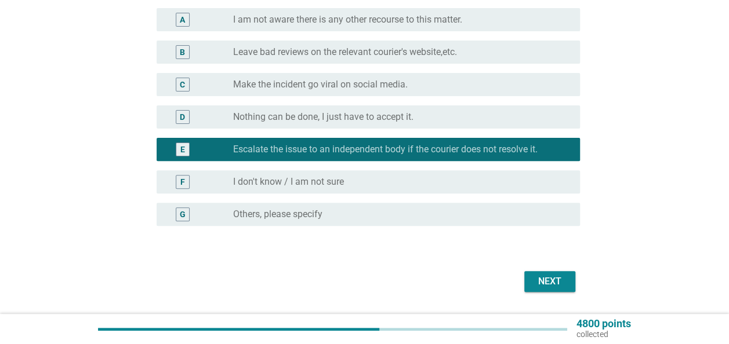
click at [560, 279] on div "Next" at bounding box center [549, 282] width 32 height 14
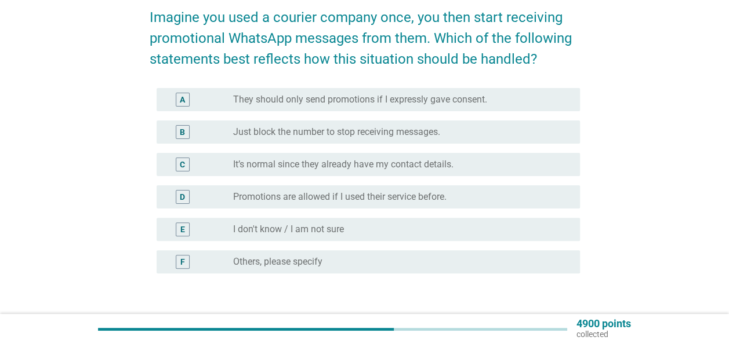
scroll to position [58, 0]
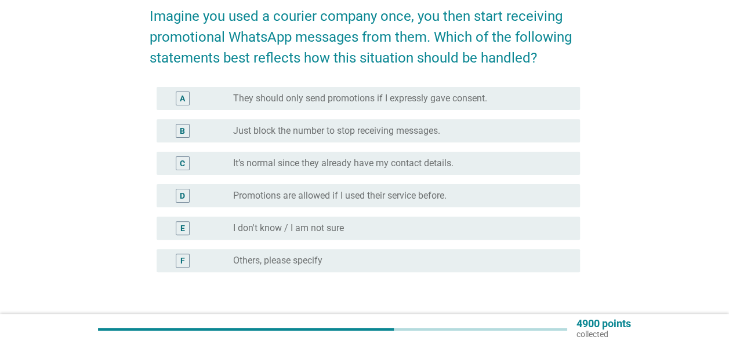
click at [319, 194] on label "Promotions are allowed if I used their service before." at bounding box center [339, 196] width 213 height 12
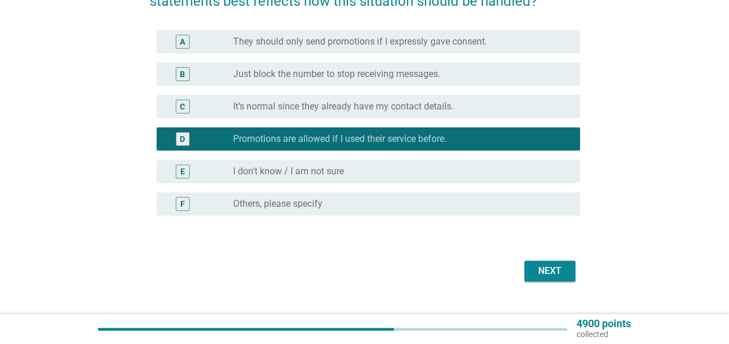
scroll to position [116, 0]
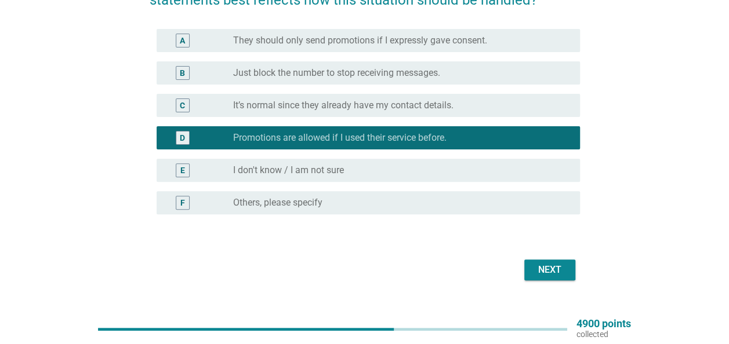
click at [530, 272] on button "Next" at bounding box center [549, 270] width 51 height 21
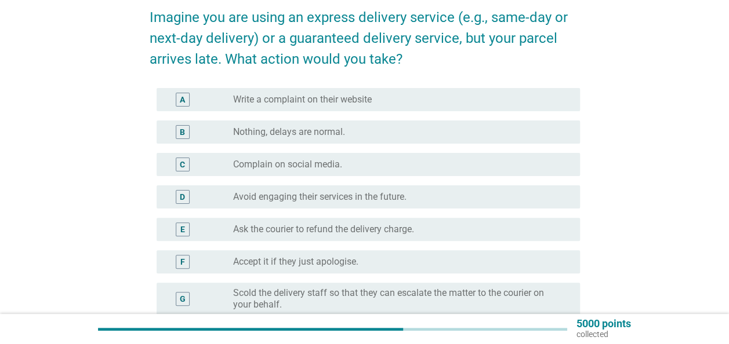
scroll to position [58, 0]
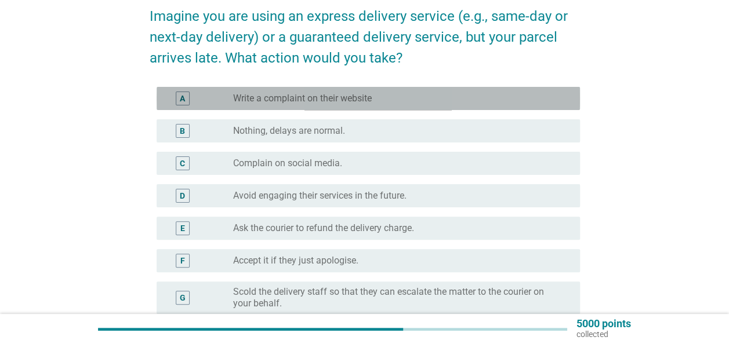
click at [263, 103] on label "Write a complaint on their website" at bounding box center [302, 99] width 139 height 12
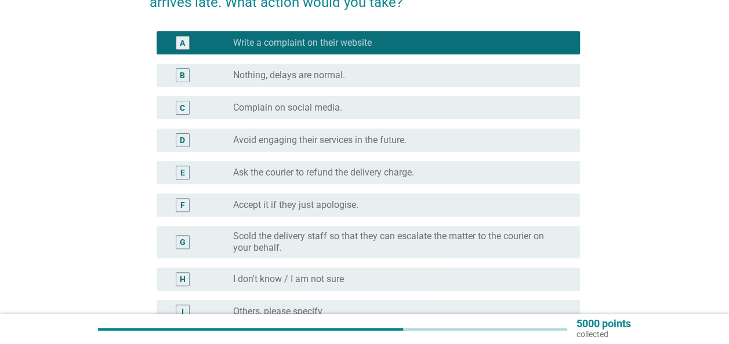
scroll to position [116, 0]
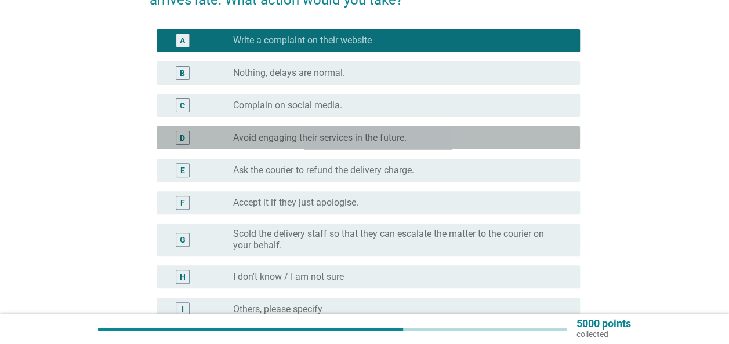
click at [269, 131] on div "radio_button_unchecked Avoid engaging their services in the future." at bounding box center [401, 138] width 337 height 14
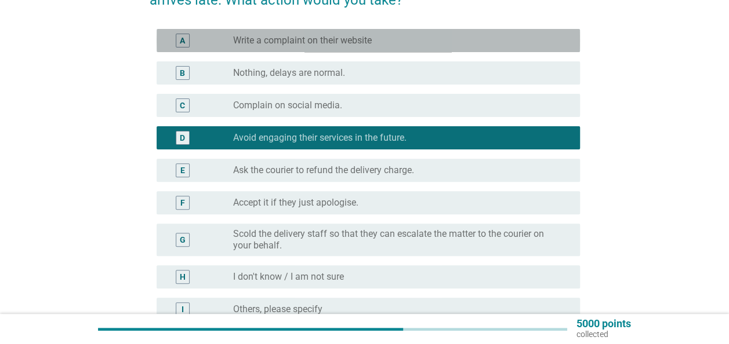
click at [275, 41] on label "Write a complaint on their website" at bounding box center [302, 41] width 139 height 12
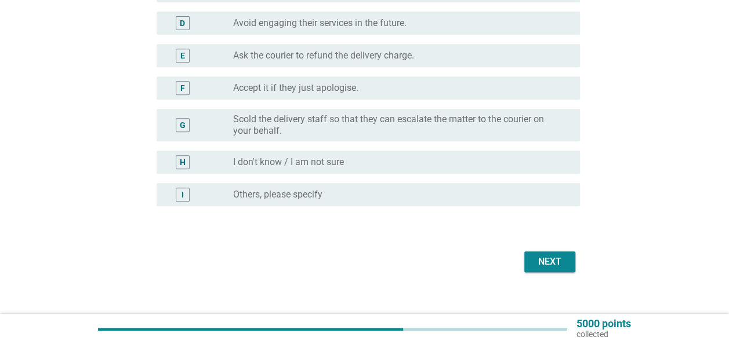
scroll to position [232, 0]
click at [571, 266] on button "Next" at bounding box center [549, 260] width 51 height 21
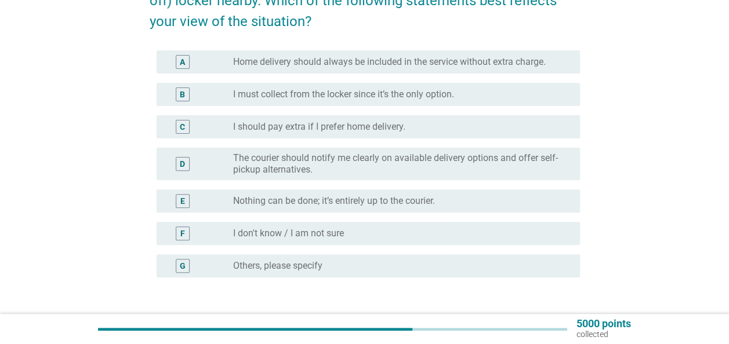
scroll to position [116, 0]
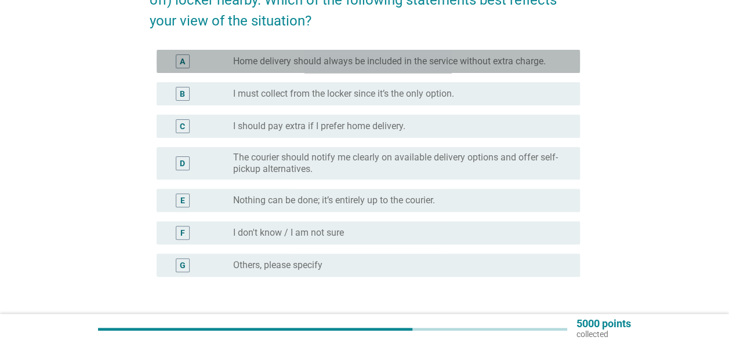
click at [304, 53] on div "A radio_button_unchecked Home delivery should always be included in the service…" at bounding box center [368, 61] width 423 height 23
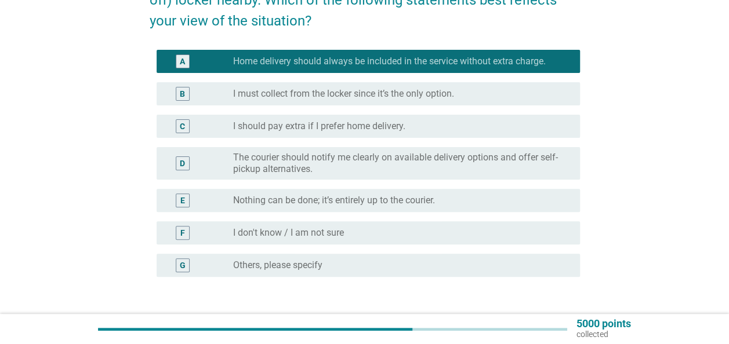
click at [281, 94] on label "I must collect from the locker since it’s the only option." at bounding box center [343, 94] width 221 height 12
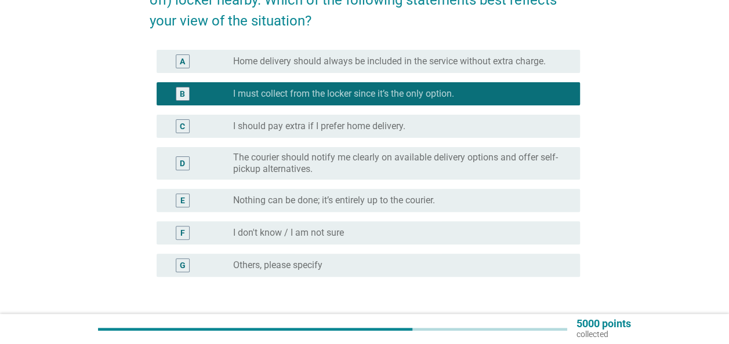
click at [286, 68] on div "radio_button_unchecked Home delivery should always be included in the service w…" at bounding box center [401, 61] width 337 height 14
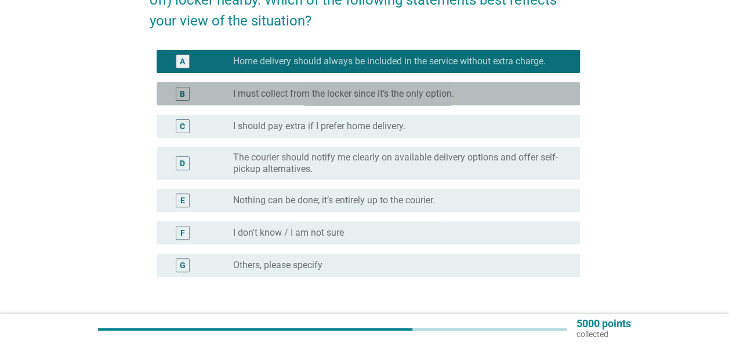
click at [272, 95] on label "I must collect from the locker since it’s the only option." at bounding box center [343, 94] width 221 height 12
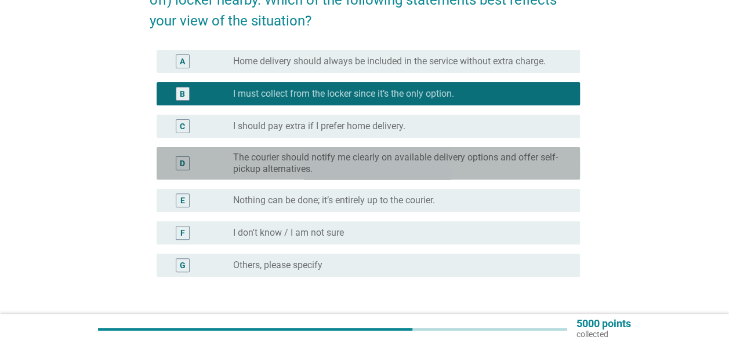
click at [262, 170] on label "The courier should notify me clearly on available delivery options and offer se…" at bounding box center [397, 163] width 328 height 23
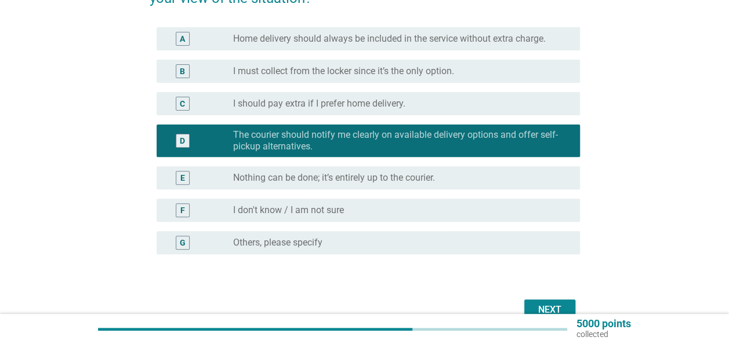
scroll to position [174, 0]
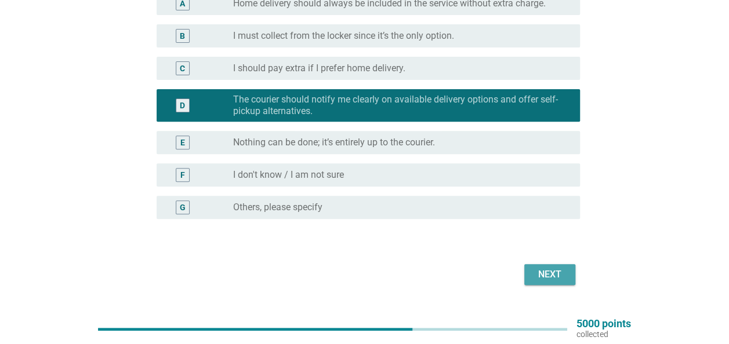
click at [535, 266] on button "Next" at bounding box center [549, 274] width 51 height 21
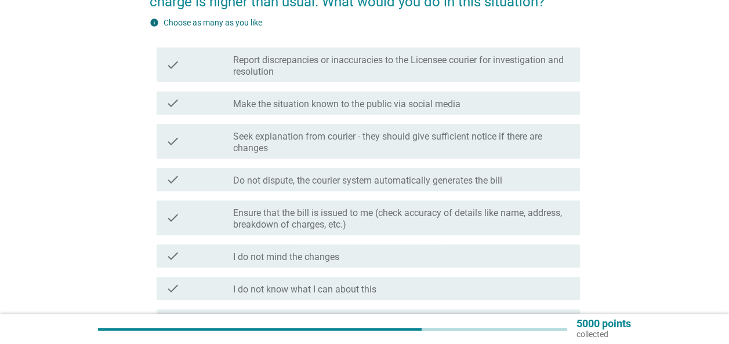
scroll to position [116, 0]
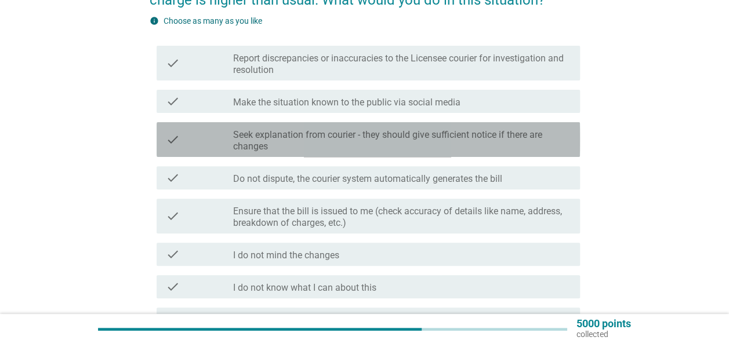
click at [349, 147] on label "Seek explanation from courier - they should give sufficient notice if there are…" at bounding box center [401, 140] width 337 height 23
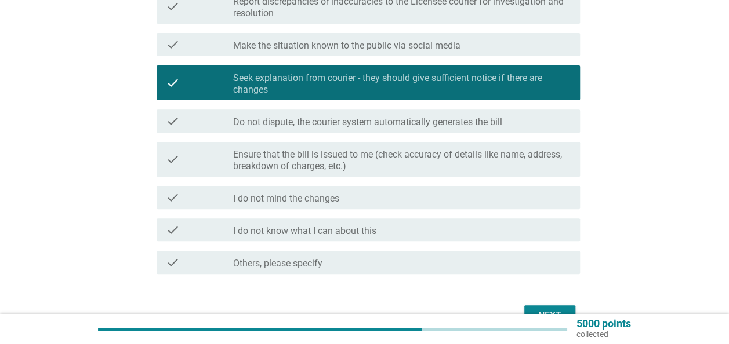
scroll to position [174, 0]
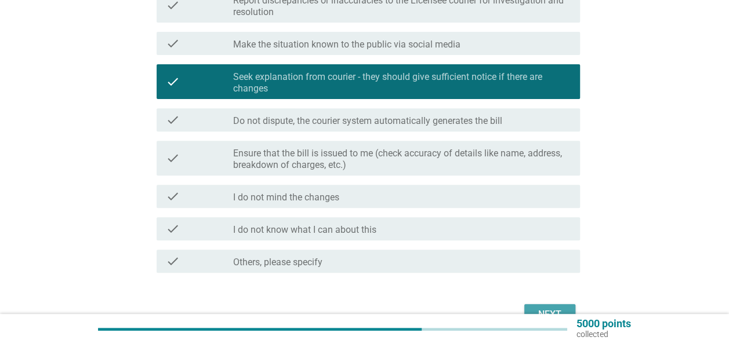
click at [566, 305] on button "Next" at bounding box center [549, 314] width 51 height 21
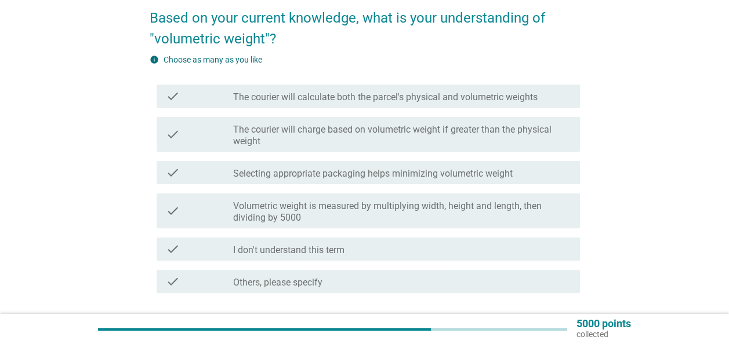
scroll to position [58, 0]
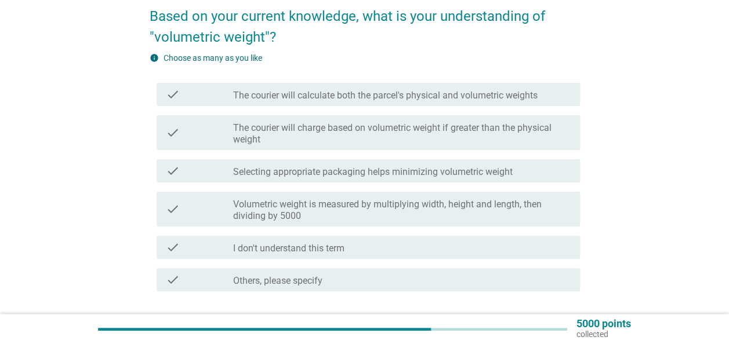
click at [376, 130] on label "The courier will charge based on volumetric weight if greater than the physical…" at bounding box center [401, 133] width 337 height 23
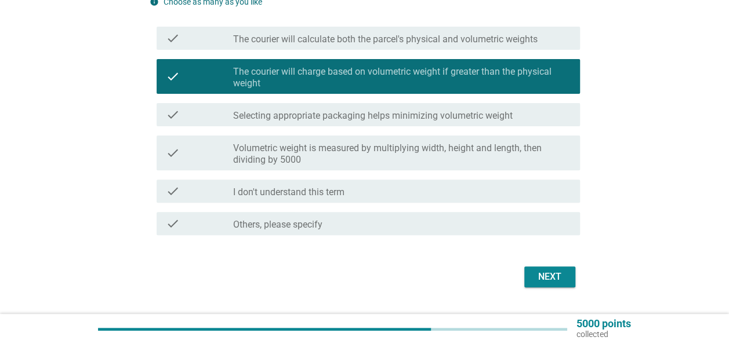
scroll to position [116, 0]
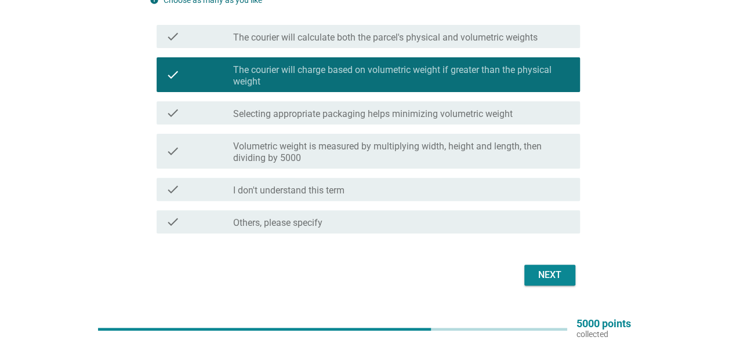
click at [409, 153] on label "Volumetric weight is measured by multiplying width, height and length, then div…" at bounding box center [401, 152] width 337 height 23
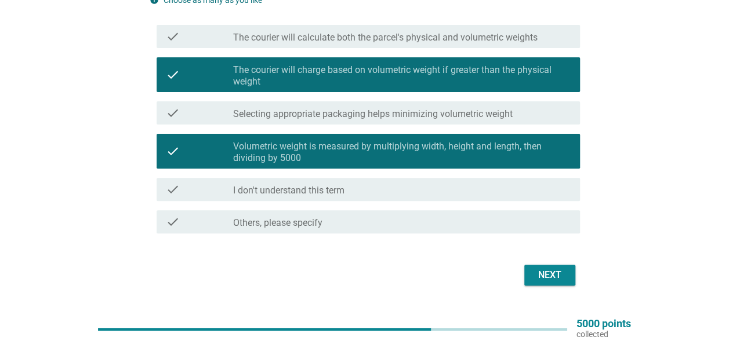
click at [361, 43] on label "The courier will calculate both the parcel's physical and volumetric weights" at bounding box center [385, 38] width 304 height 12
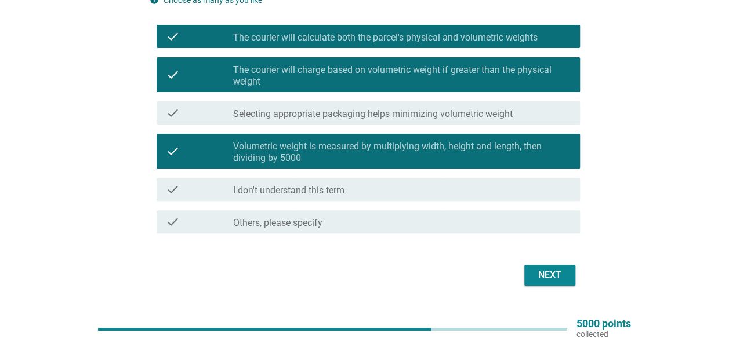
click at [378, 119] on label "Selecting appropriate packaging helps minimizing volumetric weight" at bounding box center [372, 114] width 279 height 12
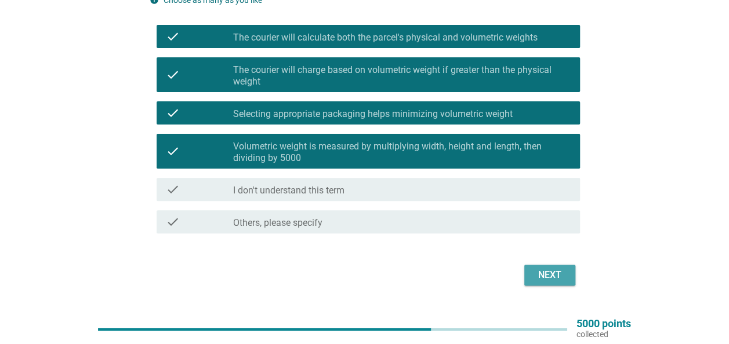
click at [528, 276] on button "Next" at bounding box center [549, 275] width 51 height 21
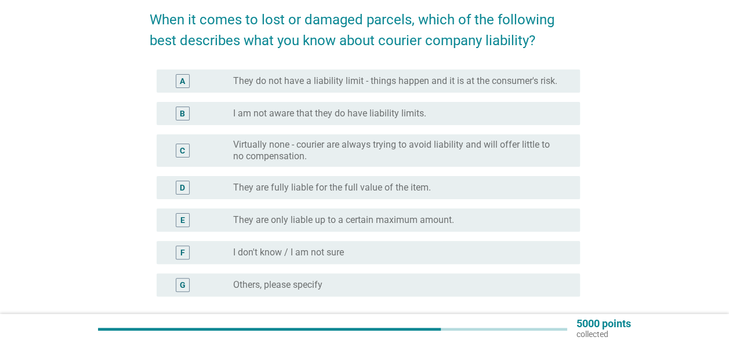
scroll to position [58, 0]
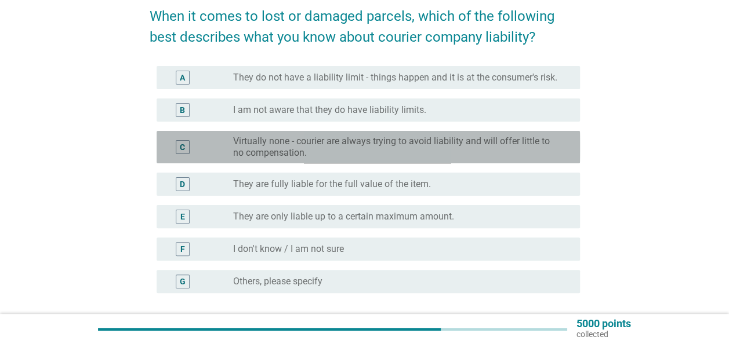
click at [346, 148] on label "Virtually none - courier are always trying to avoid liability and will offer li…" at bounding box center [397, 147] width 328 height 23
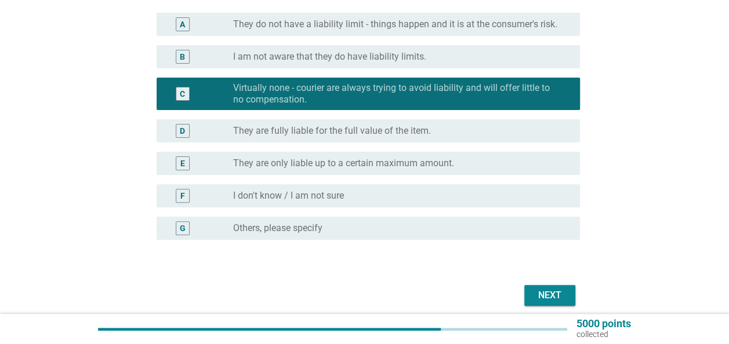
scroll to position [116, 0]
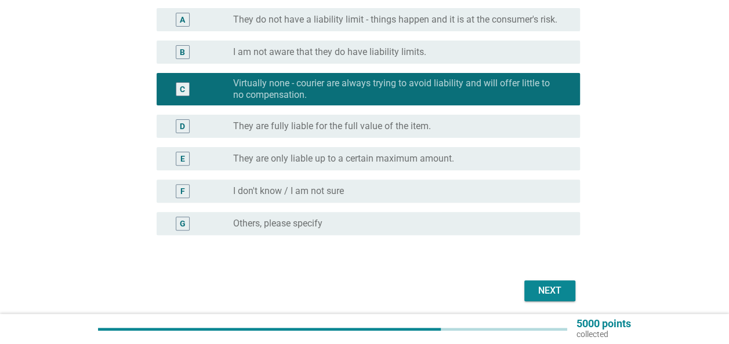
click at [548, 281] on button "Next" at bounding box center [549, 291] width 51 height 21
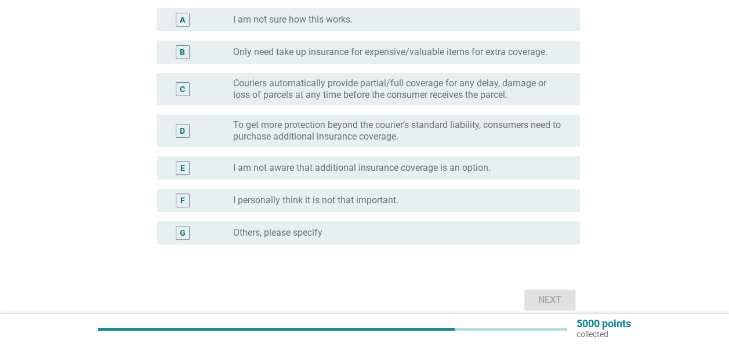
scroll to position [0, 0]
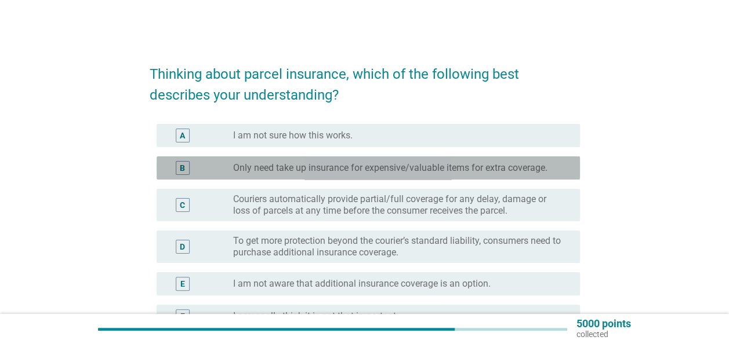
click at [291, 168] on label "Only need take up insurance for expensive/valuable items for extra coverage." at bounding box center [390, 168] width 314 height 12
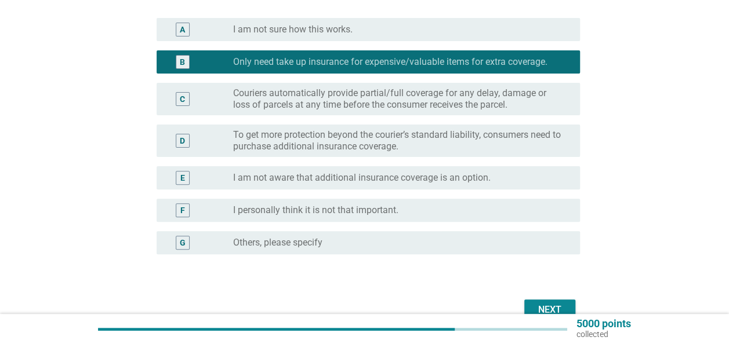
scroll to position [116, 0]
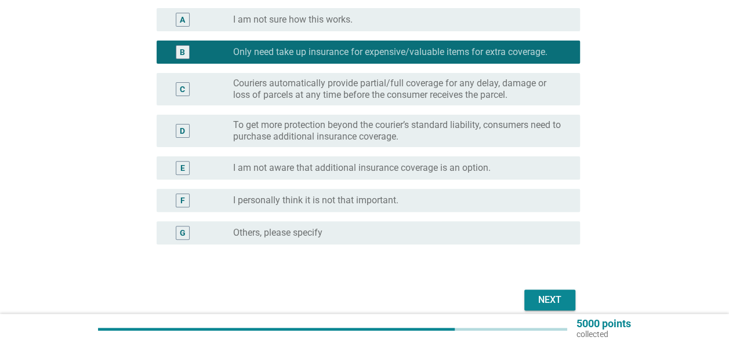
click at [530, 292] on button "Next" at bounding box center [549, 300] width 51 height 21
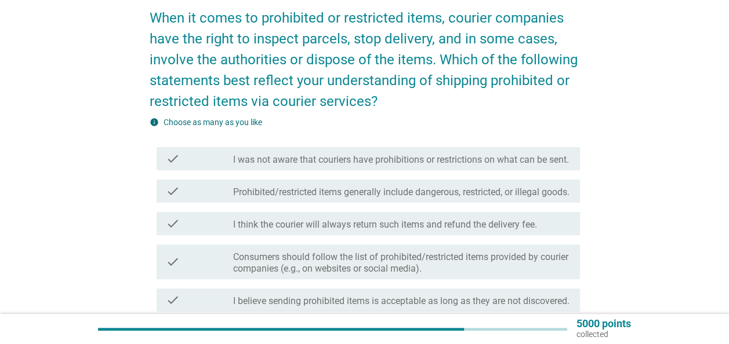
scroll to position [58, 0]
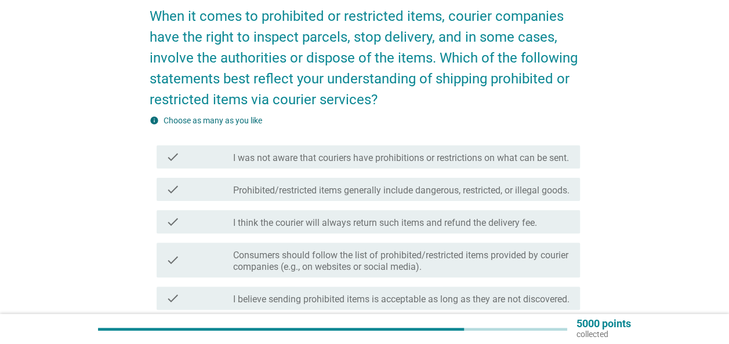
click at [522, 197] on label "Prohibited/restricted items generally include dangerous, restricted, or illegal…" at bounding box center [401, 191] width 336 height 12
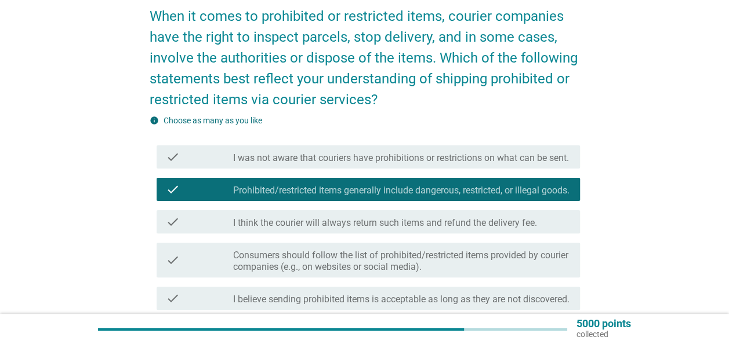
click at [694, 205] on div "When it comes to prohibited or restricted items, courier companies have the rig…" at bounding box center [364, 234] width 673 height 499
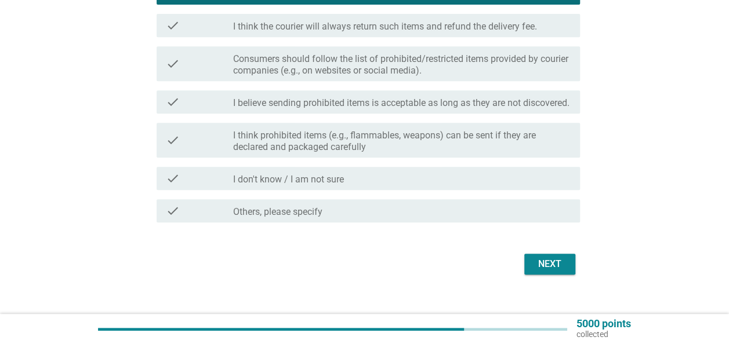
scroll to position [290, 0]
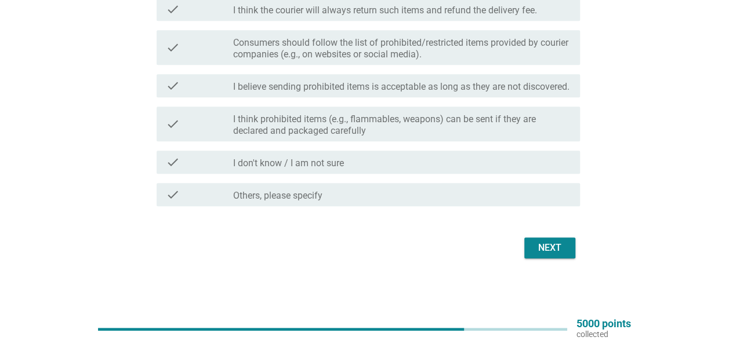
click at [554, 255] on div "Next" at bounding box center [549, 248] width 32 height 14
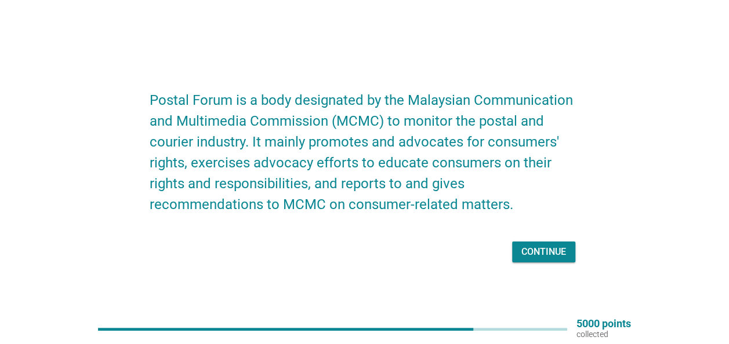
click at [554, 250] on div "Continue" at bounding box center [543, 252] width 45 height 14
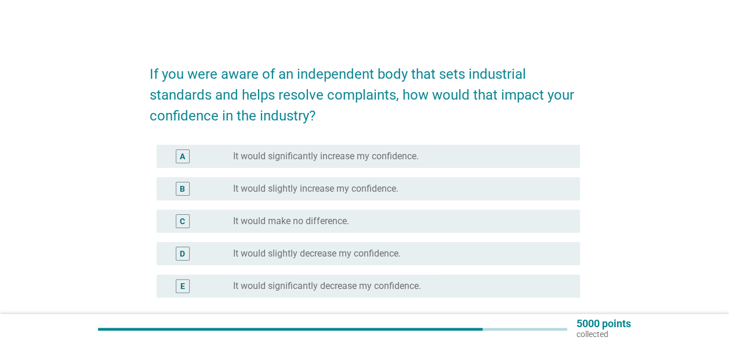
click at [409, 246] on div "D radio_button_unchecked It would slightly decrease my confidence." at bounding box center [368, 253] width 423 height 23
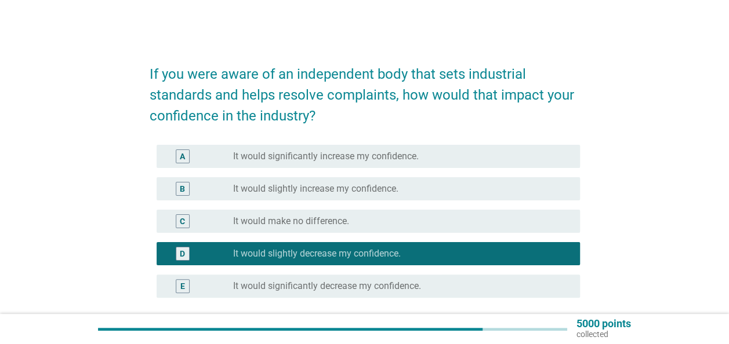
click at [408, 195] on div "radio_button_unchecked It would slightly increase my confidence." at bounding box center [401, 189] width 337 height 14
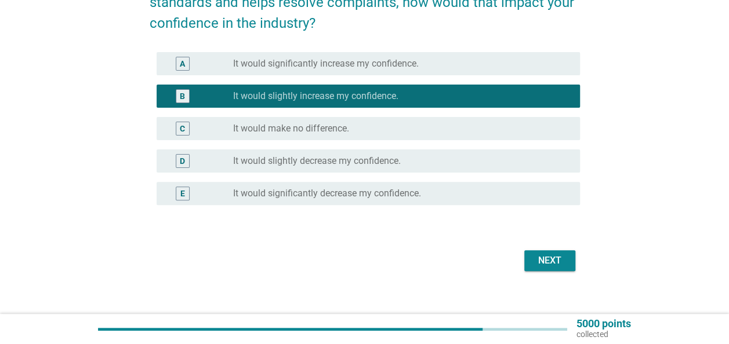
scroll to position [106, 0]
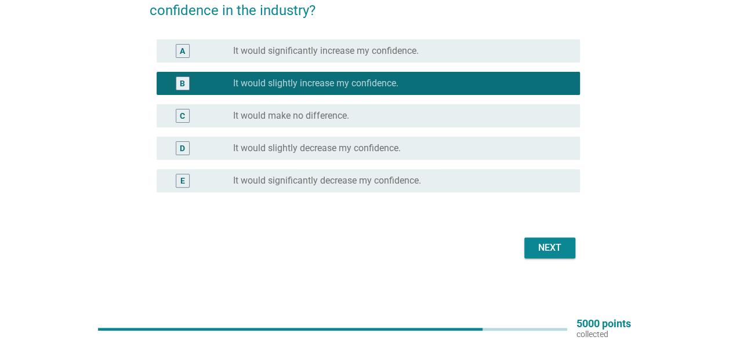
click at [530, 258] on button "Next" at bounding box center [549, 248] width 51 height 21
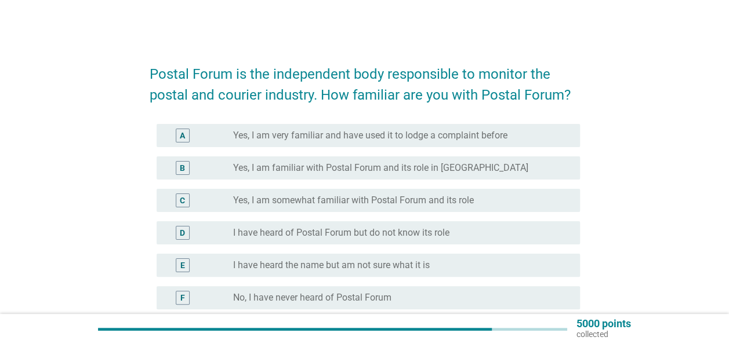
click at [350, 265] on label "I have heard the name but am not sure what it is" at bounding box center [331, 266] width 197 height 12
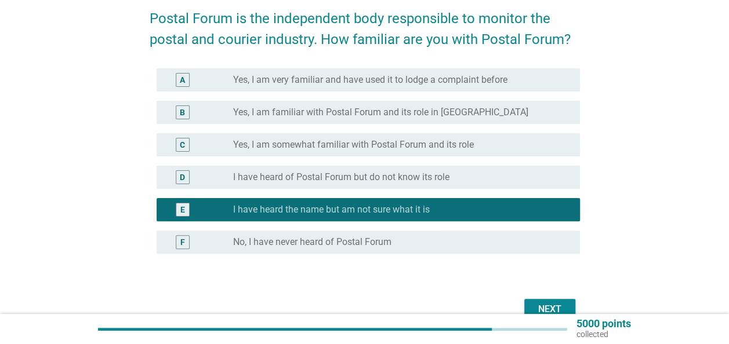
scroll to position [58, 0]
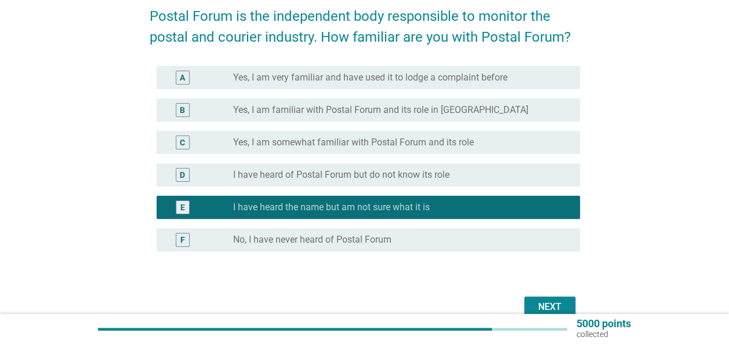
click at [351, 235] on label "No, I have never heard of Postal Forum" at bounding box center [312, 240] width 158 height 12
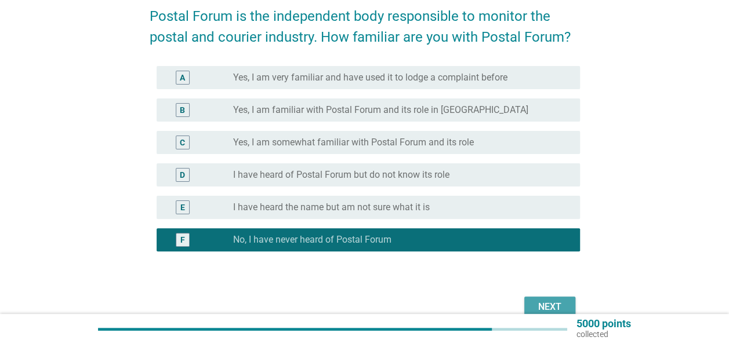
click at [554, 303] on div "Next" at bounding box center [549, 307] width 32 height 14
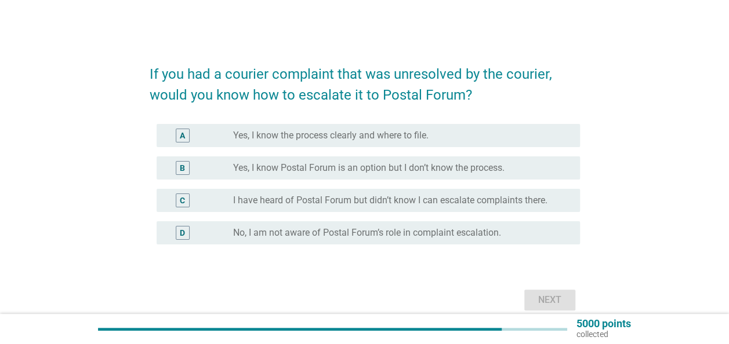
click at [290, 238] on label "No, I am not aware of Postal Forum’s role in complaint escalation." at bounding box center [367, 233] width 268 height 12
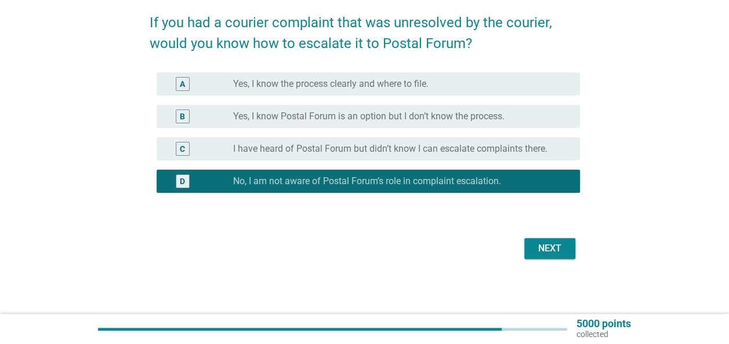
scroll to position [52, 0]
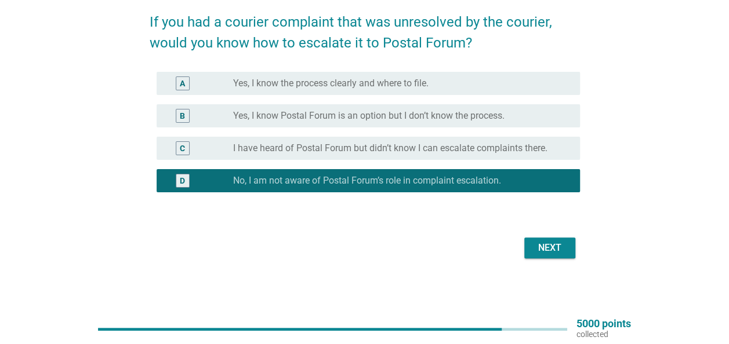
click at [536, 254] on div "Next" at bounding box center [549, 248] width 32 height 14
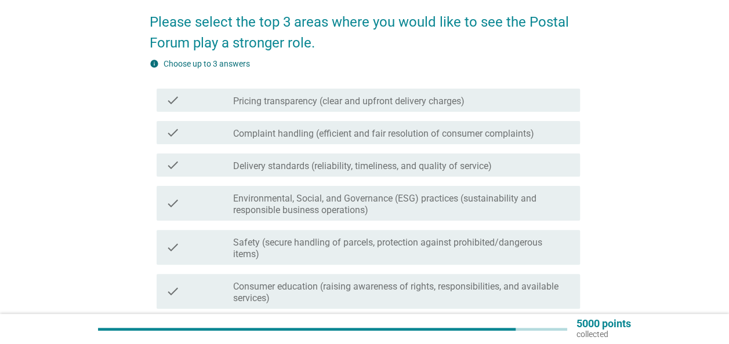
scroll to position [0, 0]
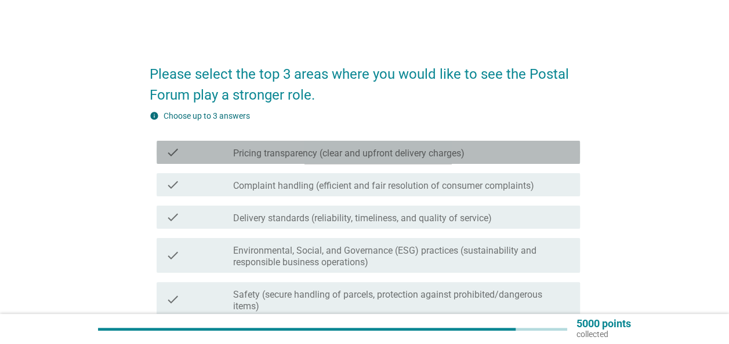
click at [423, 145] on div "check check_box_outline_blank Pricing transparency (clear and upfront delivery …" at bounding box center [368, 152] width 423 height 23
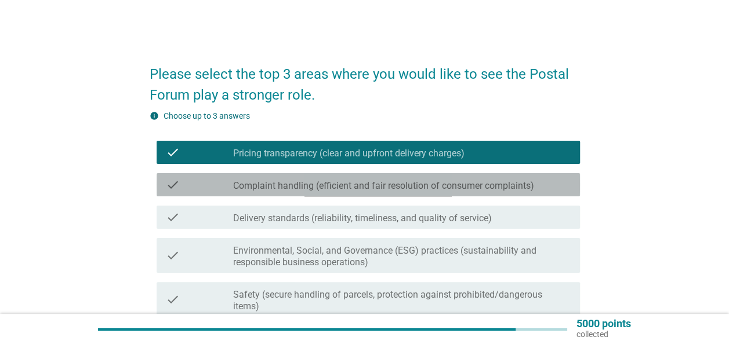
click at [423, 183] on label "Complaint handling (efficient and fair resolution of consumer complaints)" at bounding box center [383, 186] width 301 height 12
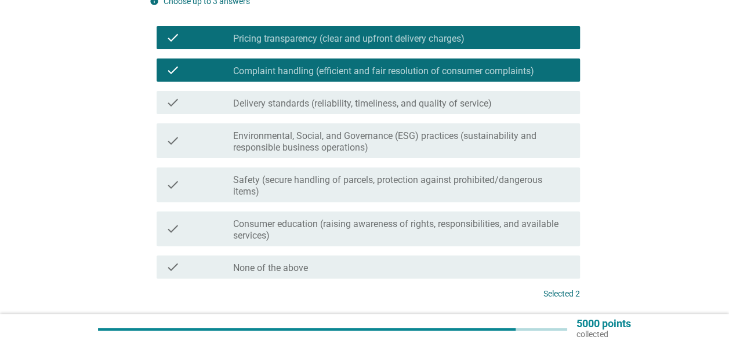
scroll to position [116, 0]
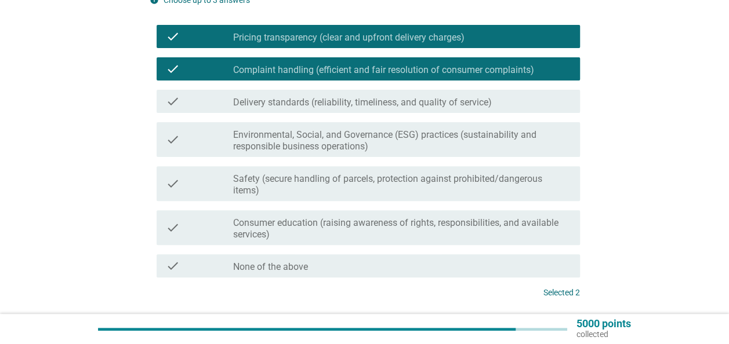
click at [429, 189] on label "Safety (secure handling of parcels, protection against prohibited/dangerous ite…" at bounding box center [401, 184] width 337 height 23
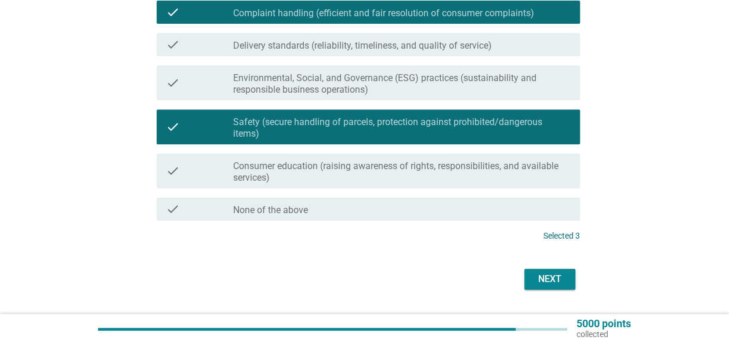
scroll to position [174, 0]
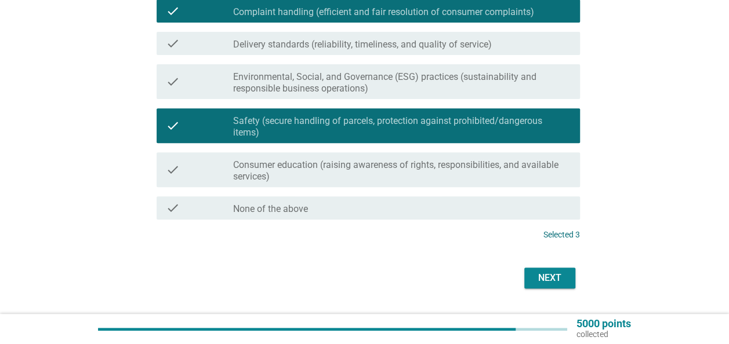
click at [478, 181] on label "Consumer education (raising awareness of rights, responsibilities, and availabl…" at bounding box center [401, 170] width 337 height 23
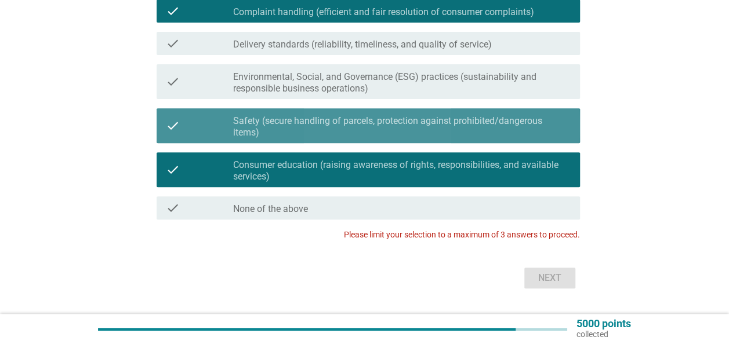
click at [452, 137] on label "Safety (secure handling of parcels, protection against prohibited/dangerous ite…" at bounding box center [401, 126] width 337 height 23
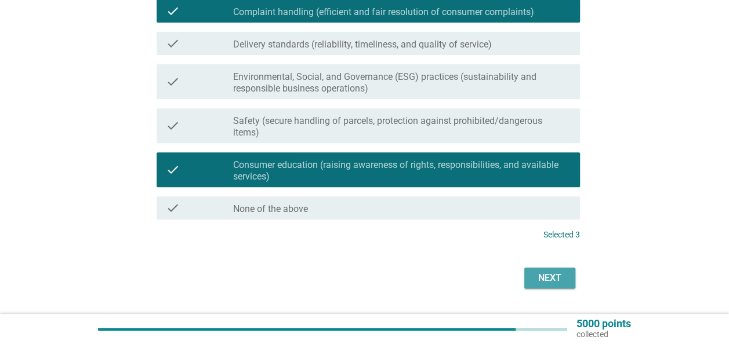
click at [556, 269] on button "Next" at bounding box center [549, 278] width 51 height 21
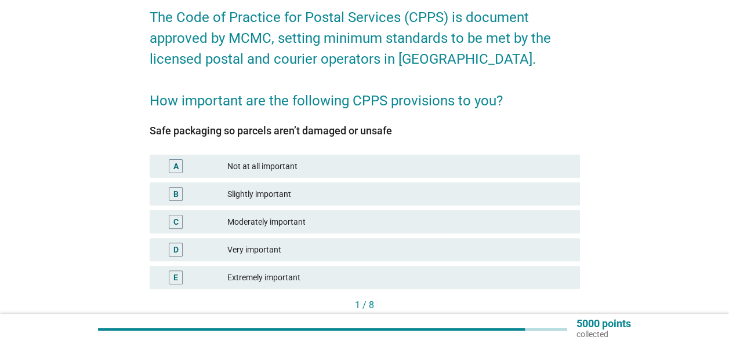
scroll to position [58, 0]
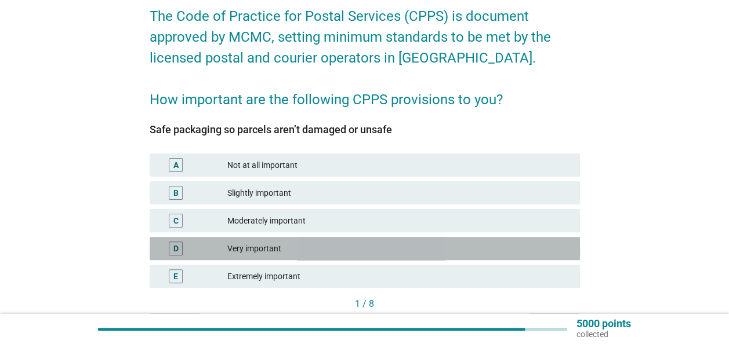
click at [257, 254] on div "Very important" at bounding box center [398, 249] width 343 height 14
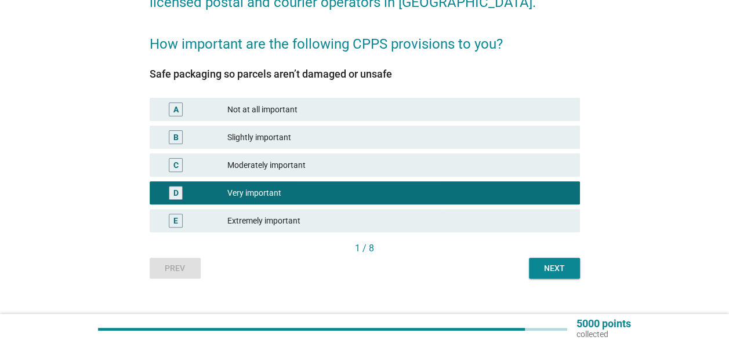
scroll to position [116, 0]
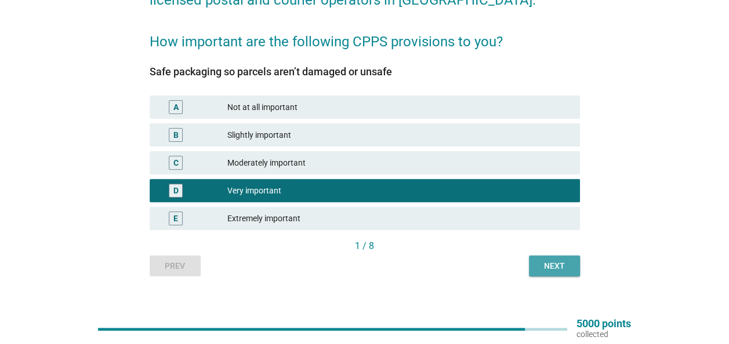
click at [546, 262] on div "Next" at bounding box center [554, 266] width 32 height 12
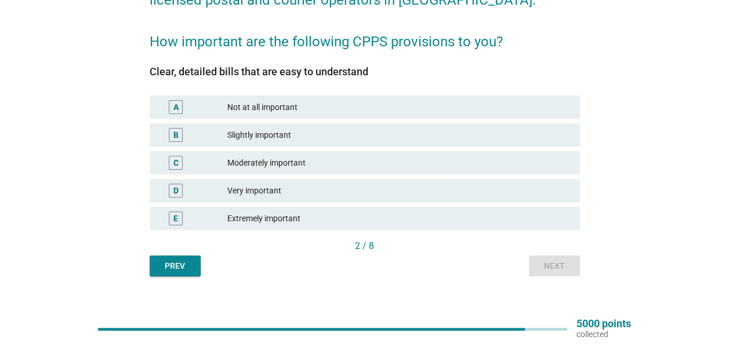
click at [227, 213] on div "Extremely important" at bounding box center [398, 219] width 343 height 14
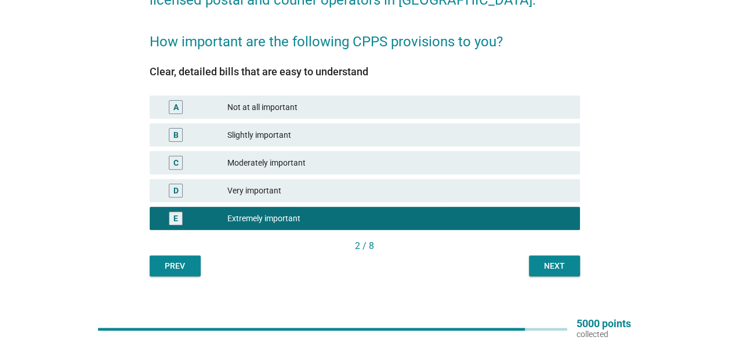
click at [580, 259] on div "The Code of Practice for Postal Services (CPPS) is document approved by MCMC, s…" at bounding box center [364, 106] width 449 height 359
click at [573, 263] on button "Next" at bounding box center [554, 266] width 51 height 21
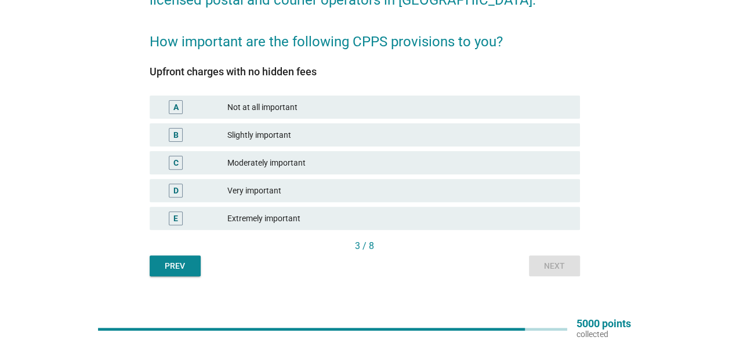
click at [233, 189] on div "Very important" at bounding box center [398, 191] width 343 height 14
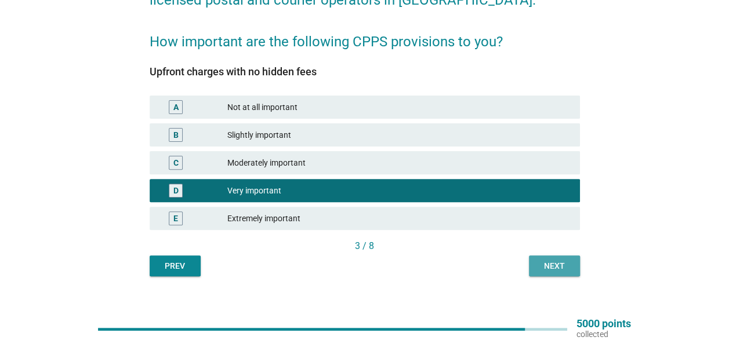
click at [569, 266] on div "Next" at bounding box center [554, 266] width 32 height 12
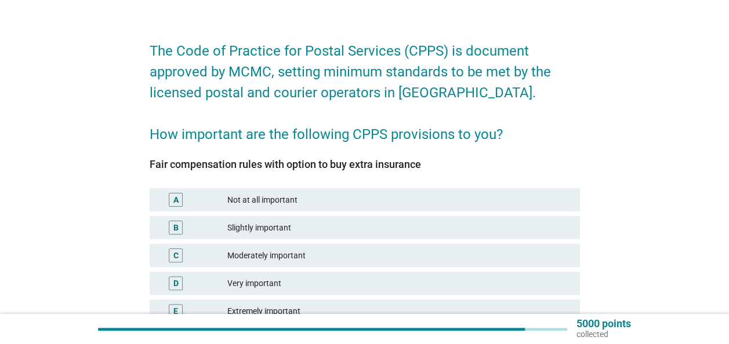
scroll to position [58, 0]
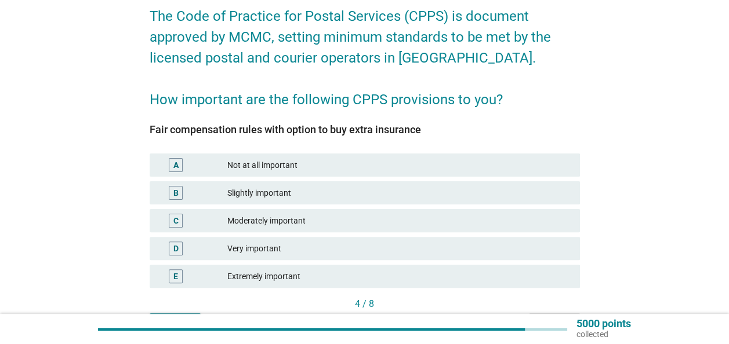
click at [268, 249] on div "Very important" at bounding box center [398, 249] width 343 height 14
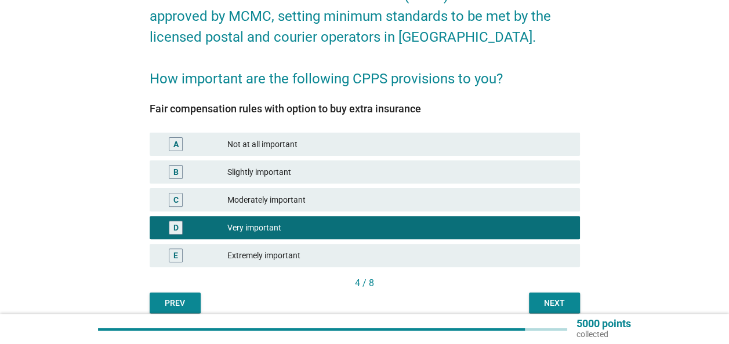
scroll to position [130, 0]
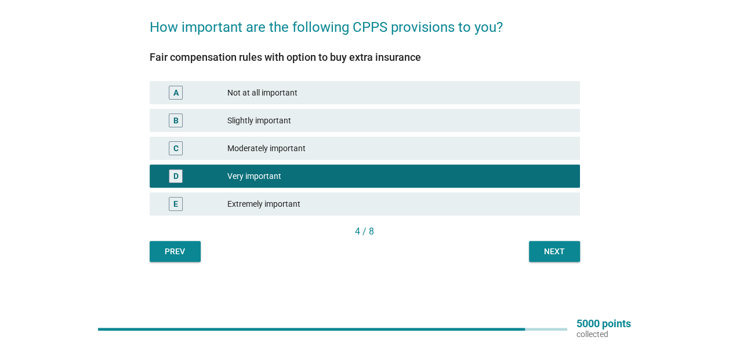
click at [540, 249] on div "Next" at bounding box center [554, 252] width 32 height 12
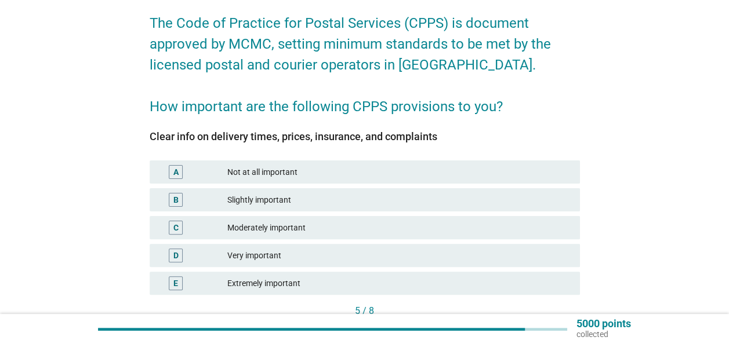
scroll to position [58, 0]
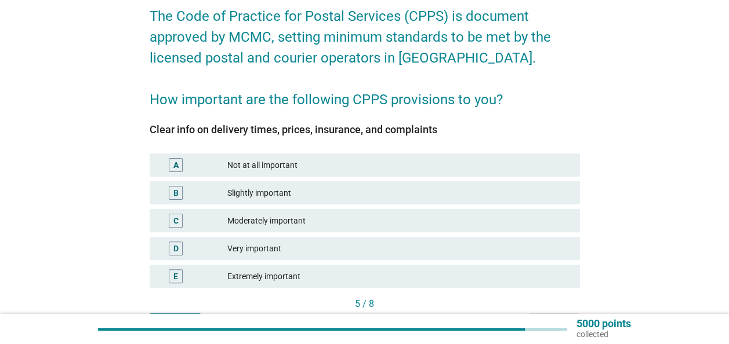
click at [289, 253] on div "Very important" at bounding box center [398, 249] width 343 height 14
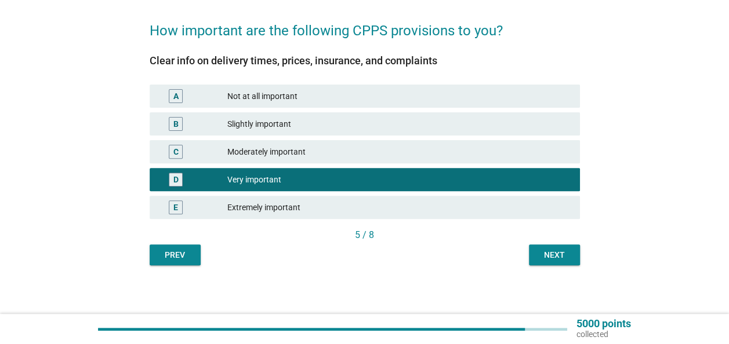
scroll to position [130, 0]
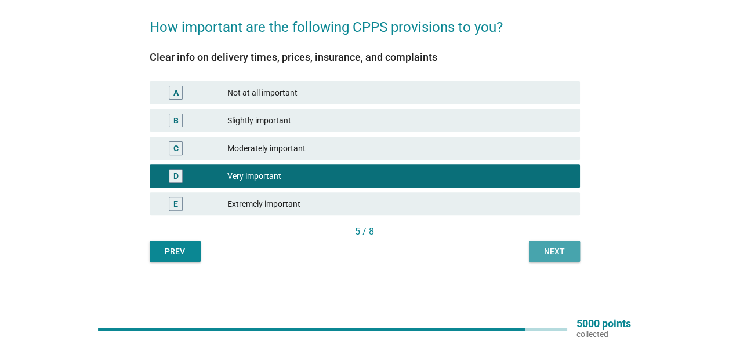
click at [538, 243] on button "Next" at bounding box center [554, 251] width 51 height 21
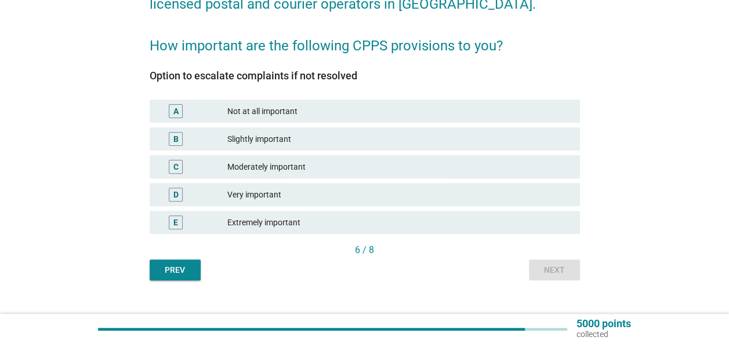
scroll to position [116, 0]
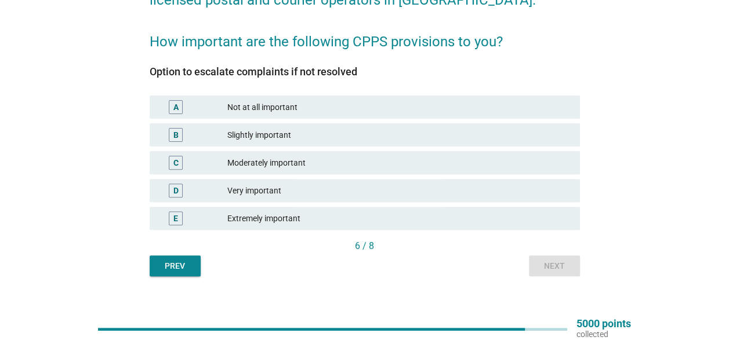
click at [281, 201] on div "D Very important" at bounding box center [365, 190] width 430 height 23
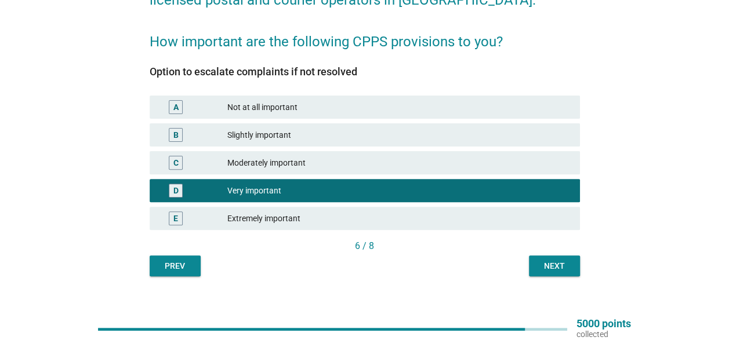
click at [541, 262] on div "Next" at bounding box center [554, 266] width 32 height 12
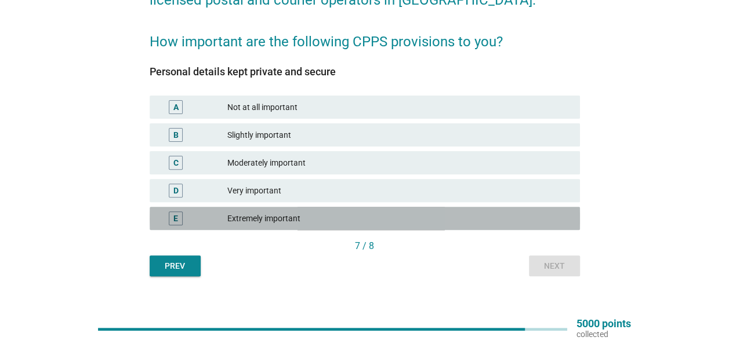
click at [256, 207] on div "E Extremely important" at bounding box center [365, 218] width 430 height 23
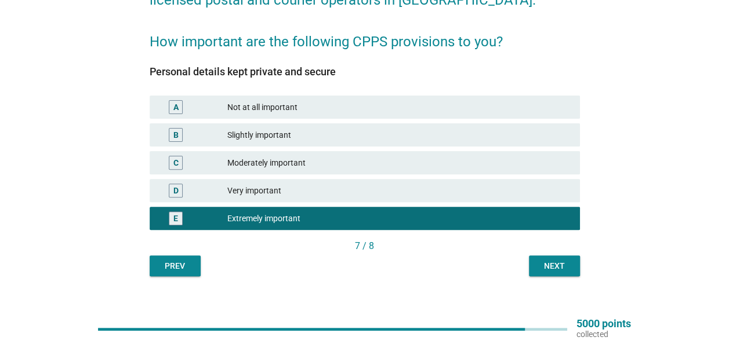
click at [567, 258] on button "Next" at bounding box center [554, 266] width 51 height 21
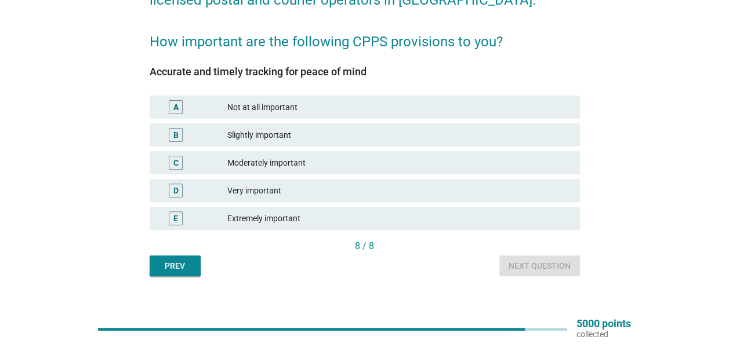
click at [288, 194] on div "Very important" at bounding box center [398, 191] width 343 height 14
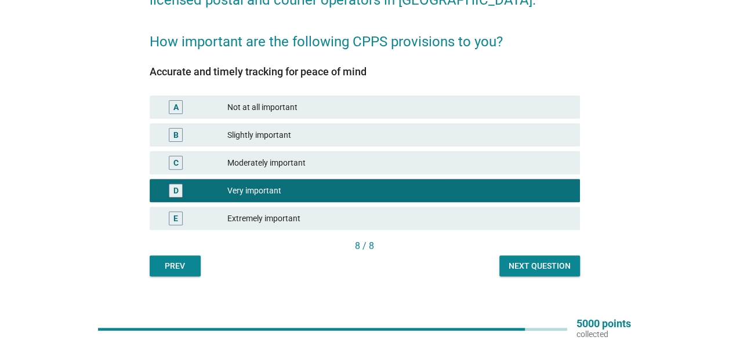
click at [552, 264] on div "Next question" at bounding box center [539, 266] width 62 height 12
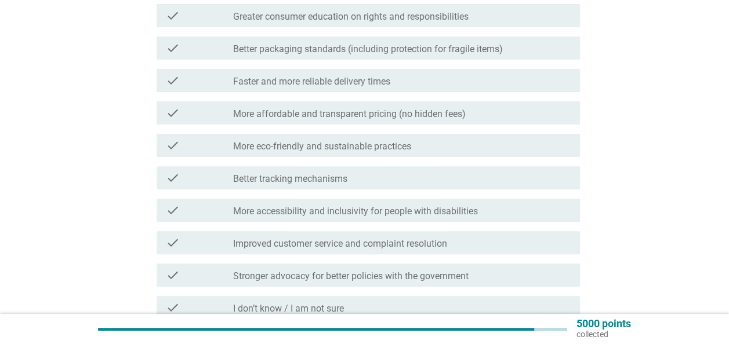
scroll to position [0, 0]
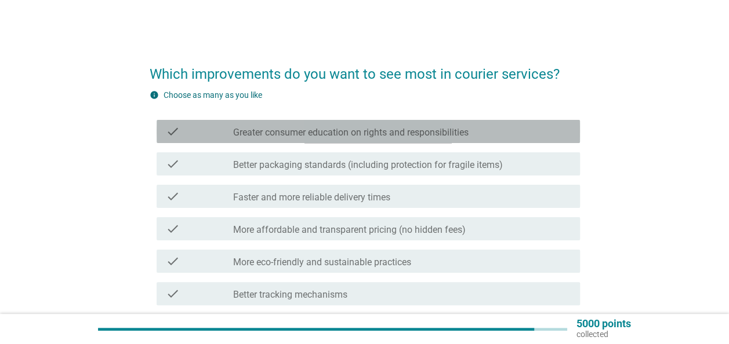
click at [336, 130] on label "Greater consumer education on rights and responsibilities" at bounding box center [350, 133] width 235 height 12
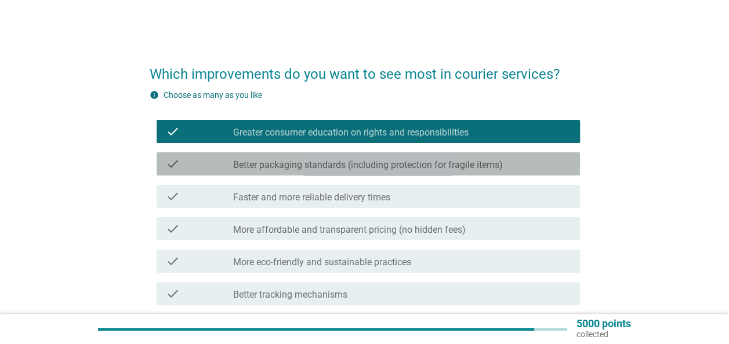
click at [259, 173] on div "check check_box_outline_blank Better packaging standards (including protection …" at bounding box center [368, 163] width 423 height 23
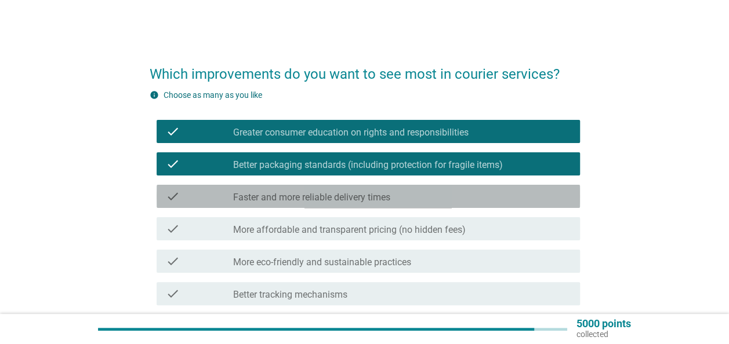
click at [234, 202] on label "Faster and more reliable delivery times" at bounding box center [311, 198] width 157 height 12
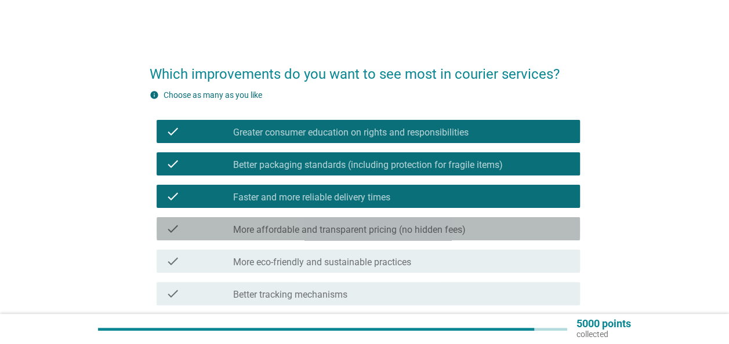
click at [230, 230] on div "check" at bounding box center [199, 229] width 67 height 14
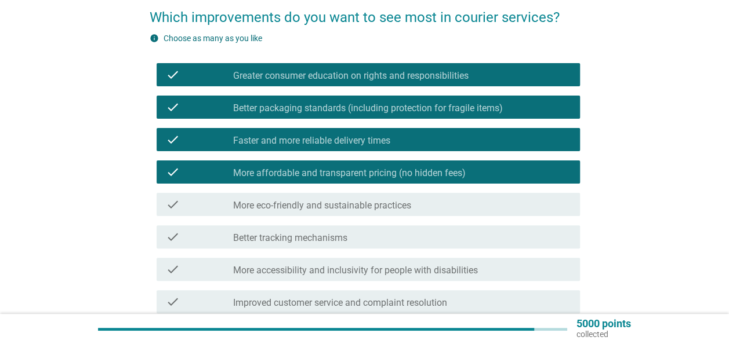
scroll to position [58, 0]
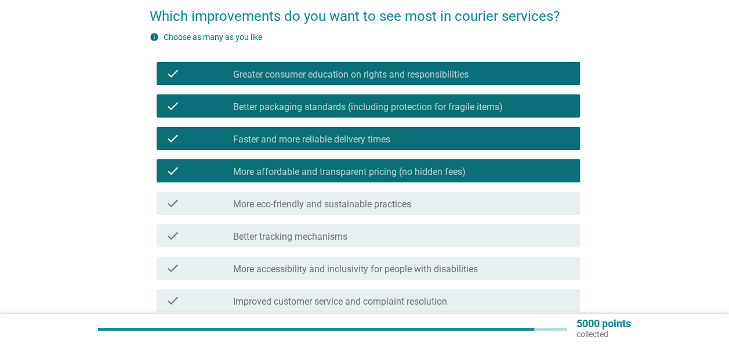
click at [241, 238] on label "Better tracking mechanisms" at bounding box center [290, 237] width 114 height 12
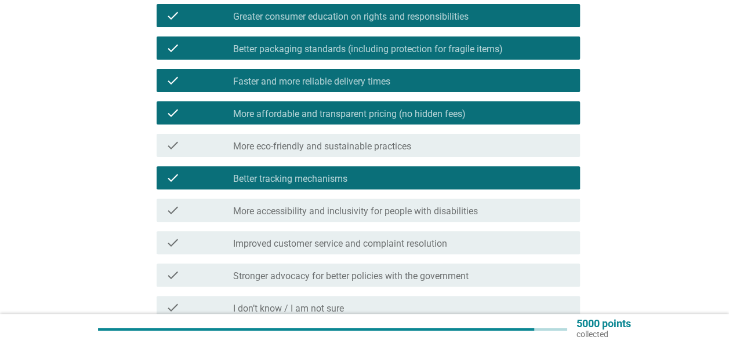
click at [247, 216] on label "More accessibility and inclusivity for people with disabilities" at bounding box center [355, 212] width 245 height 12
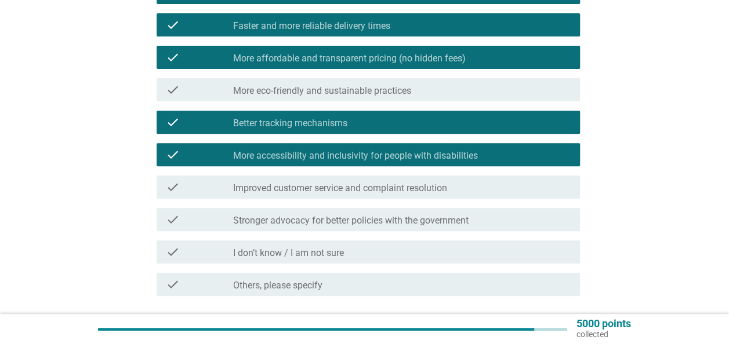
scroll to position [174, 0]
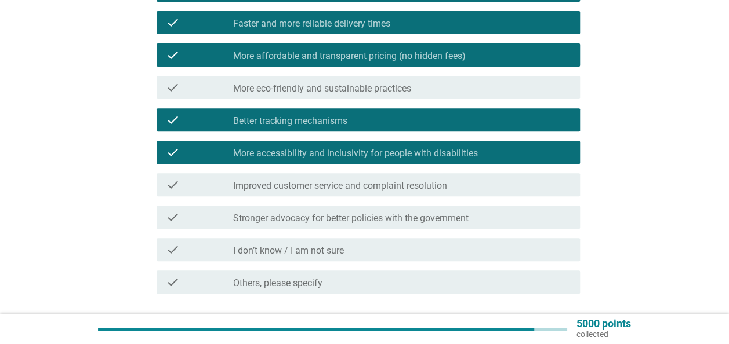
click at [255, 187] on label "Improved customer service and complaint resolution" at bounding box center [340, 186] width 214 height 12
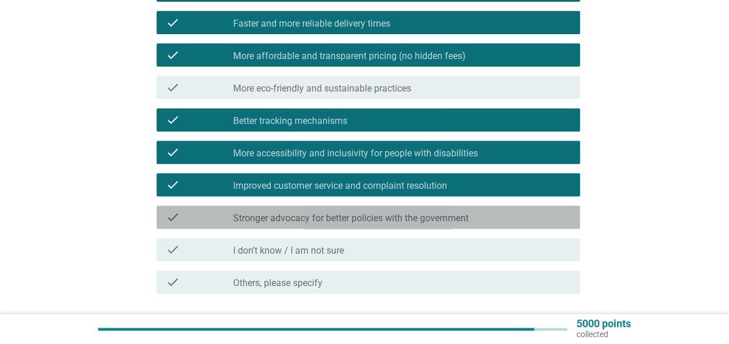
click at [254, 220] on label "Stronger advocacy for better policies with the government" at bounding box center [350, 219] width 235 height 12
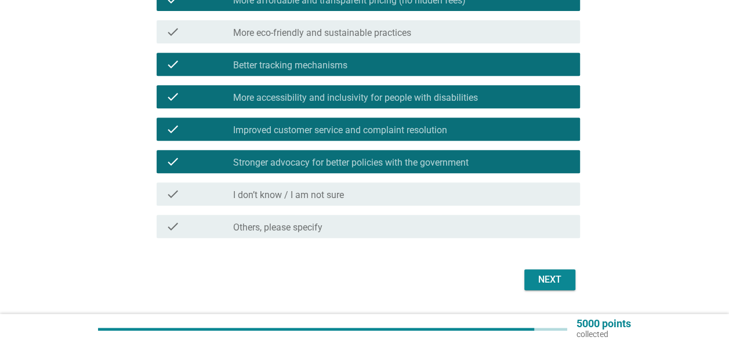
scroll to position [232, 0]
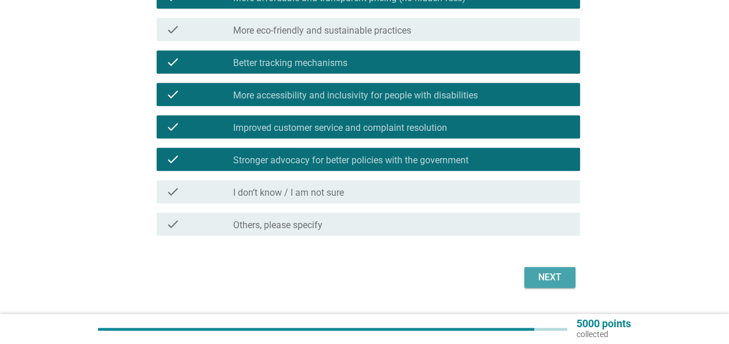
click at [539, 272] on div "Next" at bounding box center [549, 278] width 32 height 14
